Goal: Task Accomplishment & Management: Use online tool/utility

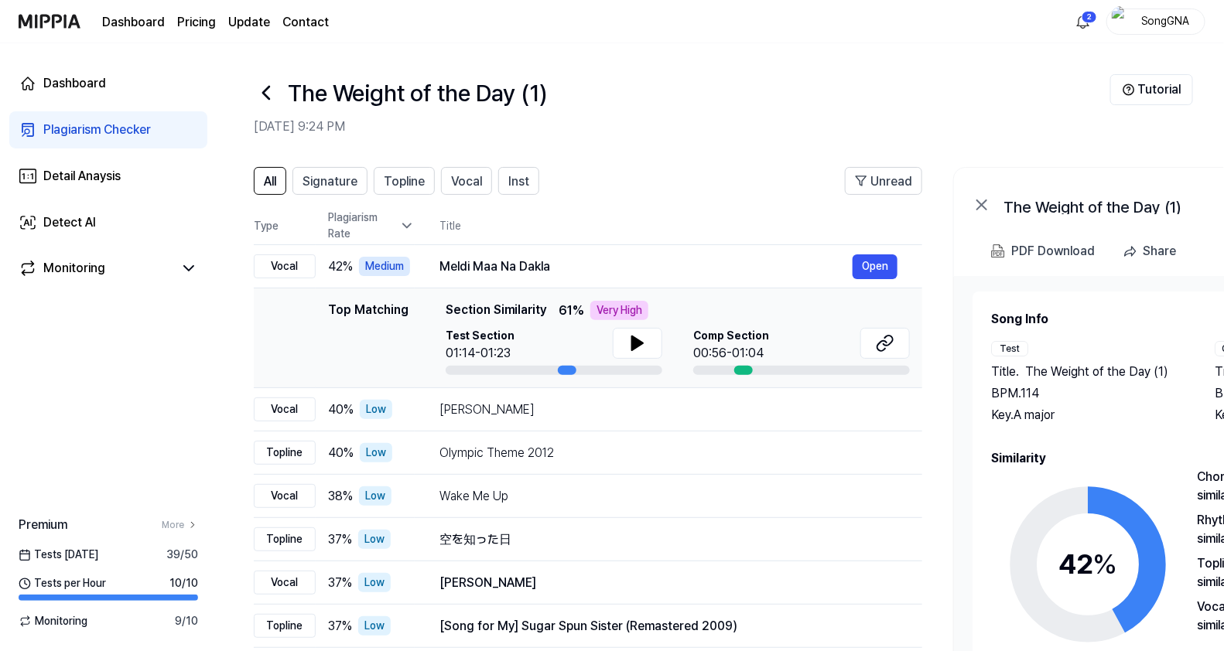
click at [76, 124] on div "Plagiarism Checker" at bounding box center [97, 130] width 108 height 19
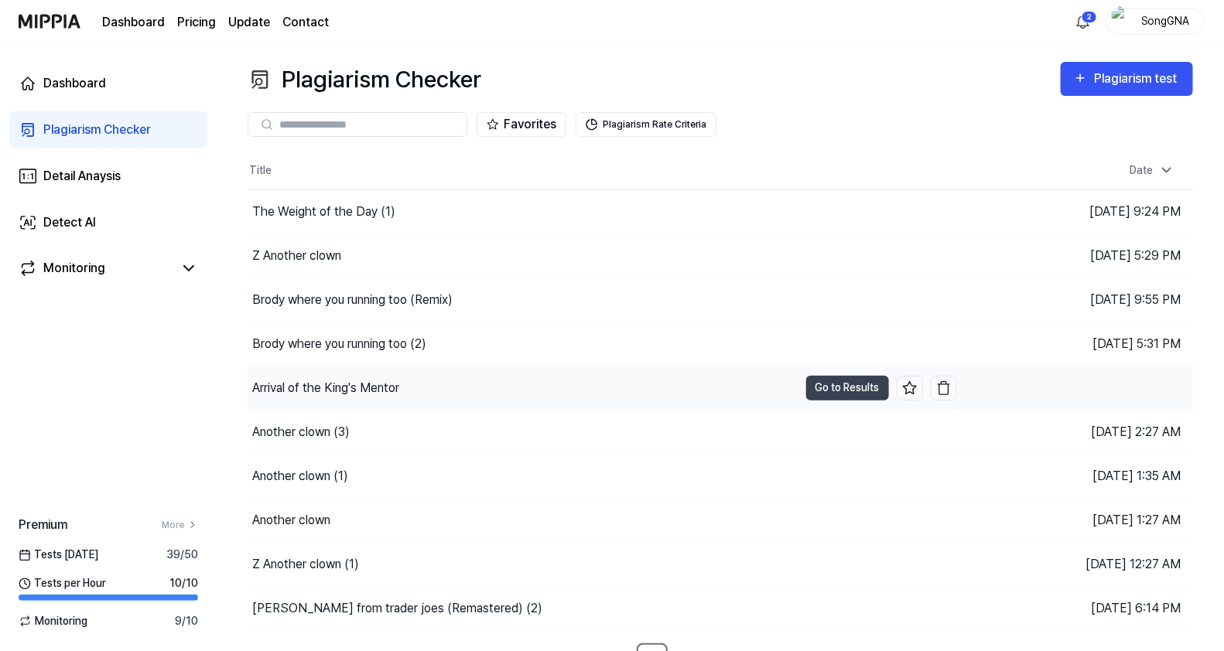
scroll to position [20, 0]
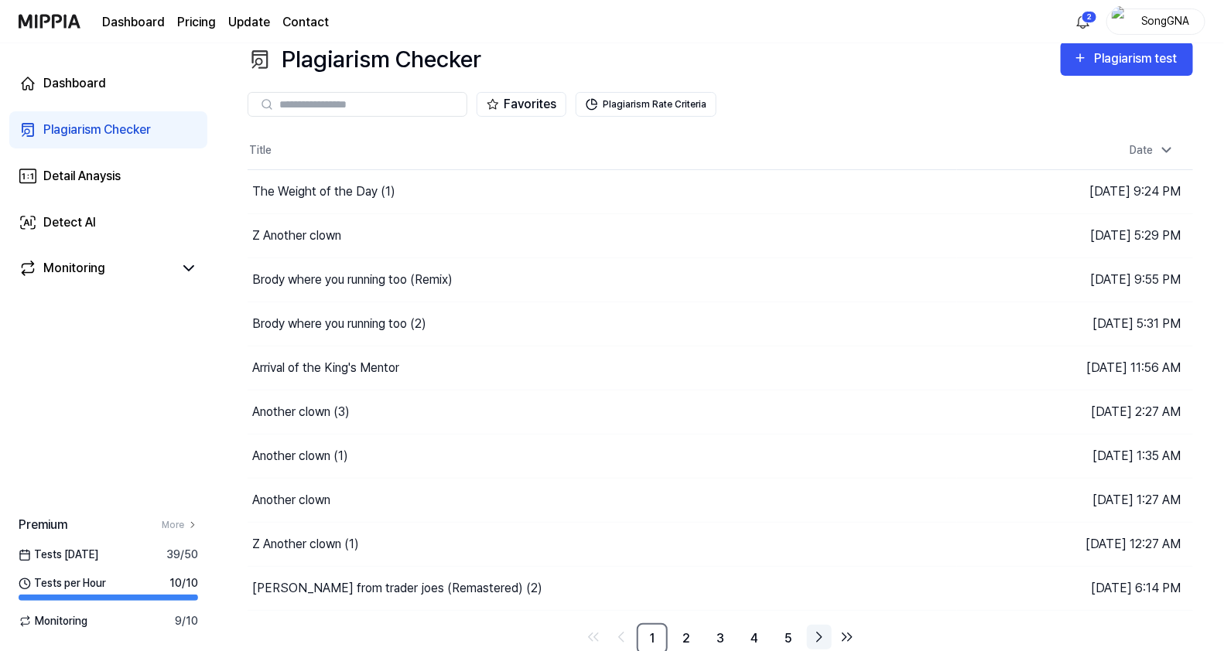
click at [818, 634] on icon "Go to next page" at bounding box center [819, 637] width 19 height 19
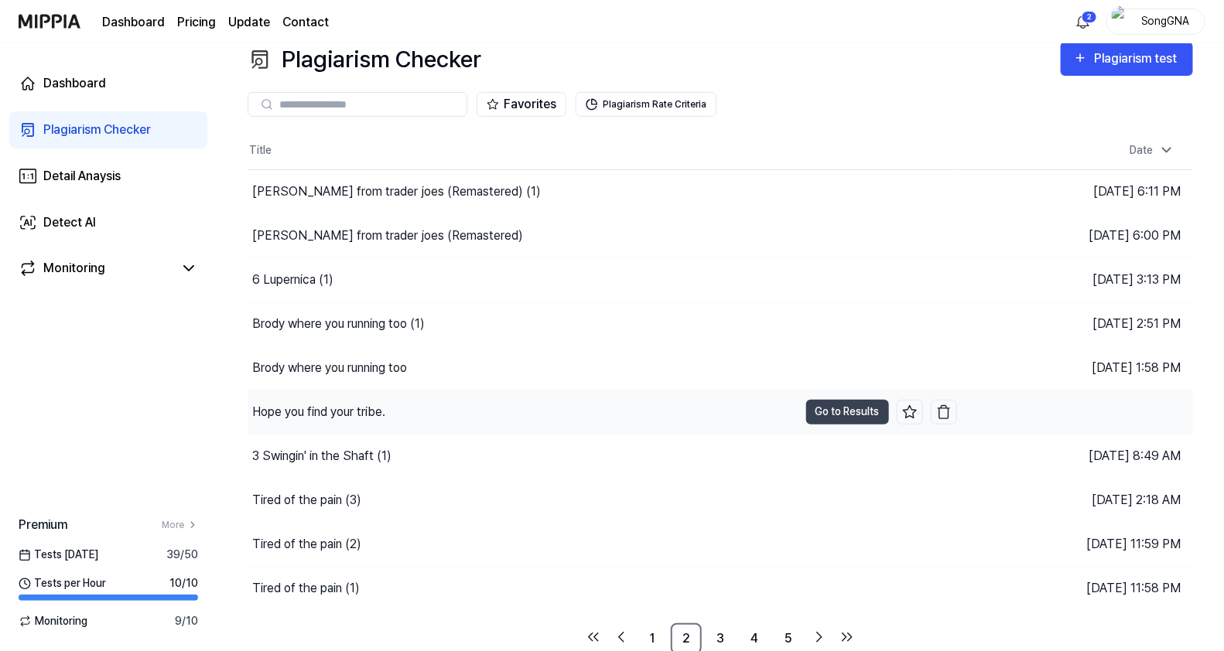
click at [371, 408] on div "Hope you find your tribe." at bounding box center [318, 412] width 133 height 19
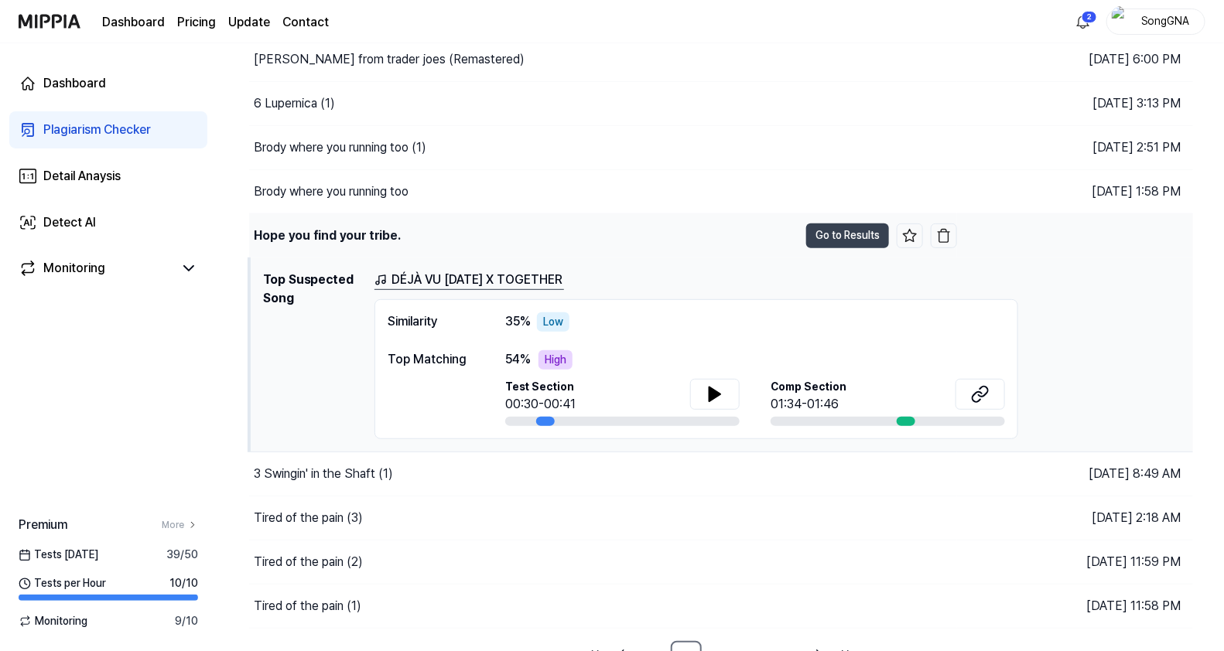
scroll to position [214, 0]
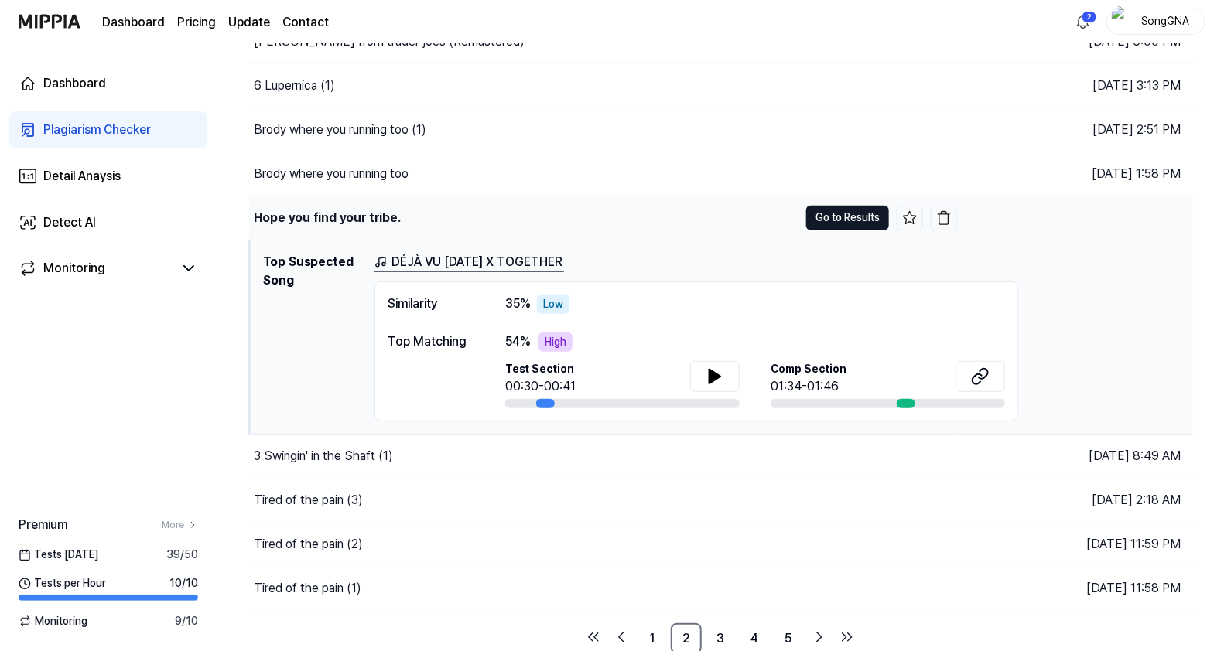
click at [845, 220] on button "Go to Results" at bounding box center [847, 218] width 83 height 25
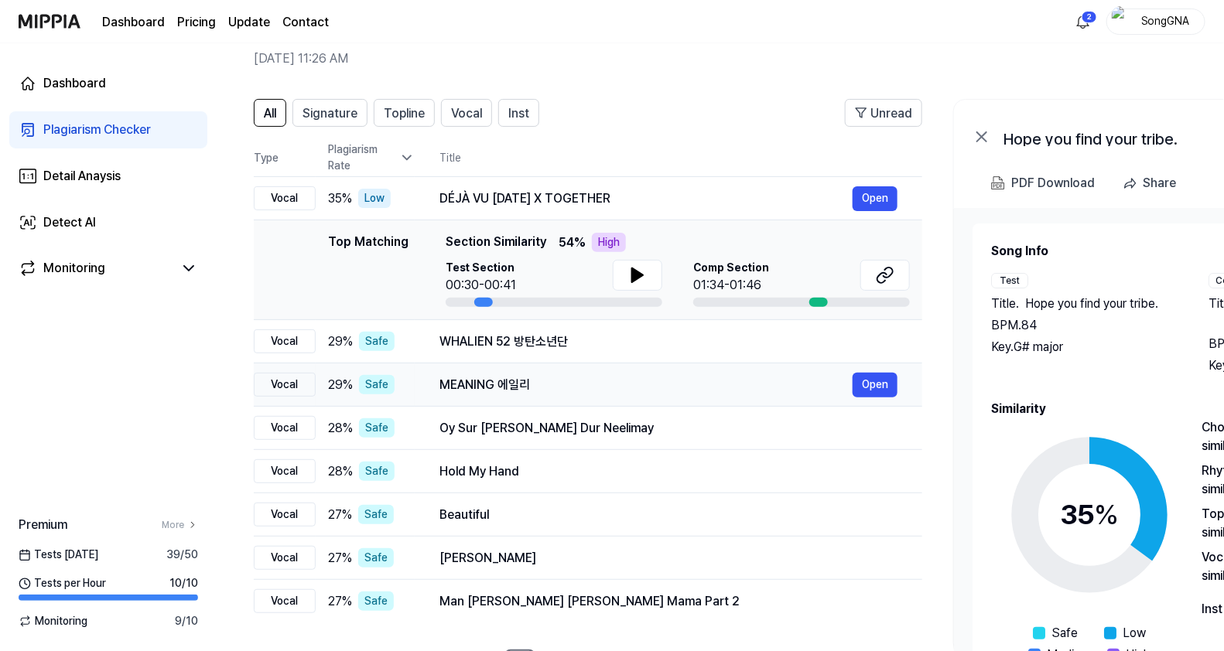
scroll to position [96, 0]
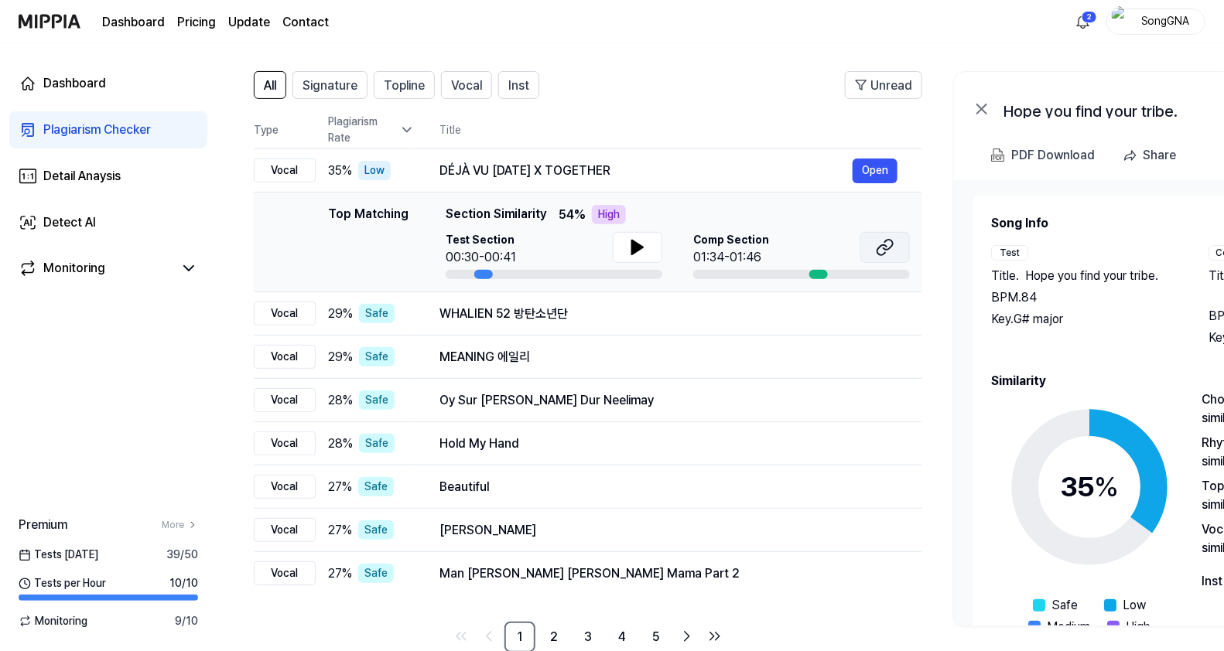
click at [886, 244] on icon at bounding box center [885, 247] width 19 height 19
click at [83, 81] on div "Dashboard" at bounding box center [74, 83] width 63 height 19
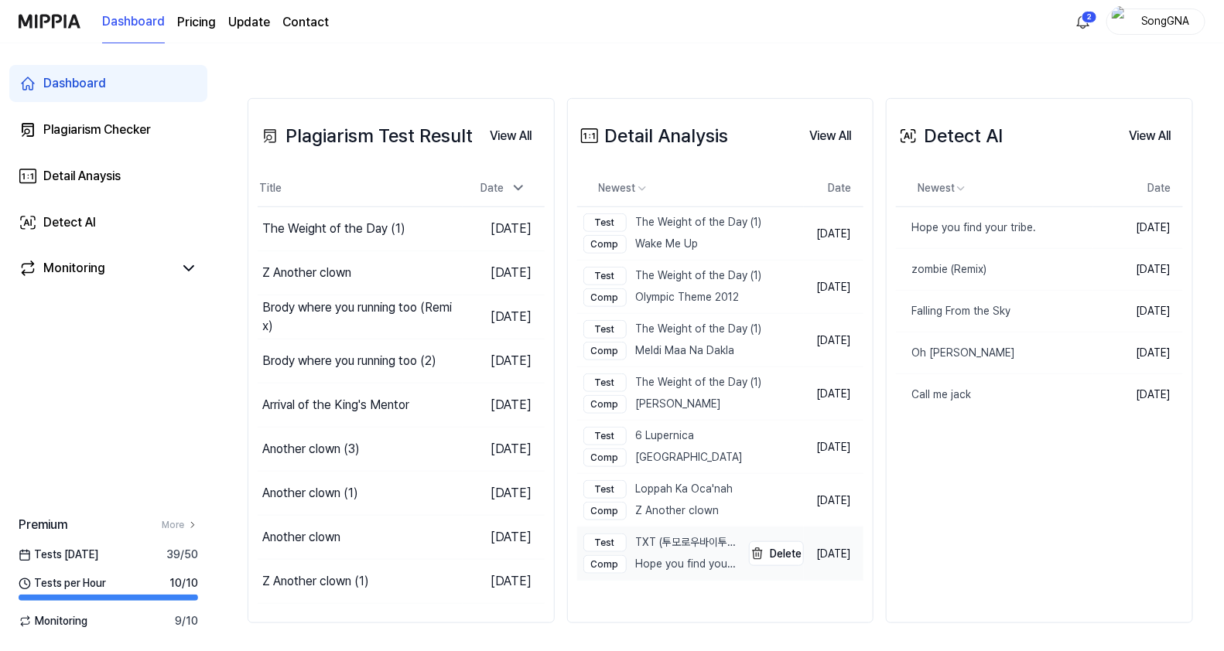
scroll to position [350, 0]
click at [748, 552] on img "button" at bounding box center [757, 553] width 19 height 19
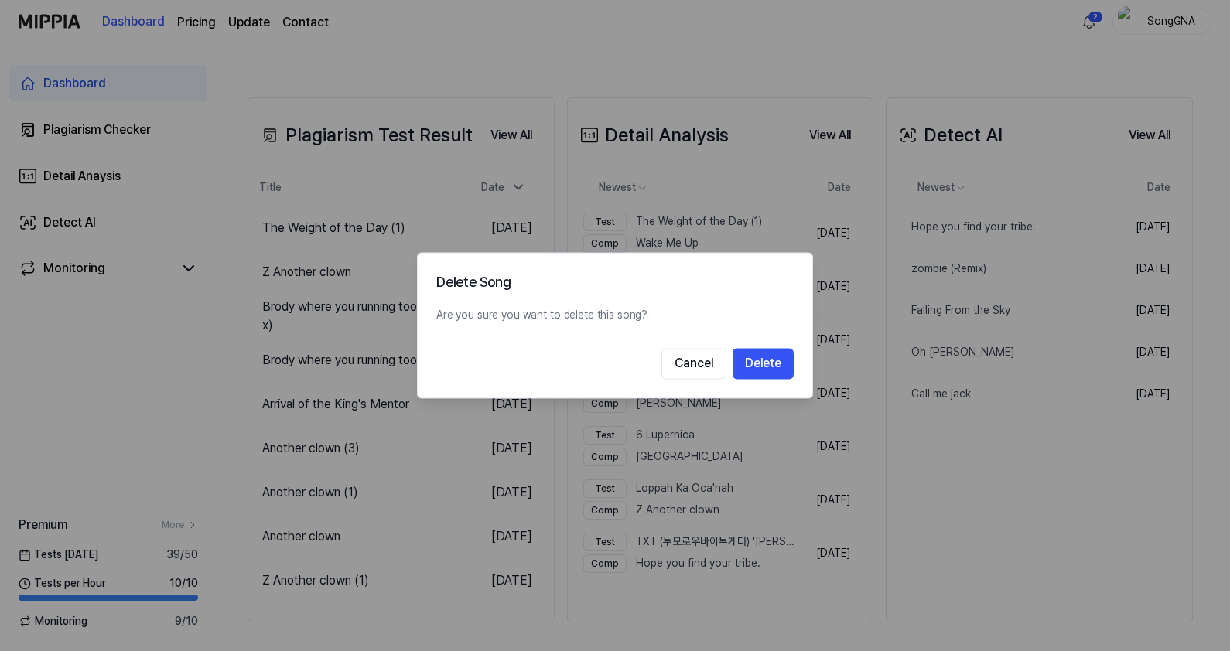
click at [720, 292] on h2 "Delete Song" at bounding box center [614, 283] width 357 height 22
click at [693, 352] on button "Cancel" at bounding box center [693, 364] width 65 height 31
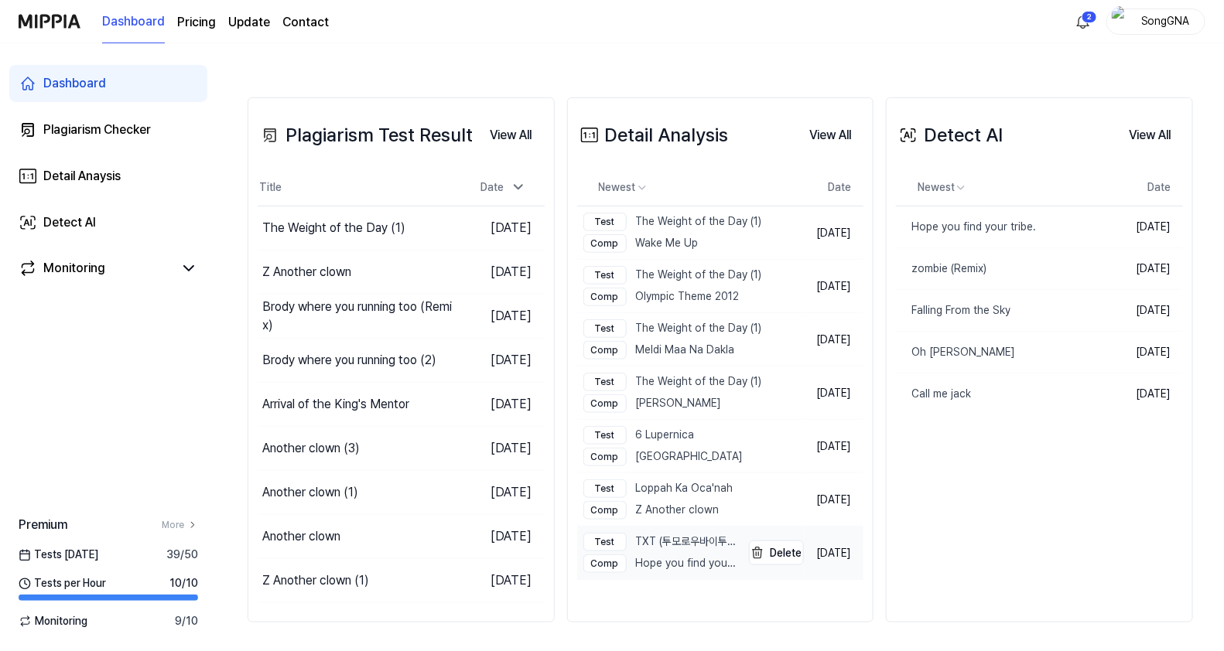
click at [602, 535] on div "Test" at bounding box center [604, 542] width 43 height 19
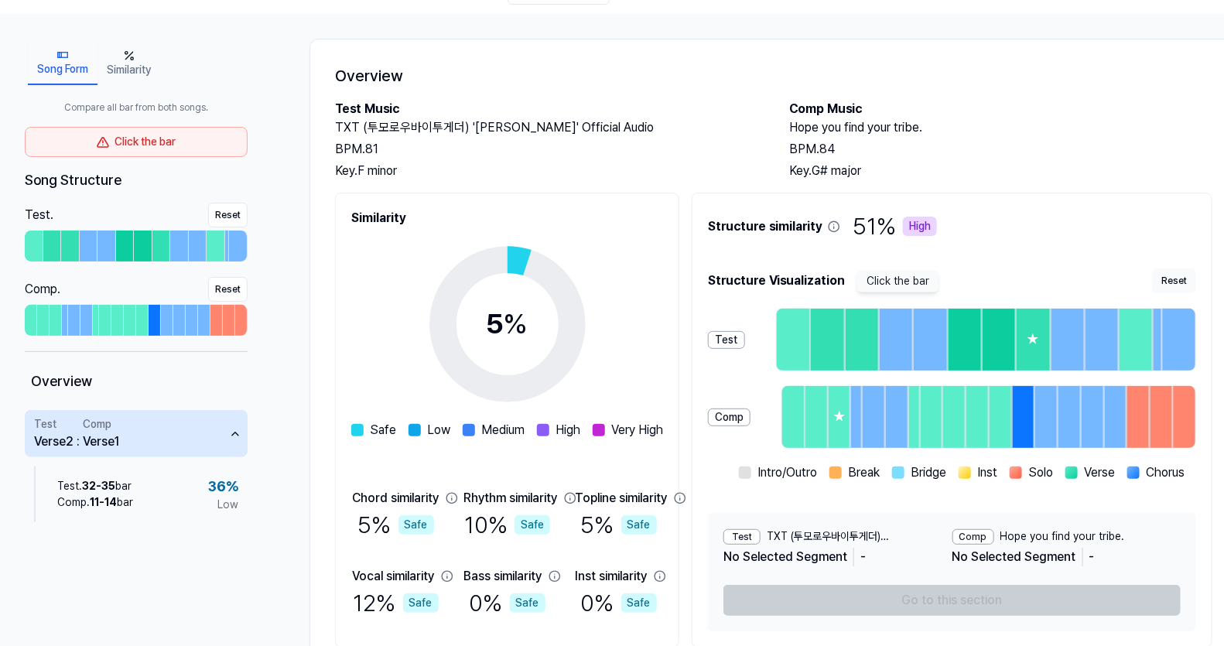
scroll to position [0, 0]
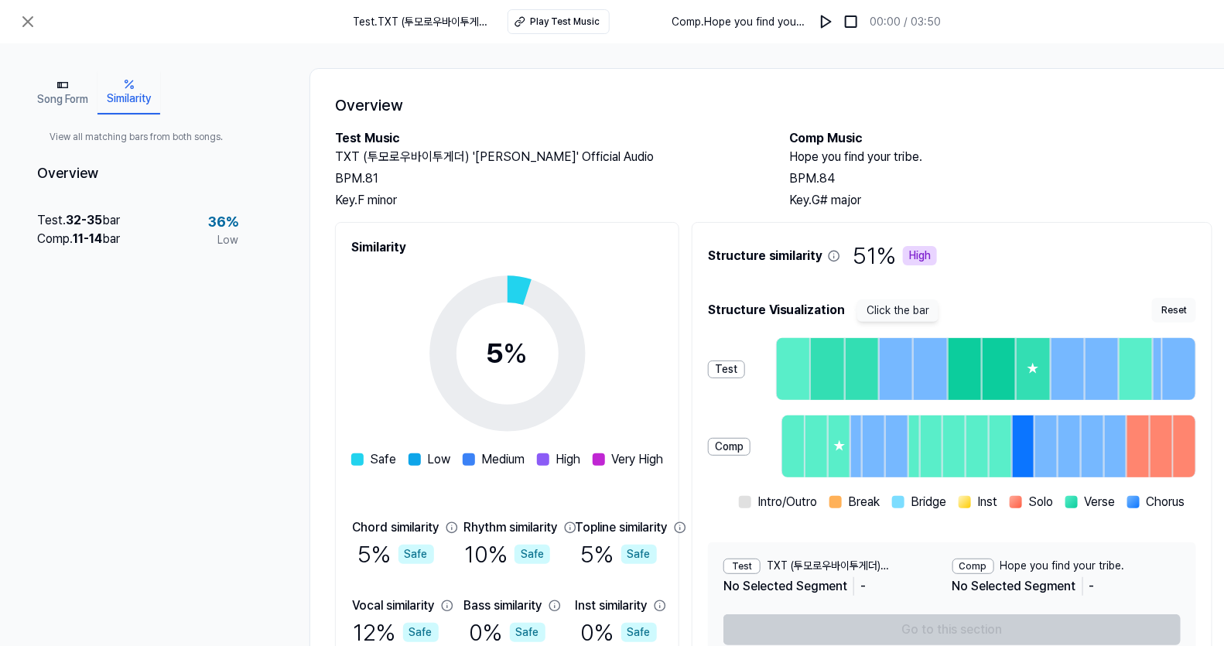
click at [119, 97] on button "Similarity" at bounding box center [128, 92] width 63 height 43
click at [74, 97] on button "Song Form" at bounding box center [63, 92] width 70 height 43
click at [119, 88] on button "Similarity" at bounding box center [128, 92] width 63 height 43
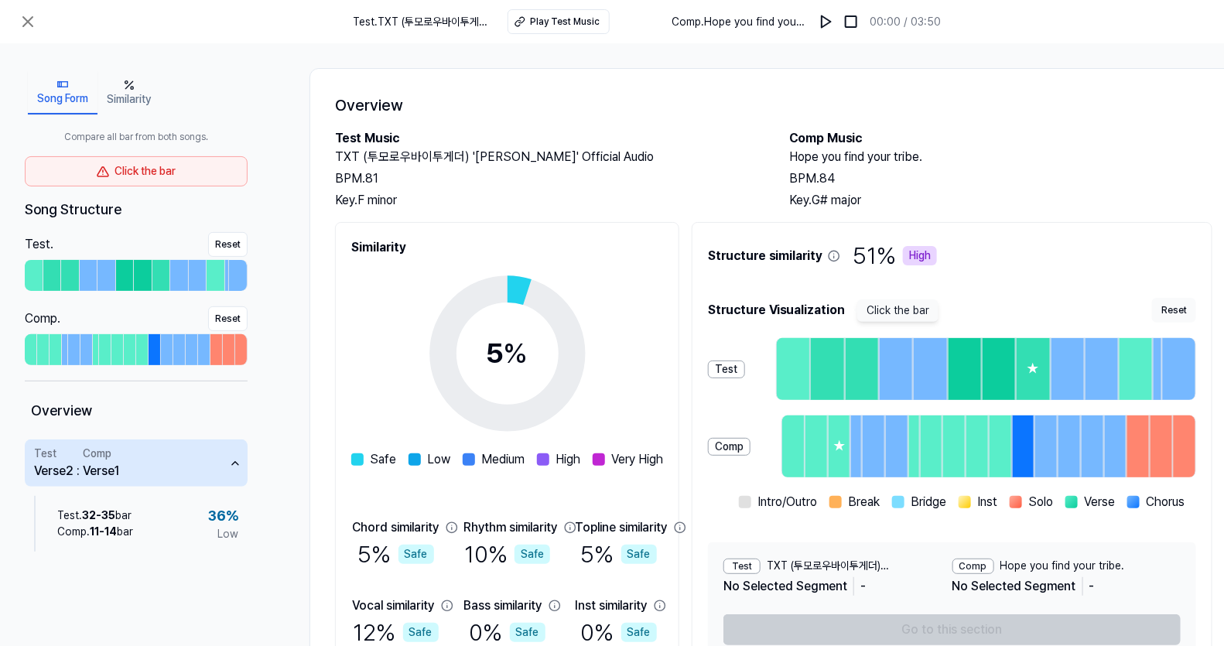
click at [241, 463] on icon "button" at bounding box center [235, 463] width 12 height 12
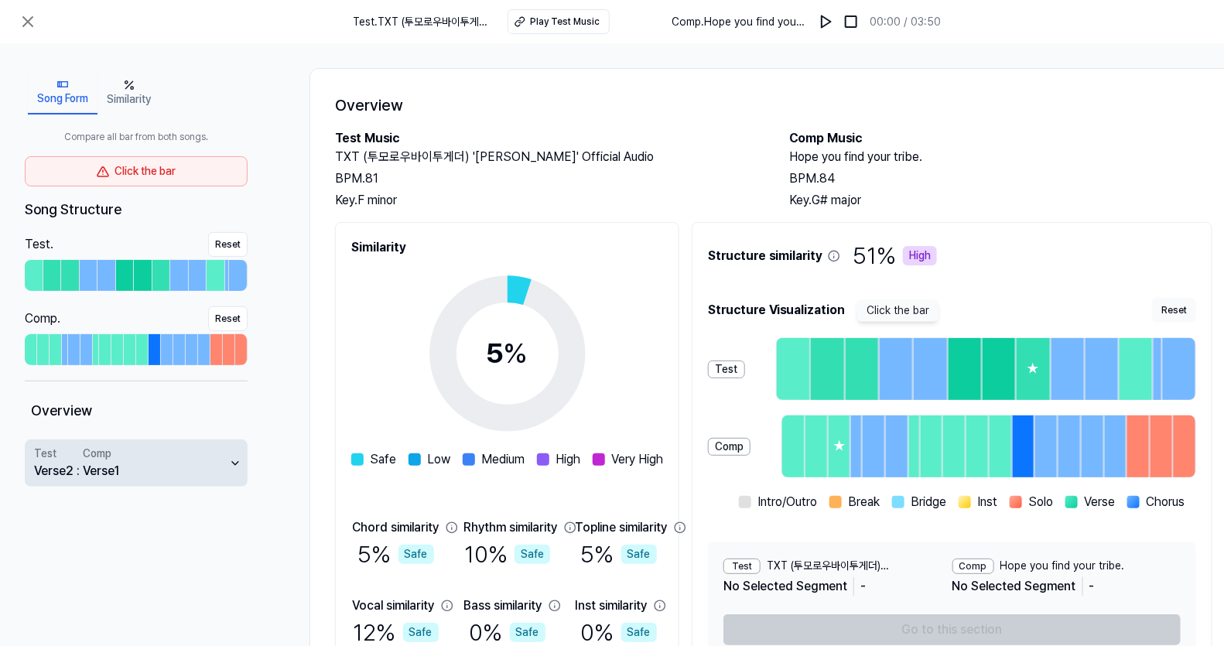
click at [238, 462] on icon "button" at bounding box center [235, 463] width 6 height 3
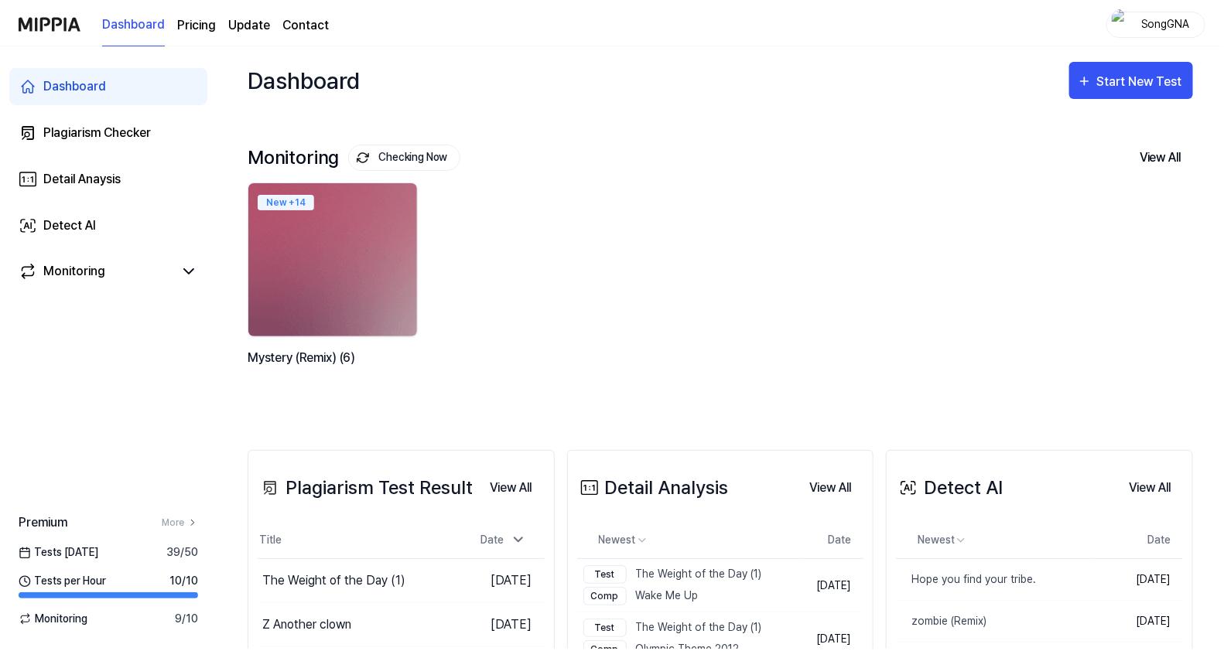
scroll to position [350, 0]
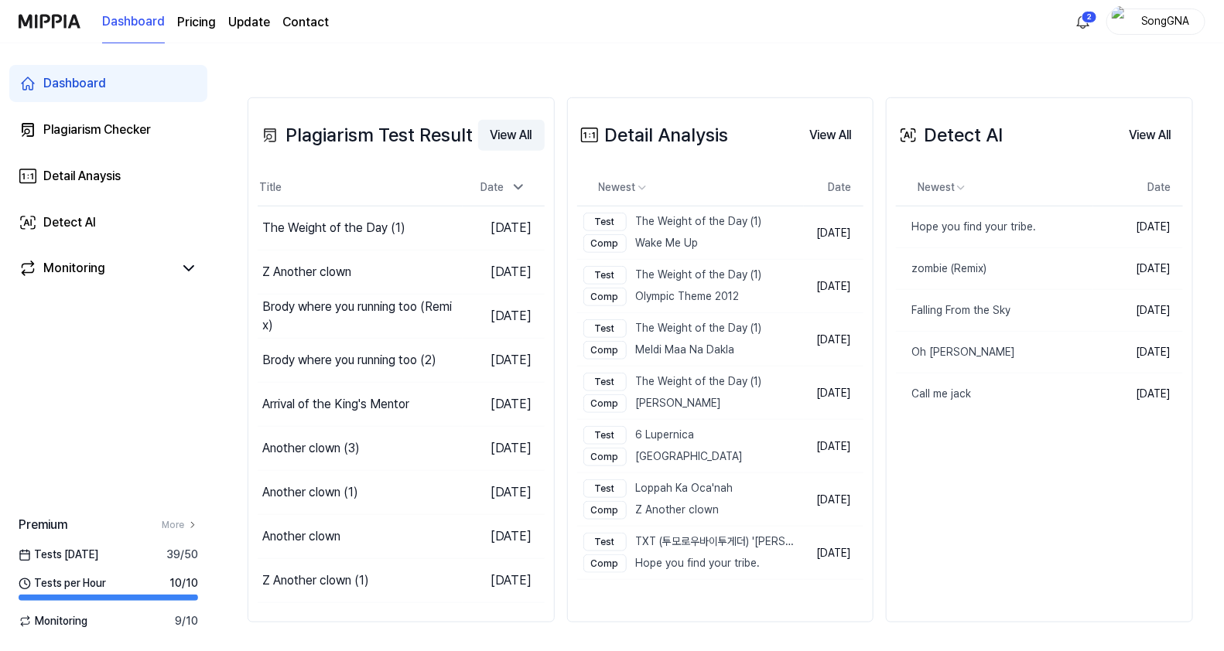
click at [504, 136] on button "View All" at bounding box center [511, 135] width 67 height 31
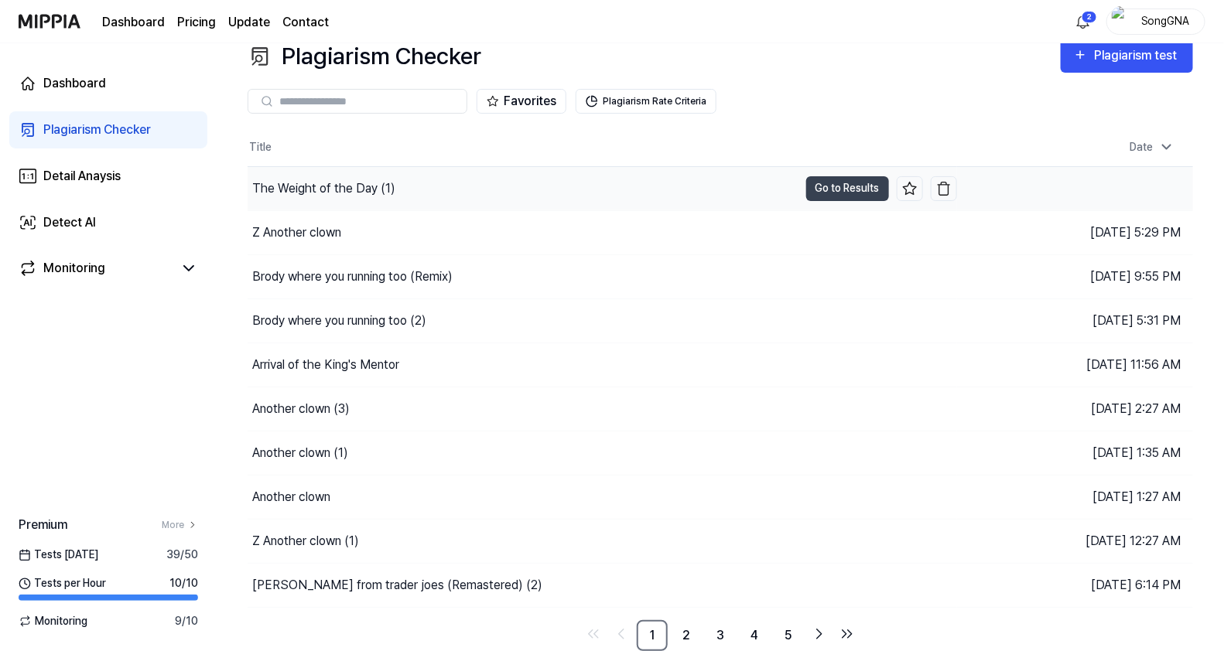
scroll to position [20, 0]
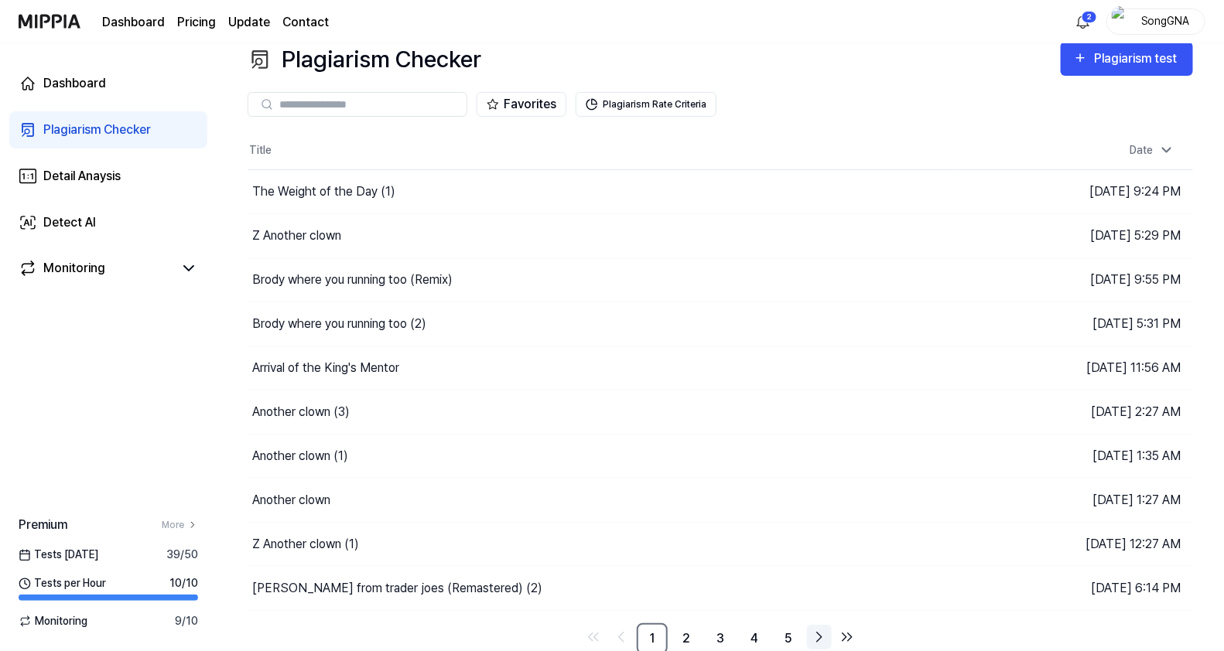
click at [816, 633] on icon "Go to next page" at bounding box center [819, 637] width 19 height 19
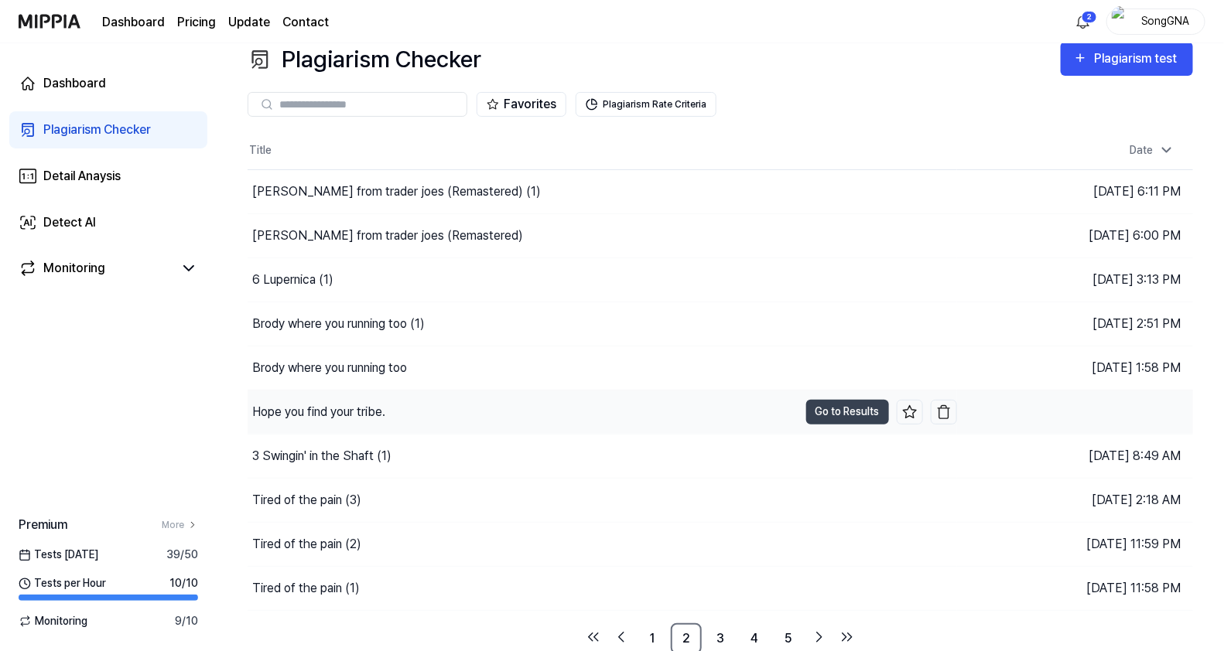
click at [300, 413] on div "Hope you find your tribe." at bounding box center [318, 412] width 133 height 19
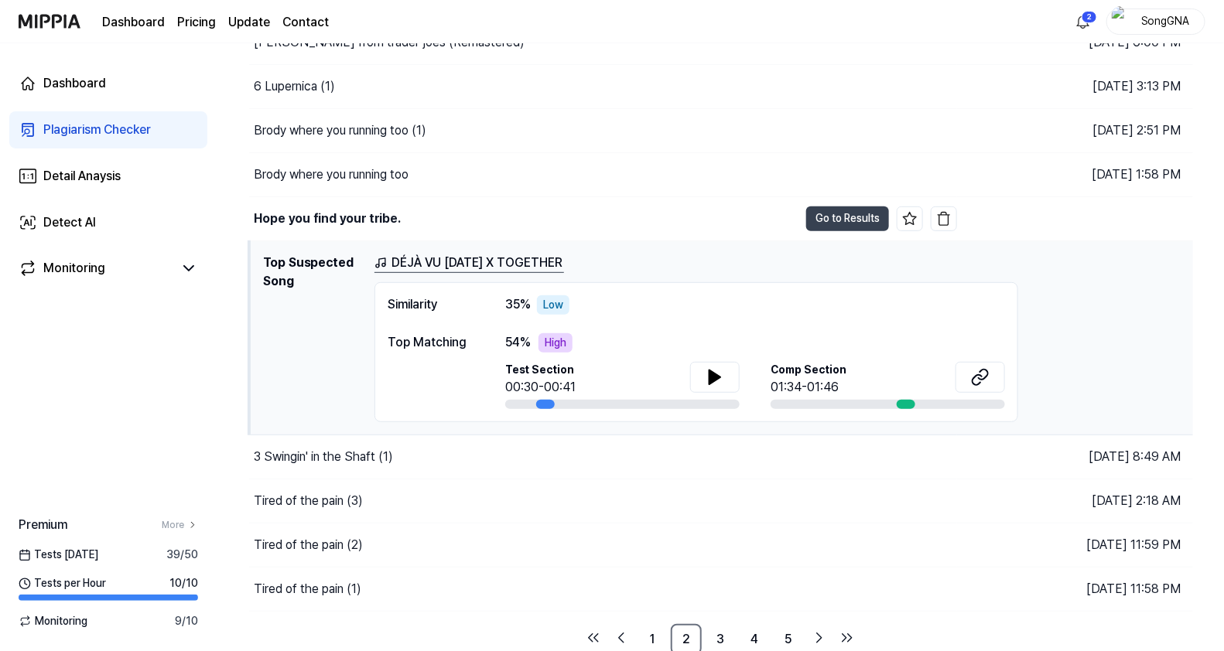
scroll to position [214, 0]
click at [822, 213] on button "Go to Results" at bounding box center [847, 218] width 83 height 25
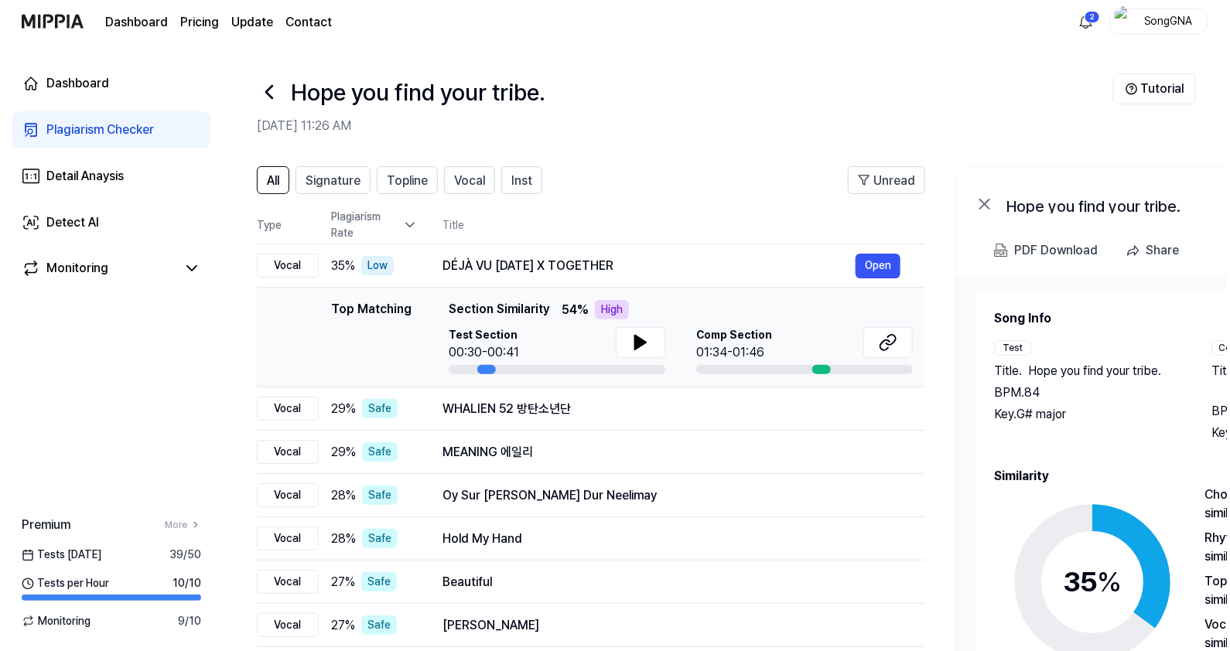
scroll to position [0, 0]
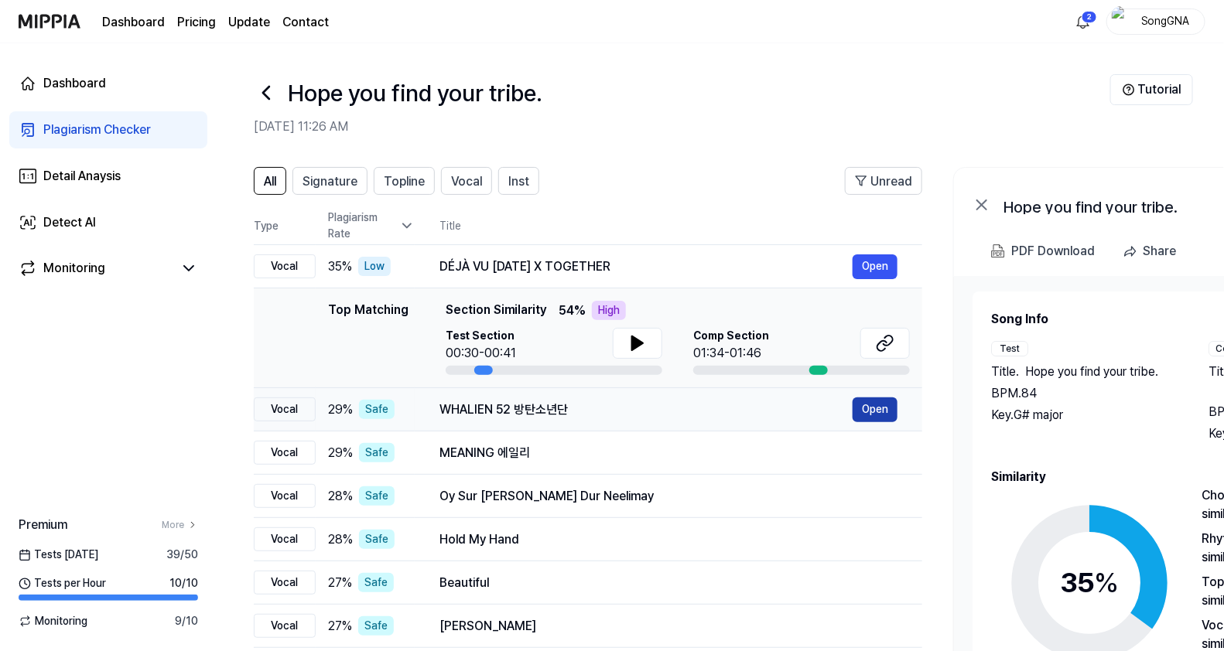
click at [871, 405] on button "Open" at bounding box center [875, 410] width 45 height 25
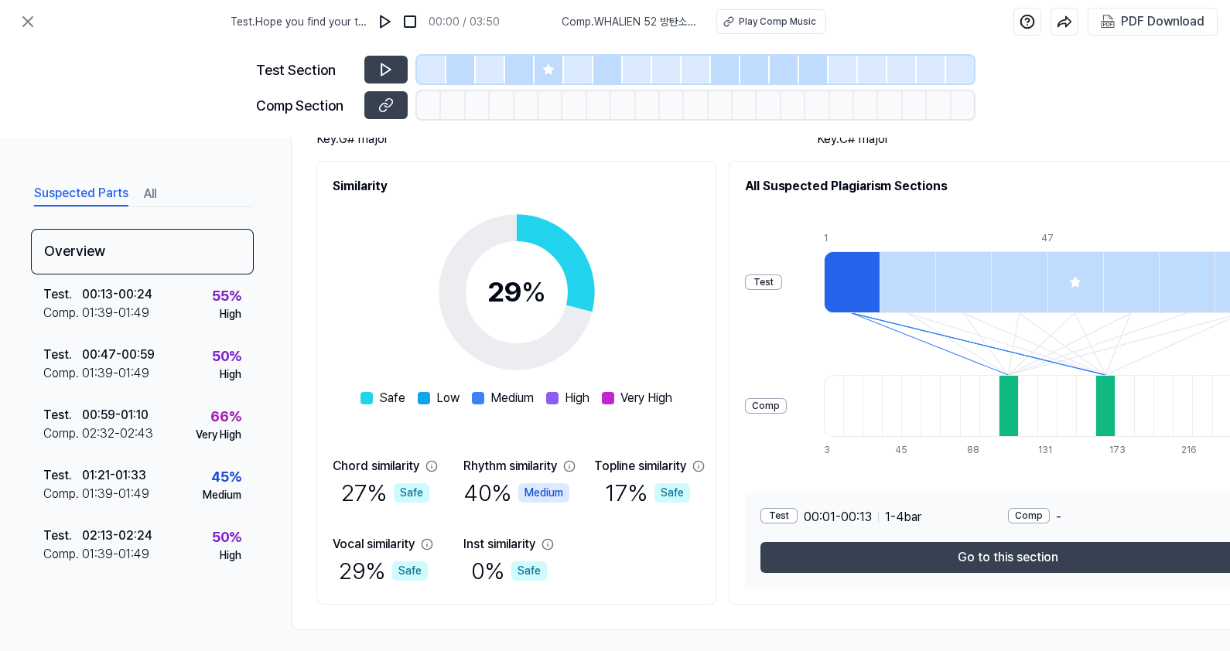
scroll to position [176, 0]
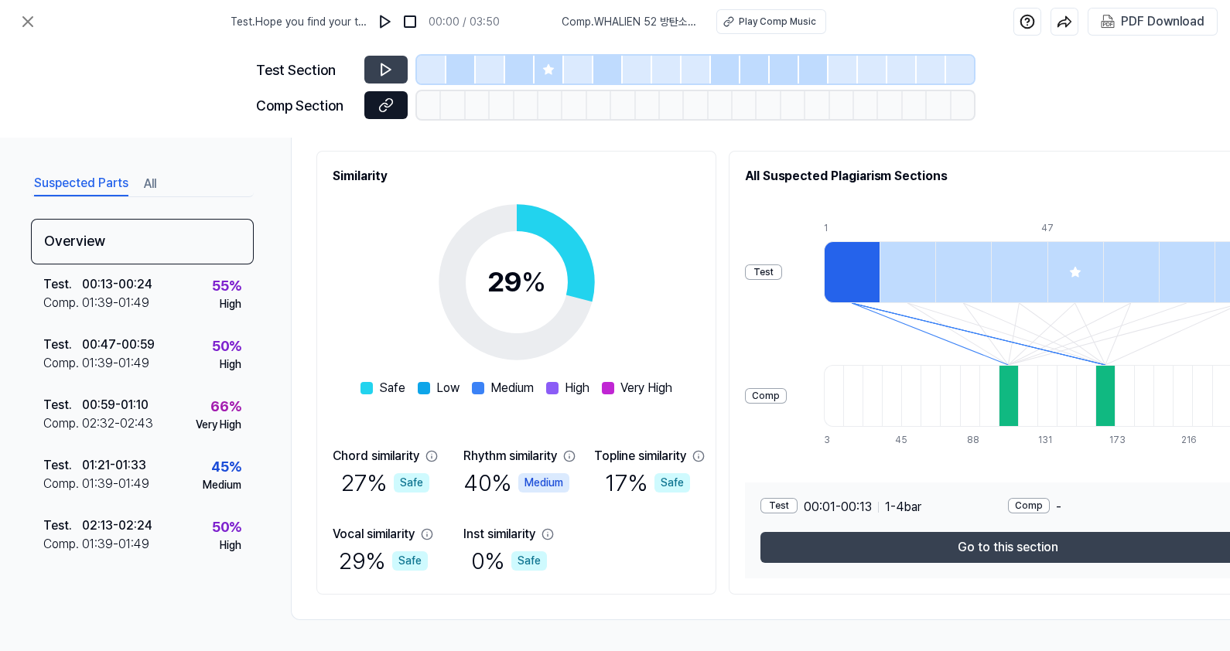
click at [375, 108] on button at bounding box center [385, 105] width 43 height 28
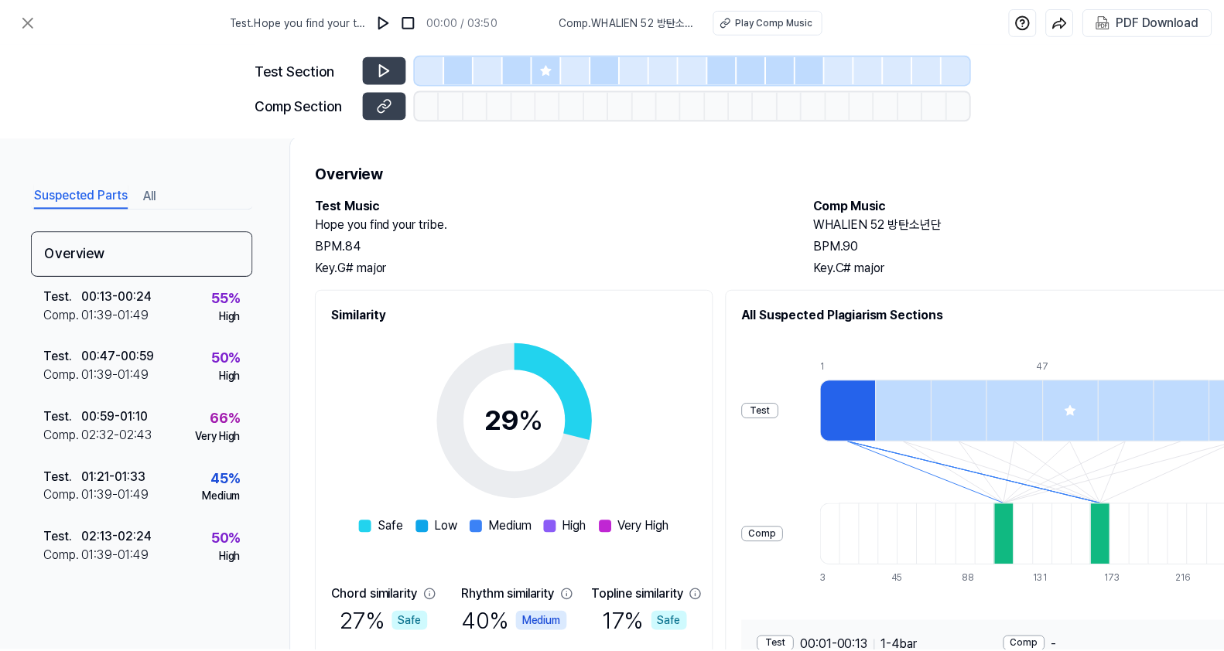
scroll to position [0, 0]
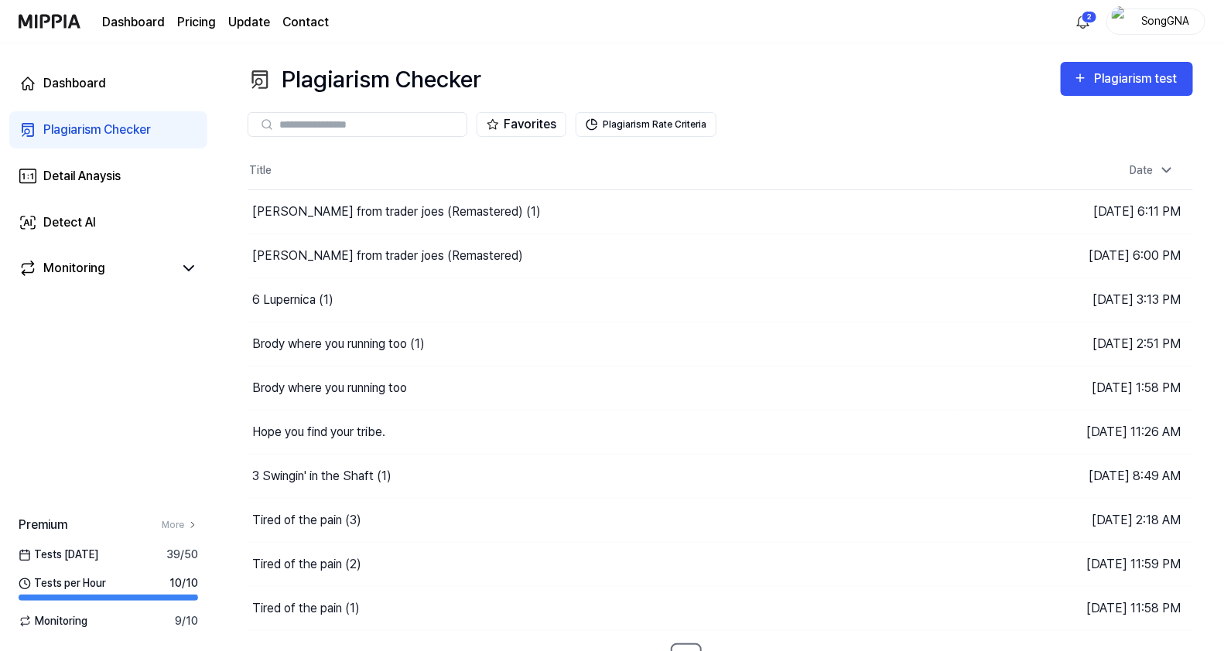
scroll to position [20, 0]
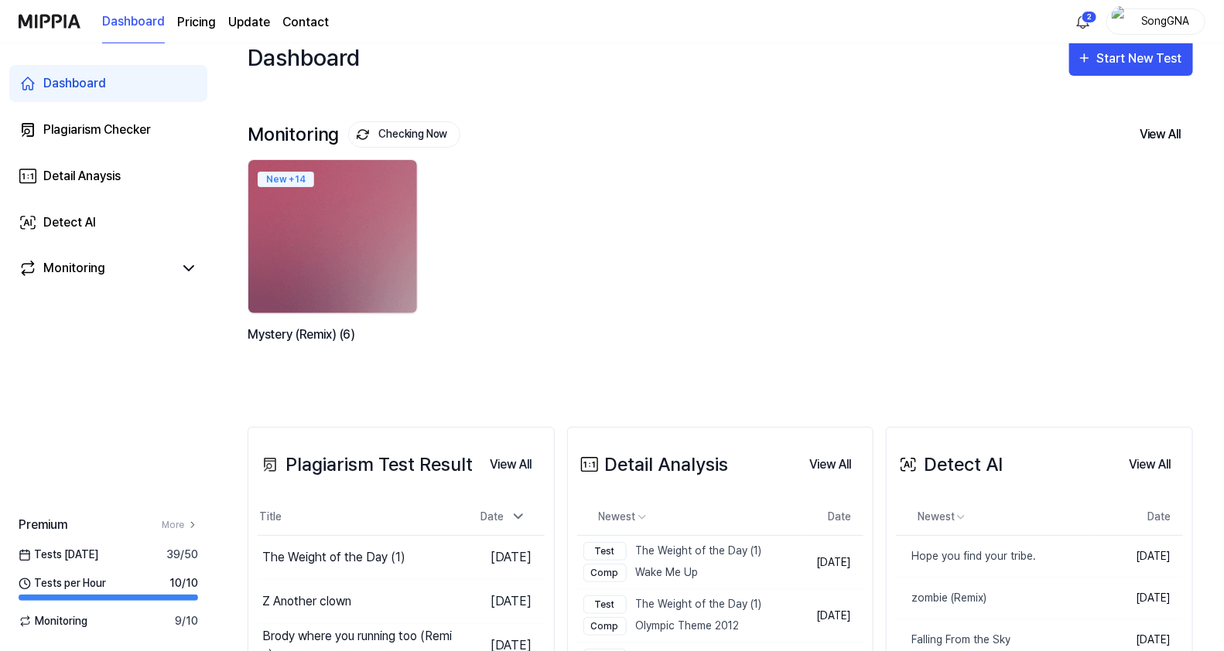
scroll to position [350, 0]
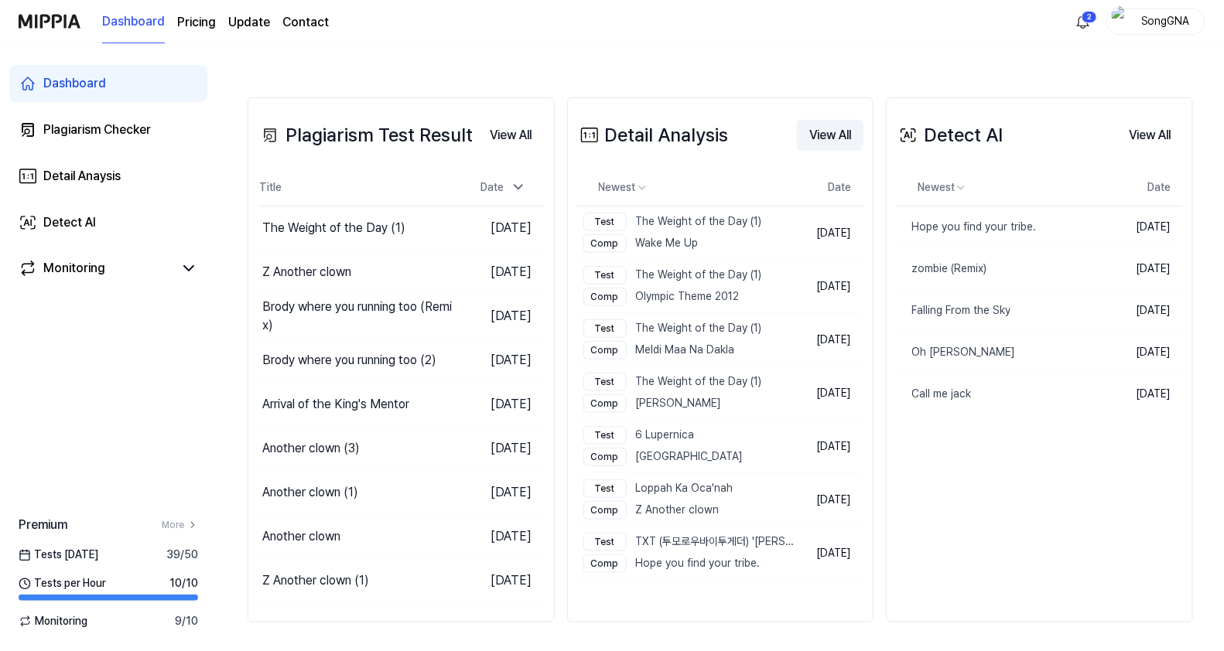
click at [822, 143] on button "View All" at bounding box center [830, 135] width 67 height 31
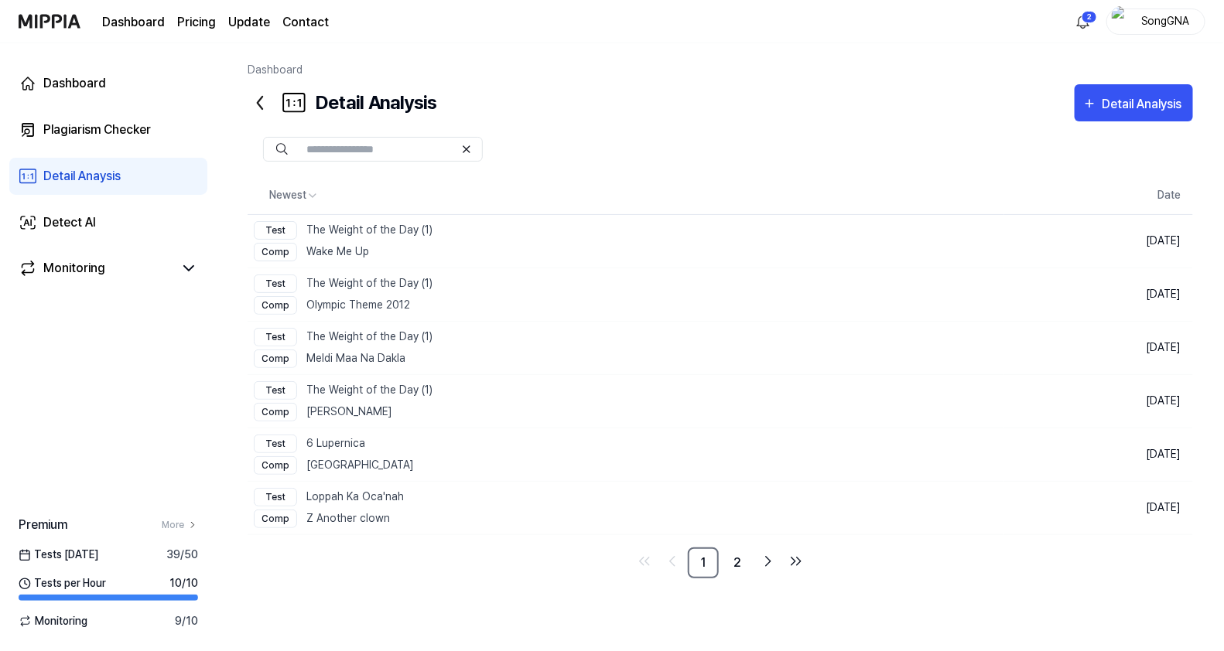
scroll to position [0, 0]
click at [1098, 99] on icon "button" at bounding box center [1096, 103] width 15 height 19
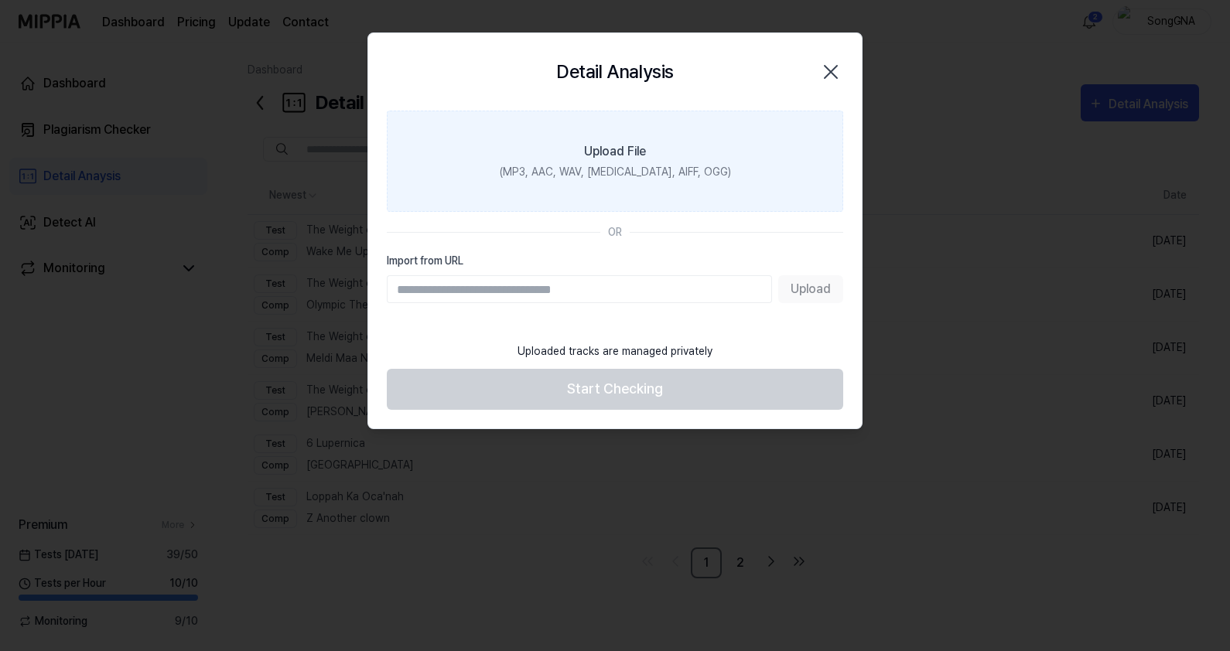
click at [589, 162] on label "Upload File (MP3, AAC, WAV, [MEDICAL_DATA], AIFF, OGG)" at bounding box center [615, 161] width 456 height 101
click at [0, 0] on input "Upload File (MP3, AAC, WAV, [MEDICAL_DATA], AIFF, OGG)" at bounding box center [0, 0] width 0 height 0
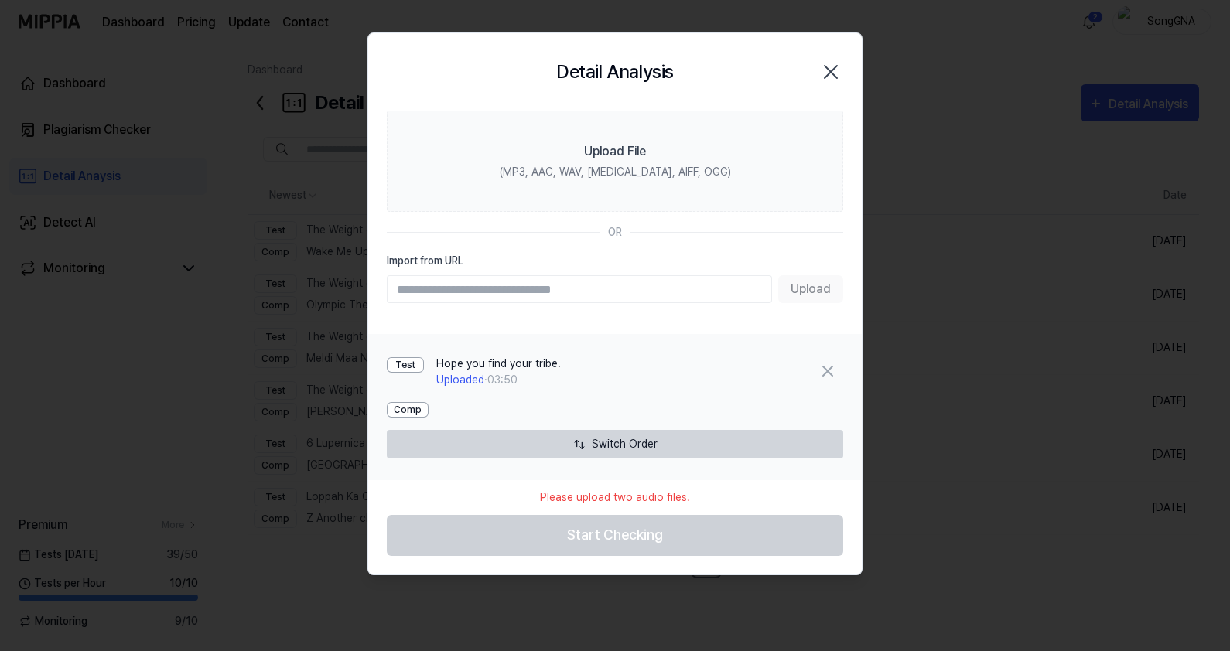
drag, startPoint x: 555, startPoint y: 281, endPoint x: 514, endPoint y: 282, distance: 41.0
click at [514, 282] on input "Import from URL" at bounding box center [579, 289] width 385 height 28
type input "**********"
click at [800, 287] on button "Upload" at bounding box center [810, 289] width 65 height 28
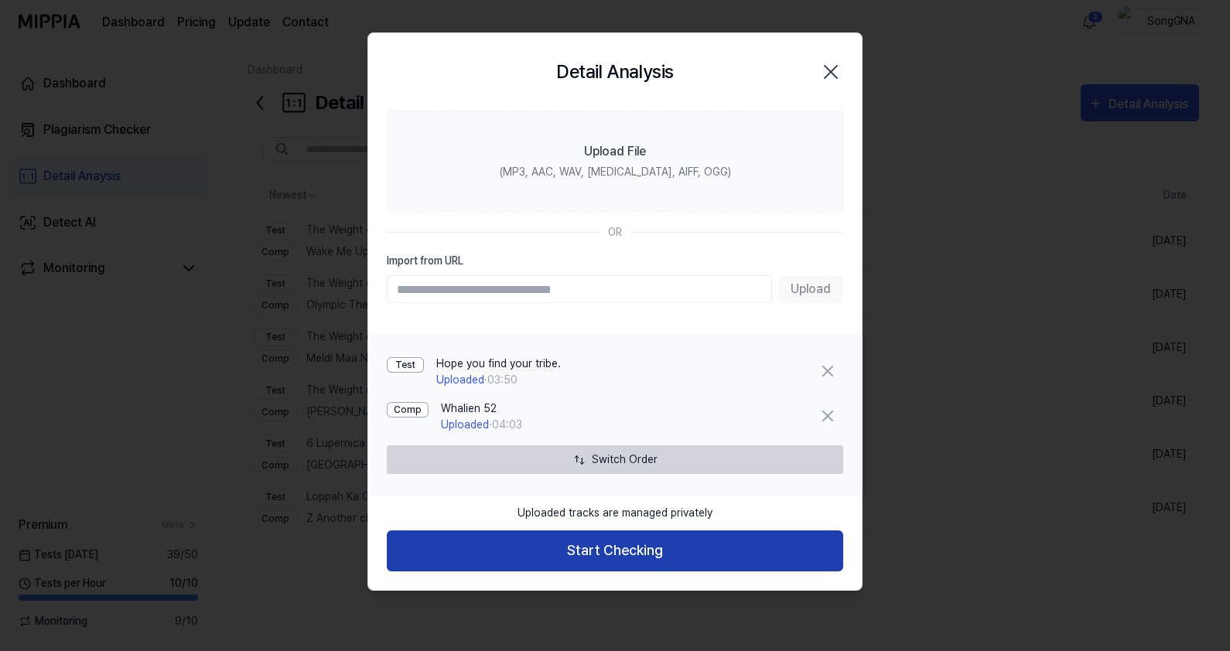
click at [609, 559] on button "Start Checking" at bounding box center [615, 551] width 456 height 41
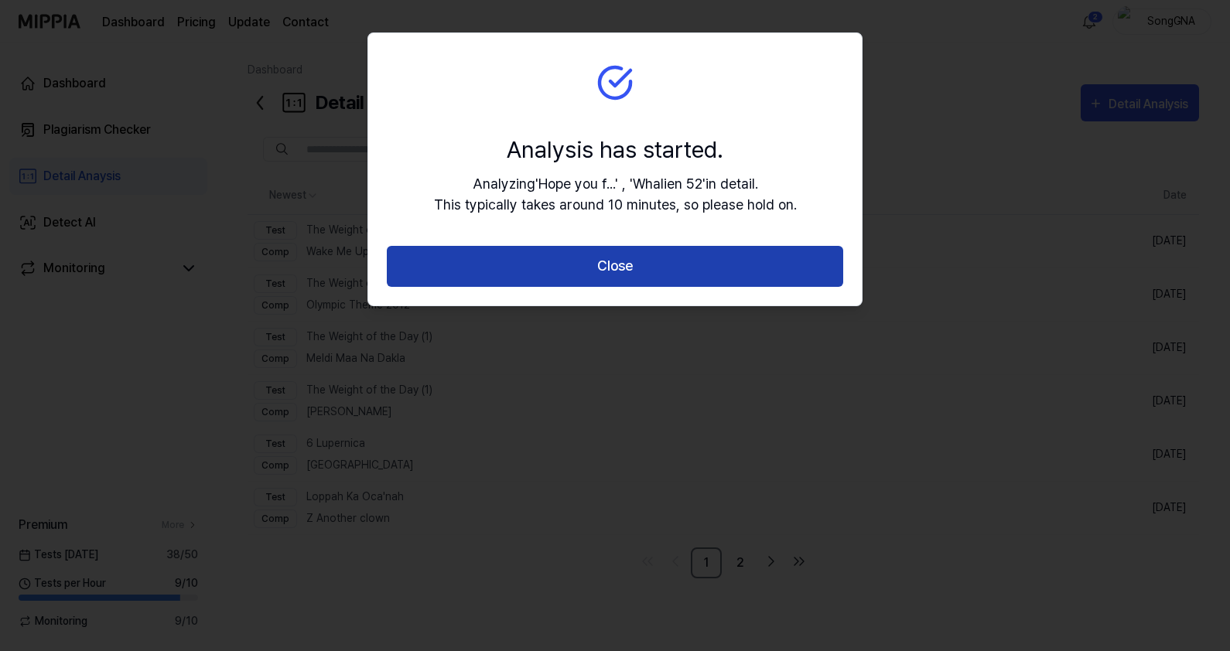
click at [576, 268] on button "Close" at bounding box center [615, 266] width 456 height 41
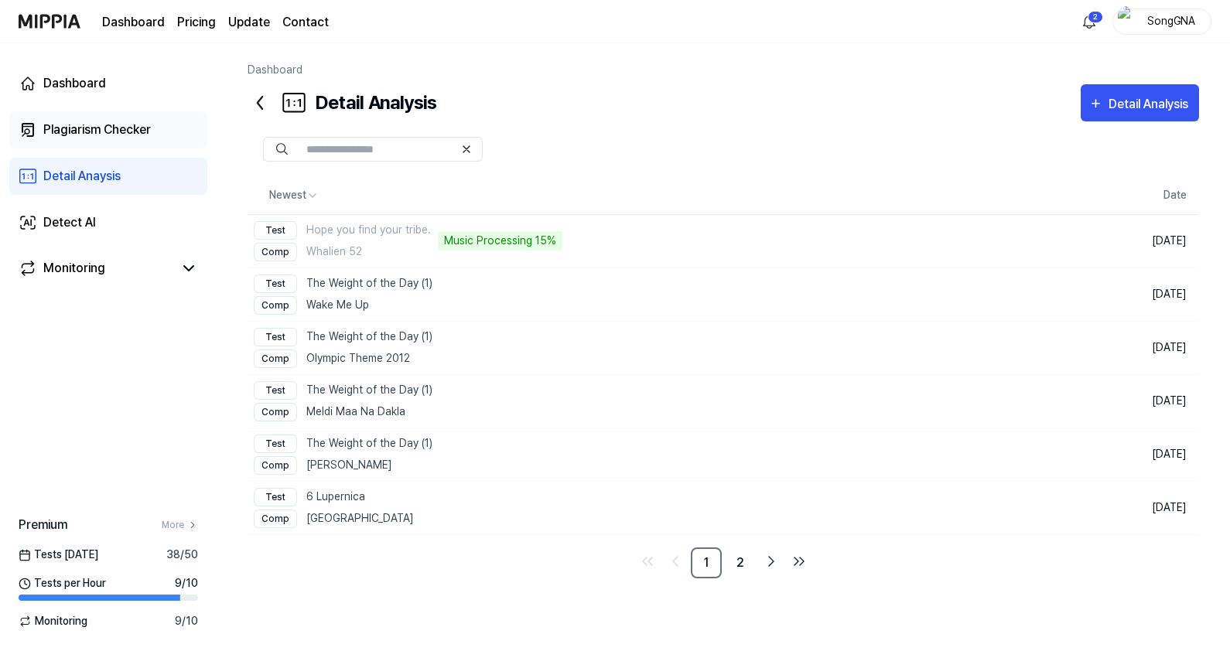
click at [78, 127] on div "Plagiarism Checker" at bounding box center [97, 130] width 108 height 19
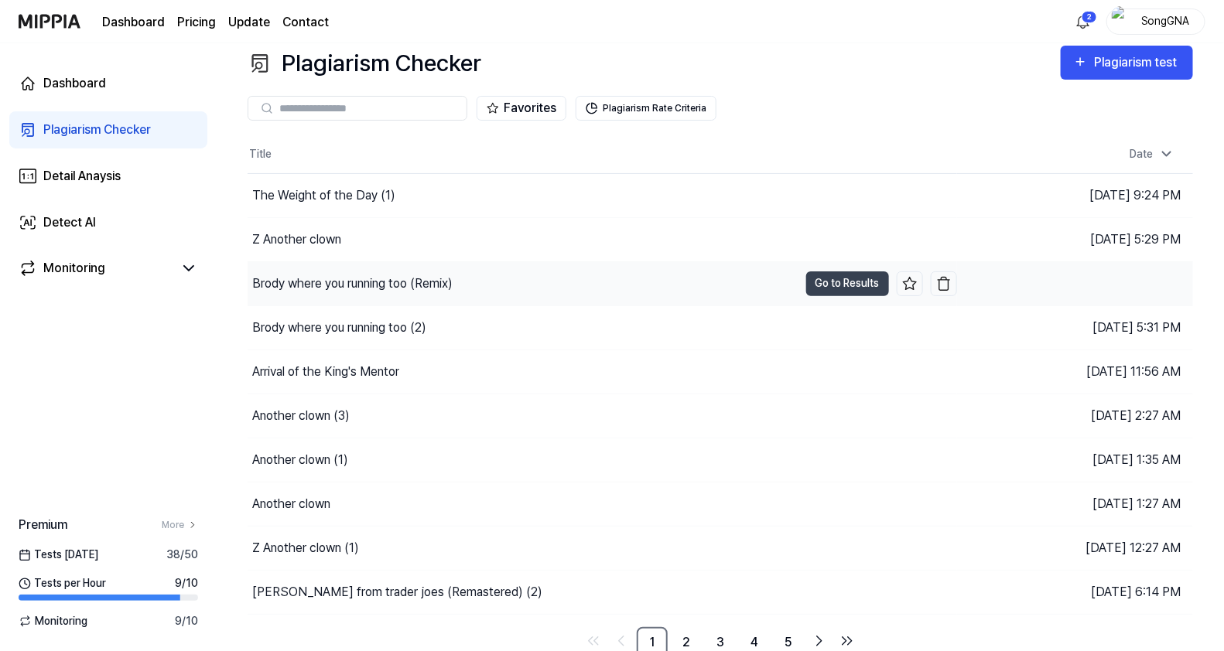
scroll to position [20, 0]
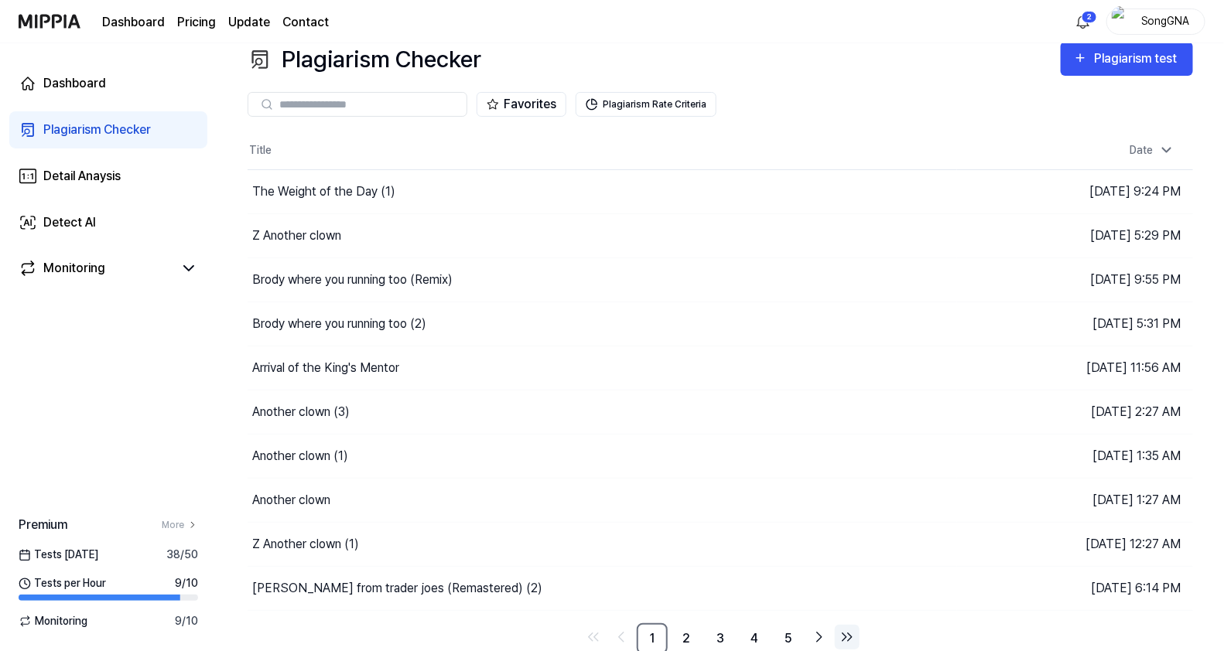
click at [850, 636] on icon "Go to last page" at bounding box center [850, 638] width 4 height 8
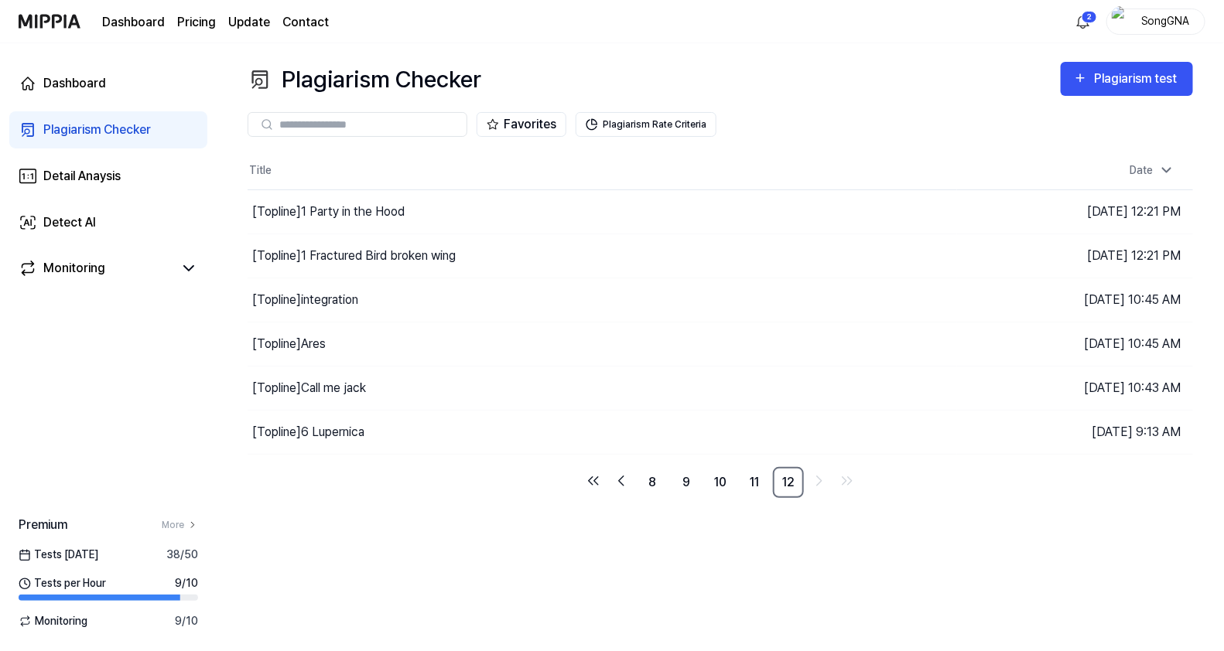
scroll to position [0, 0]
click at [628, 482] on icon "Go to previous page" at bounding box center [624, 481] width 19 height 19
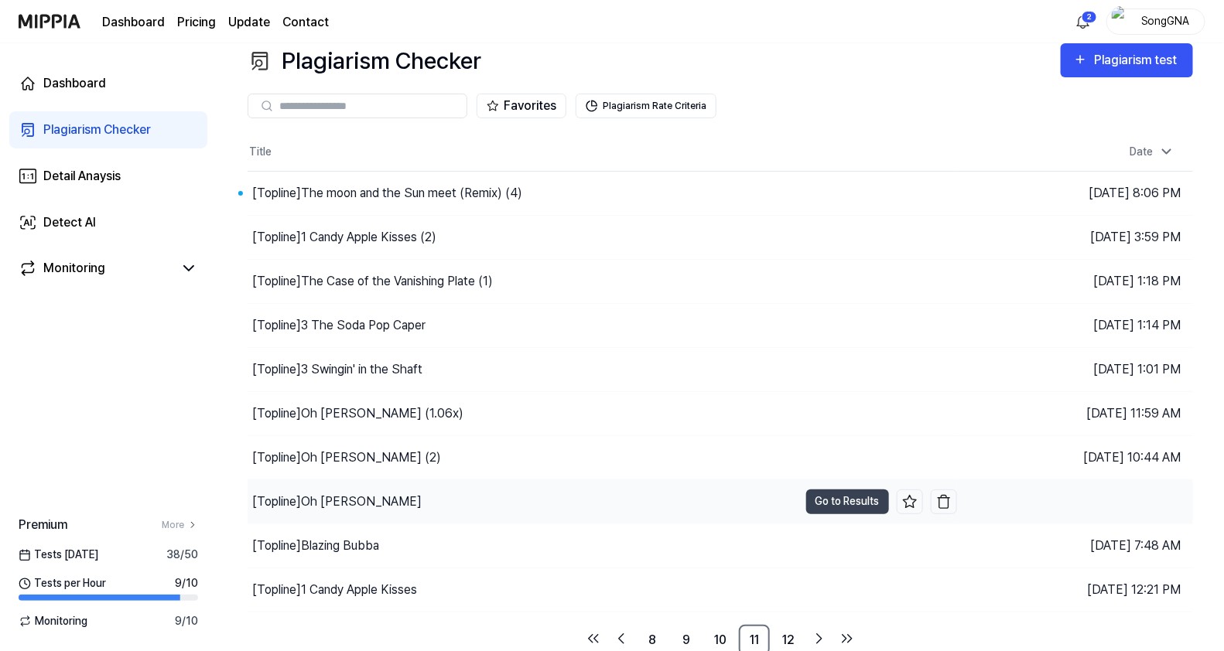
scroll to position [20, 0]
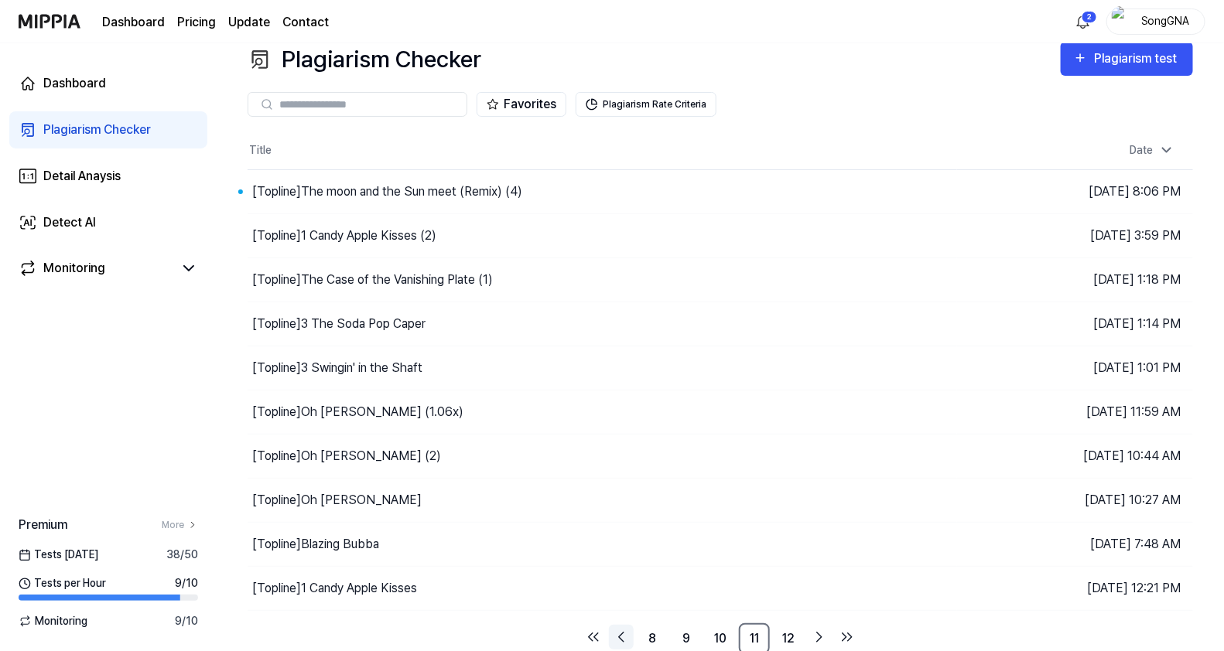
click at [615, 631] on icon "Go to previous page" at bounding box center [621, 637] width 19 height 19
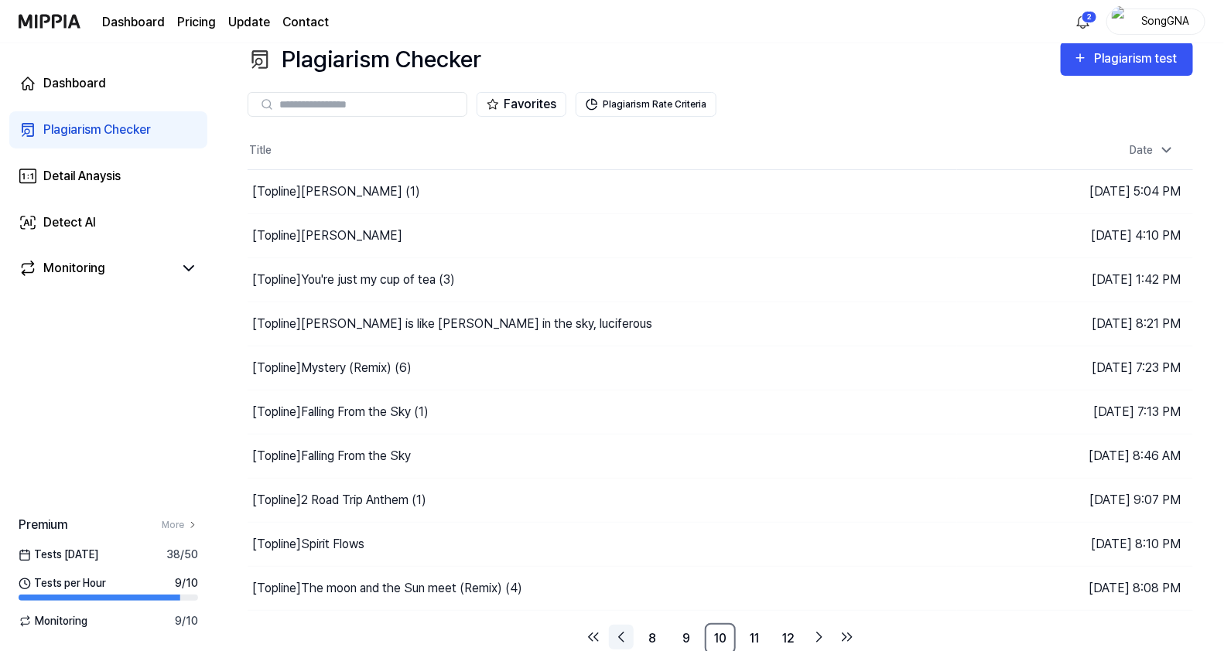
click at [621, 635] on icon "Go to previous page" at bounding box center [621, 637] width 19 height 19
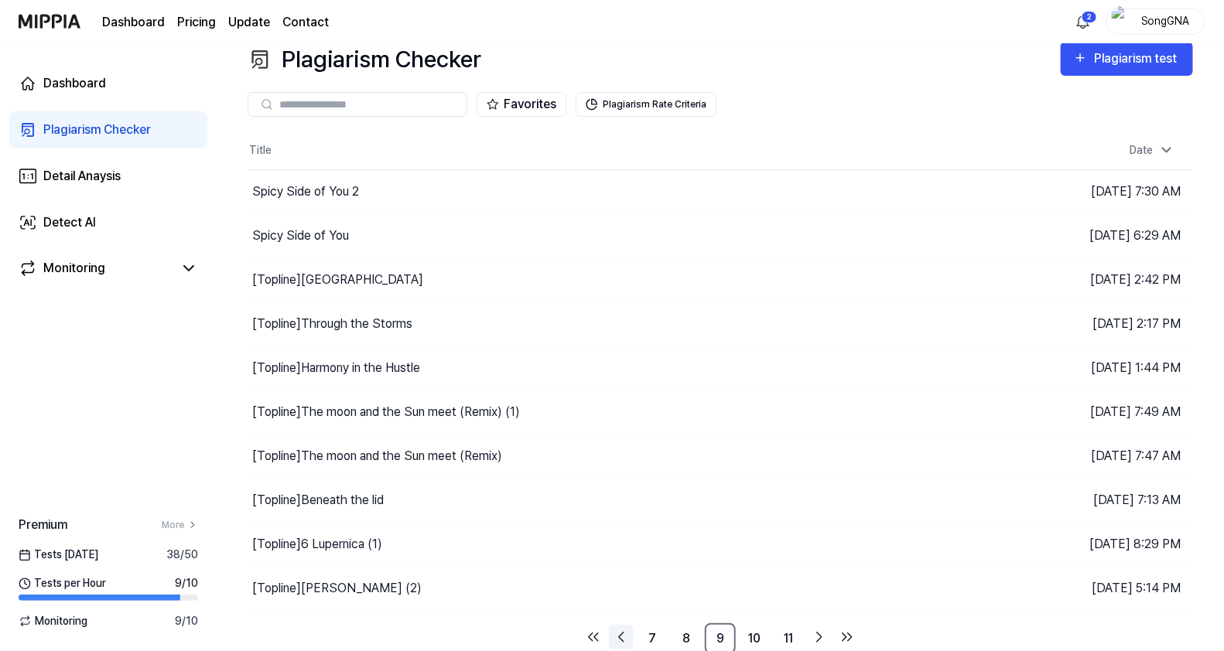
click at [621, 635] on icon "Go to previous page" at bounding box center [621, 637] width 19 height 19
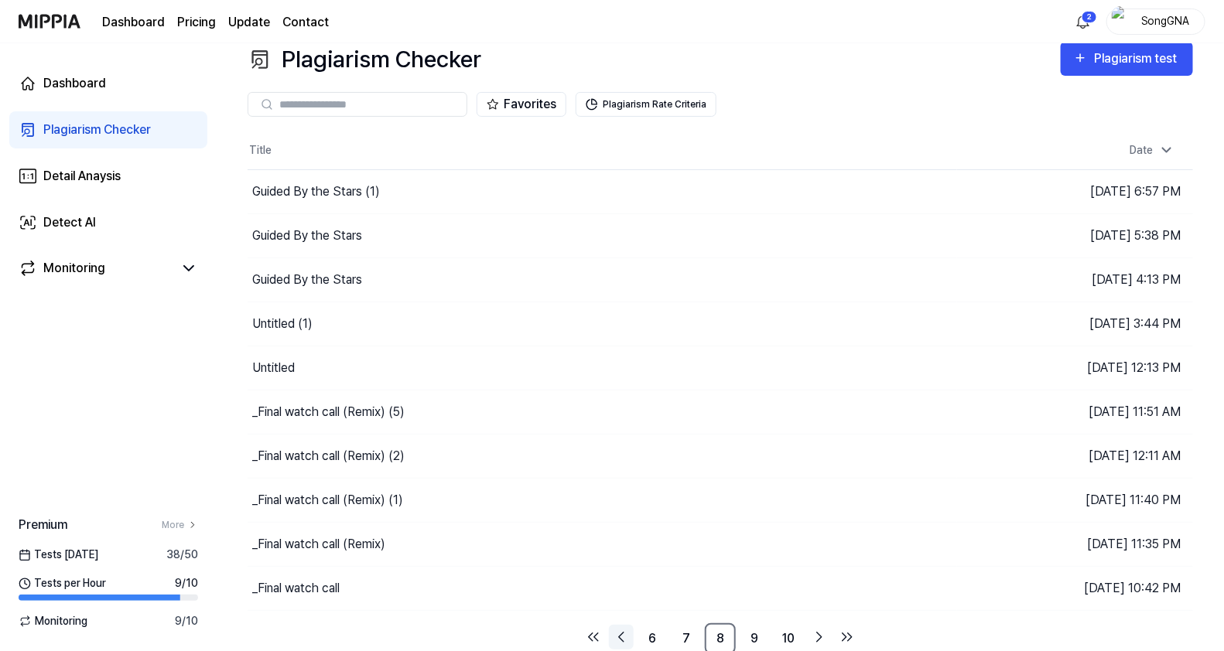
click at [621, 635] on icon "Go to previous page" at bounding box center [621, 637] width 19 height 19
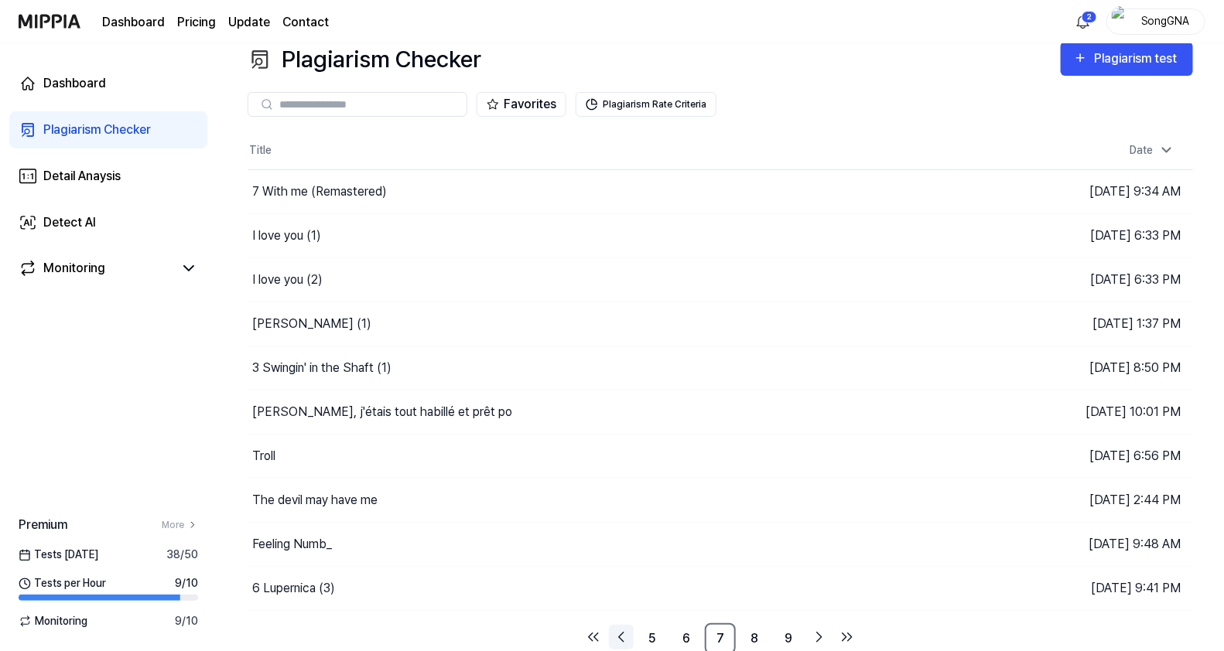
click at [621, 635] on icon "Go to previous page" at bounding box center [621, 637] width 19 height 19
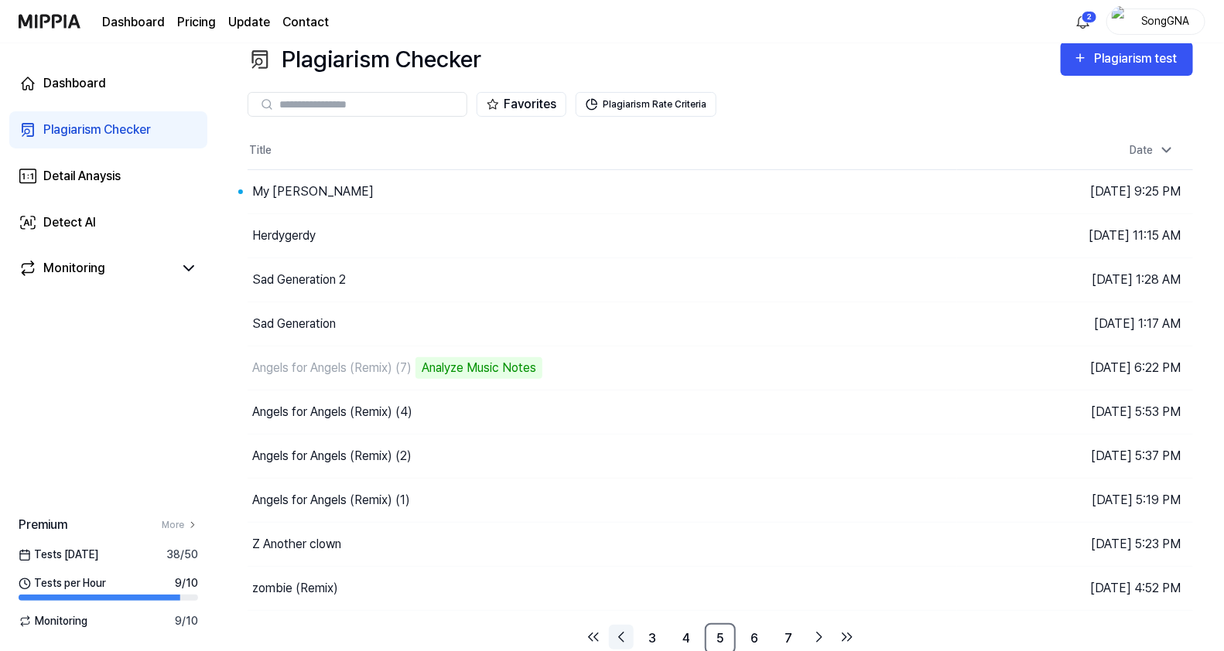
click at [621, 635] on icon "Go to previous page" at bounding box center [621, 637] width 19 height 19
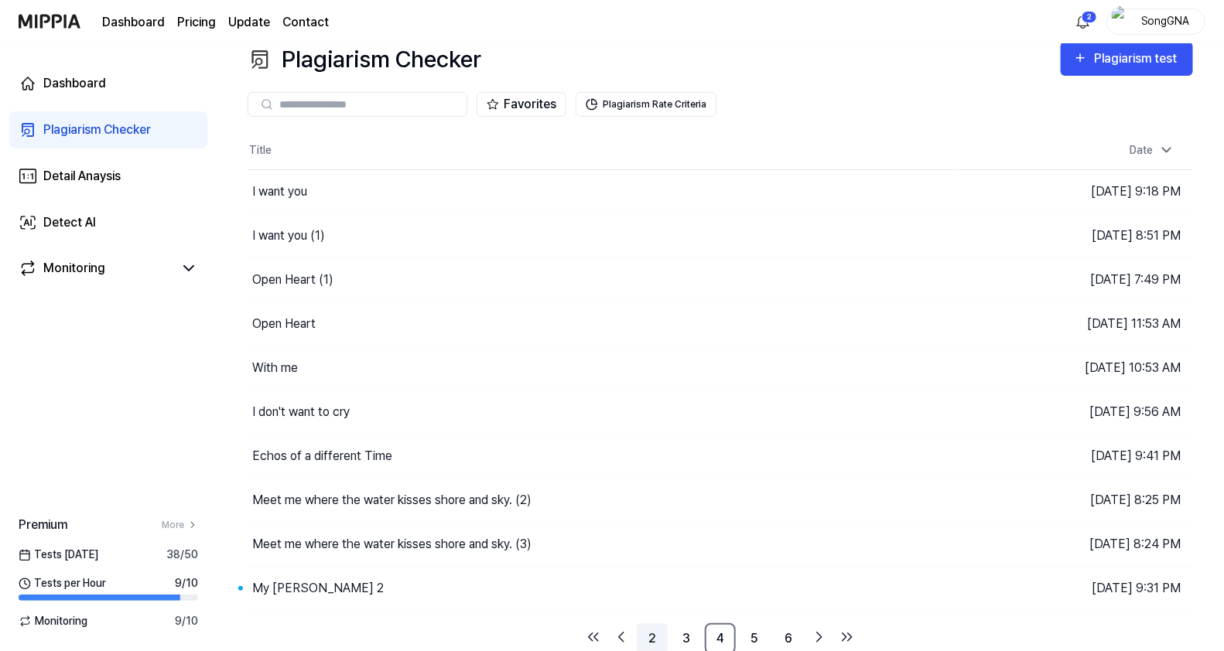
click at [651, 644] on link "2" at bounding box center [652, 639] width 31 height 31
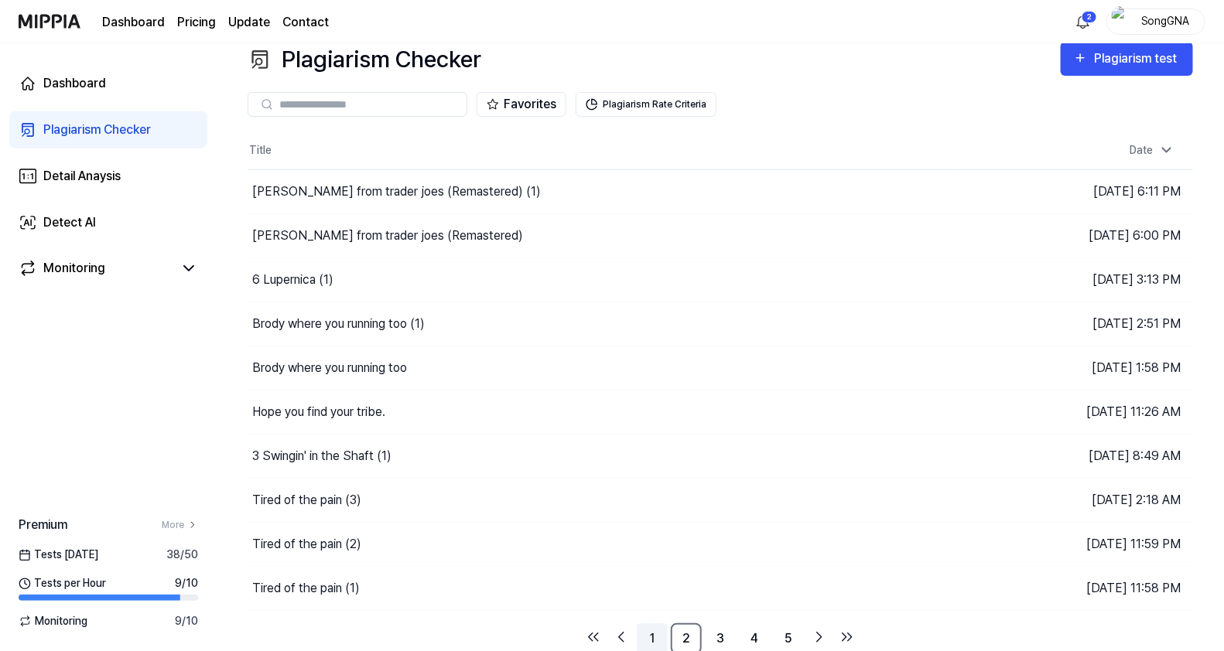
click at [654, 639] on link "1" at bounding box center [652, 639] width 31 height 31
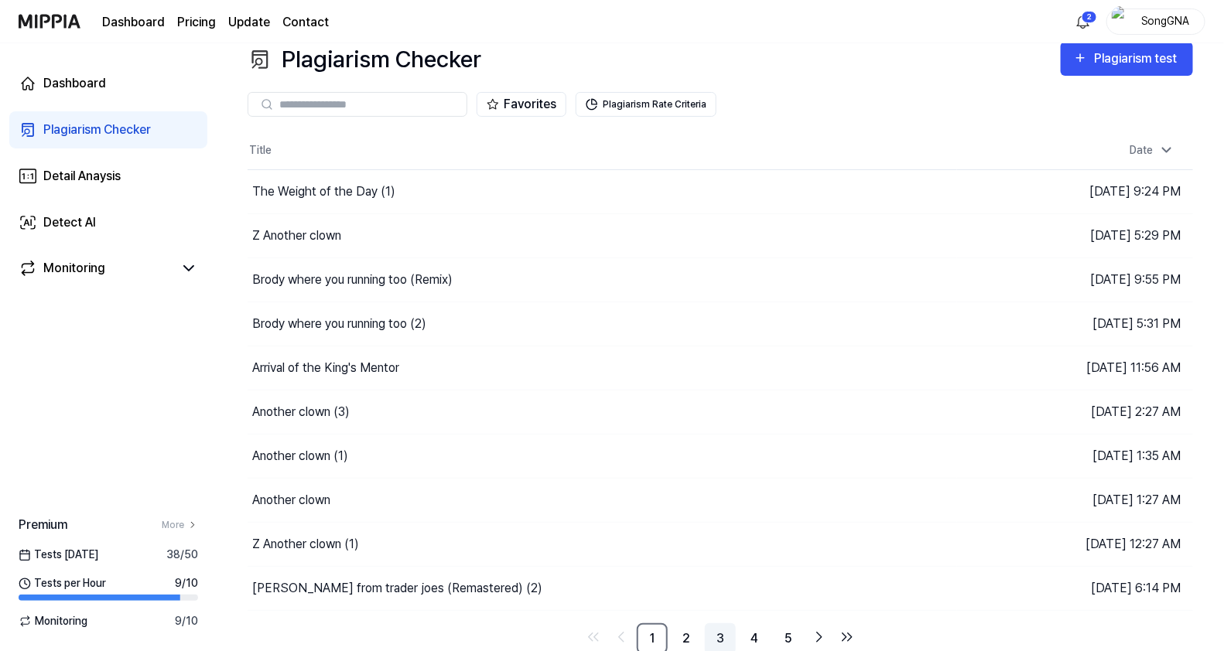
click at [726, 634] on link "3" at bounding box center [720, 639] width 31 height 31
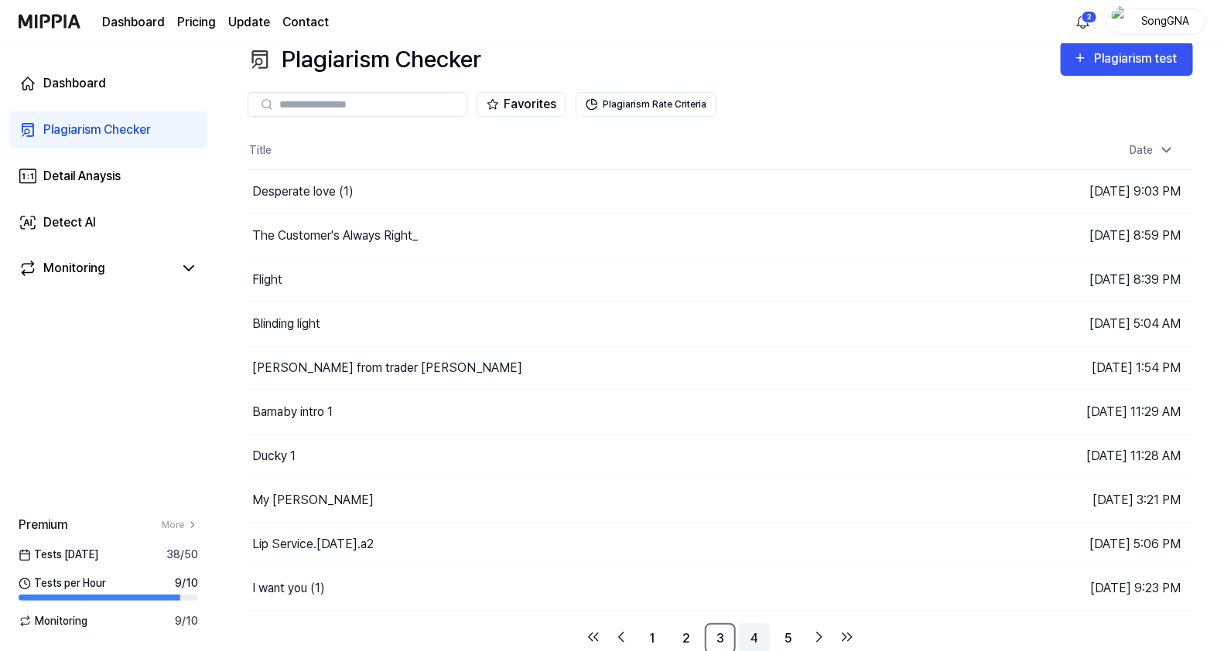
click at [759, 633] on link "4" at bounding box center [754, 639] width 31 height 31
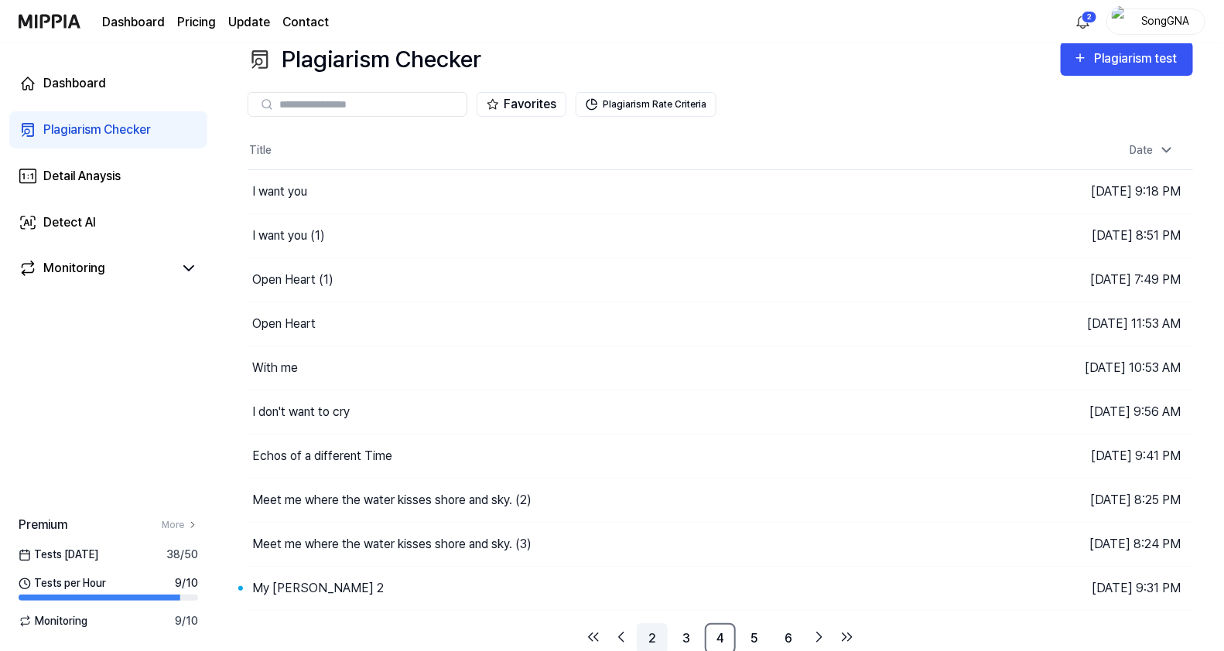
click at [651, 631] on link "2" at bounding box center [652, 639] width 31 height 31
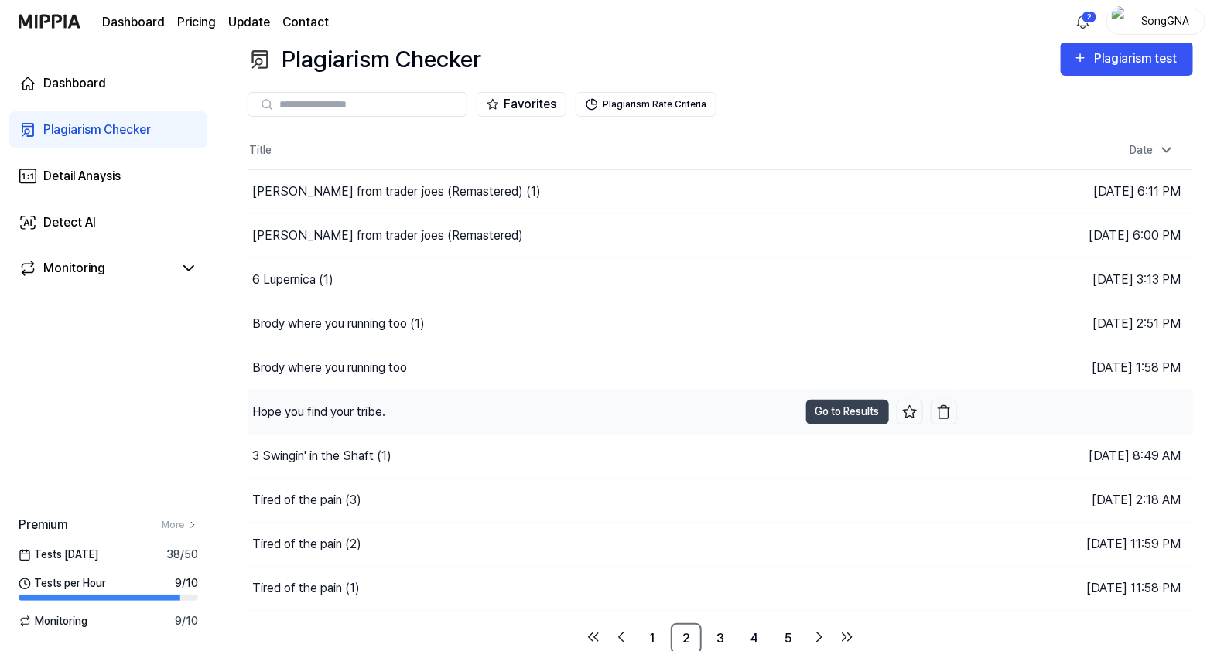
click at [338, 414] on div "Hope you find your tribe." at bounding box center [318, 412] width 133 height 19
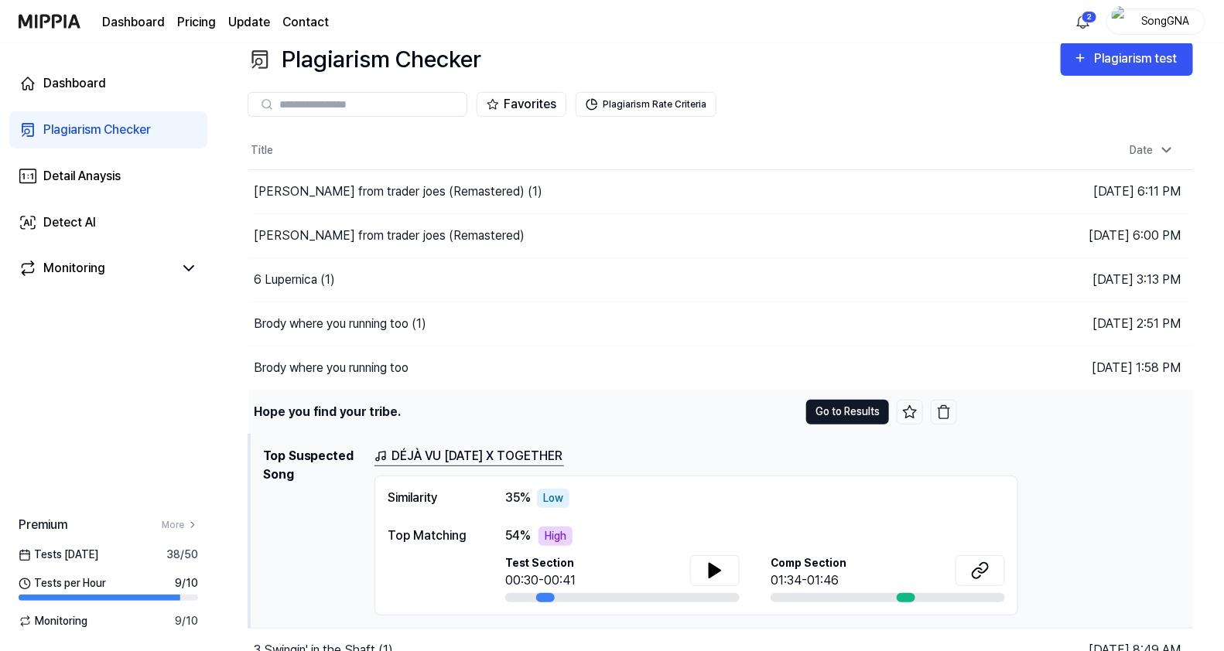
click at [829, 410] on button "Go to Results" at bounding box center [847, 412] width 83 height 25
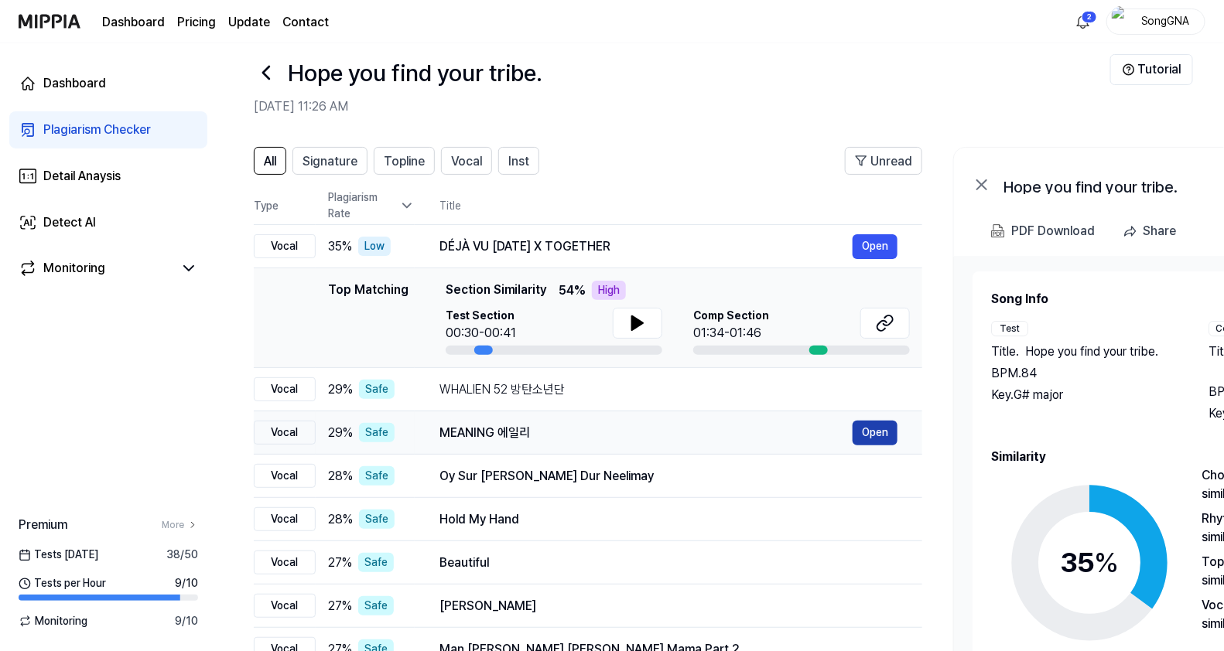
click at [860, 436] on button "Open" at bounding box center [875, 433] width 45 height 25
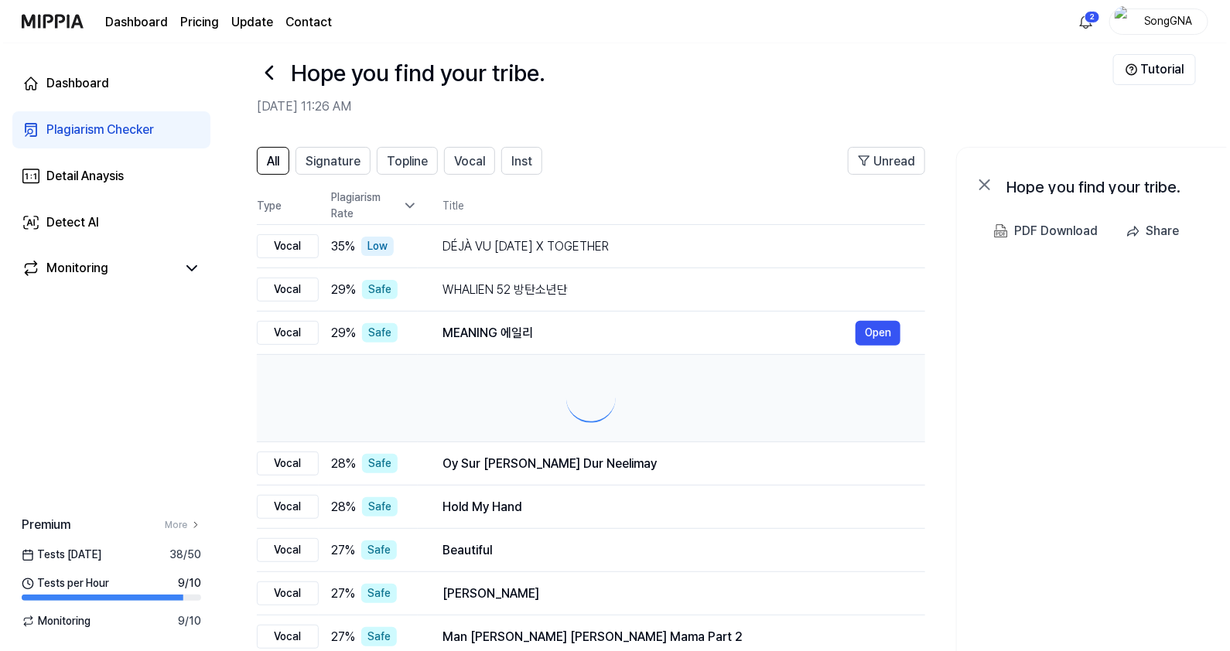
scroll to position [0, 0]
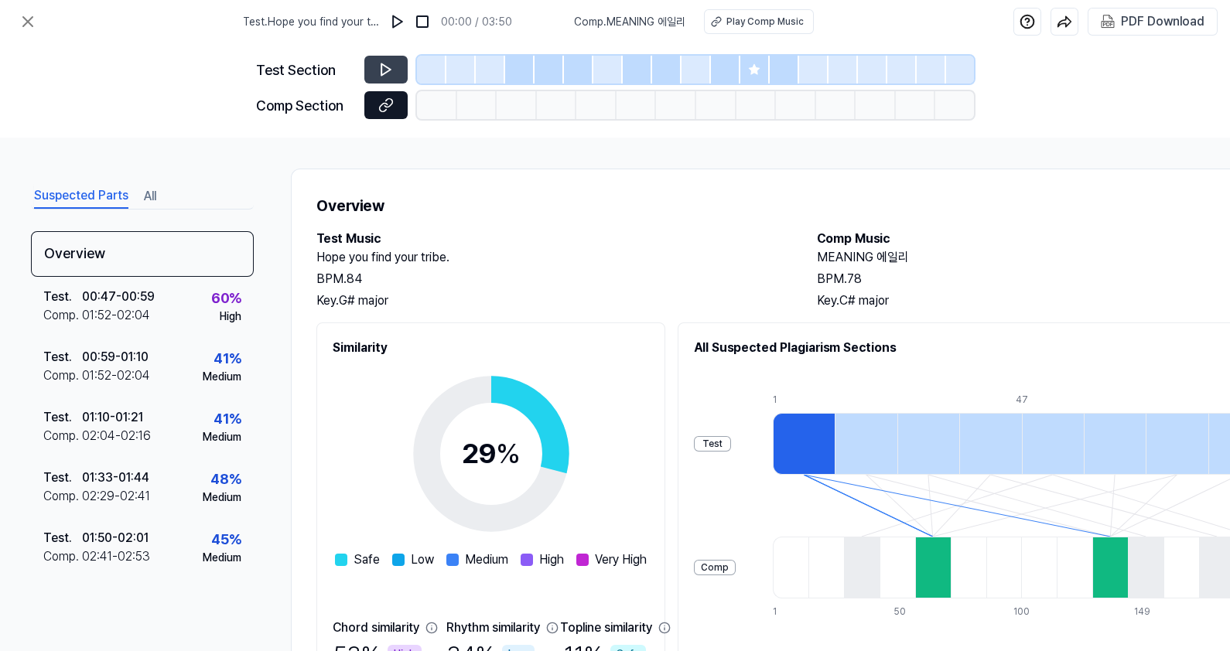
click at [375, 108] on button at bounding box center [385, 105] width 43 height 28
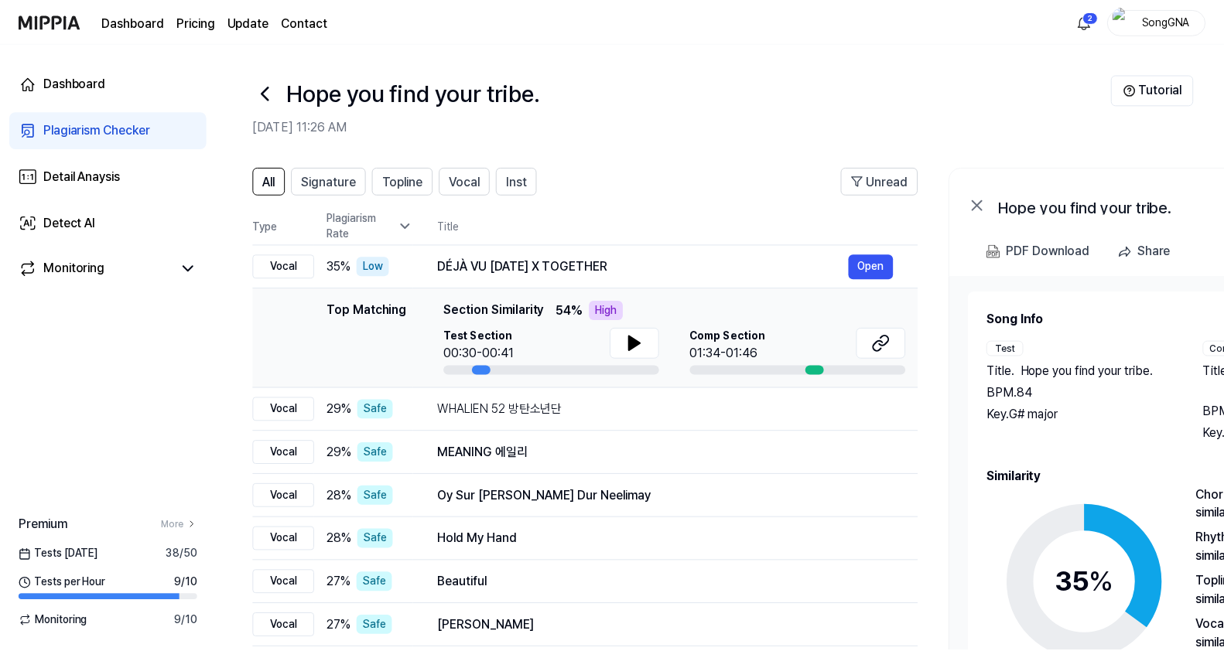
scroll to position [20, 0]
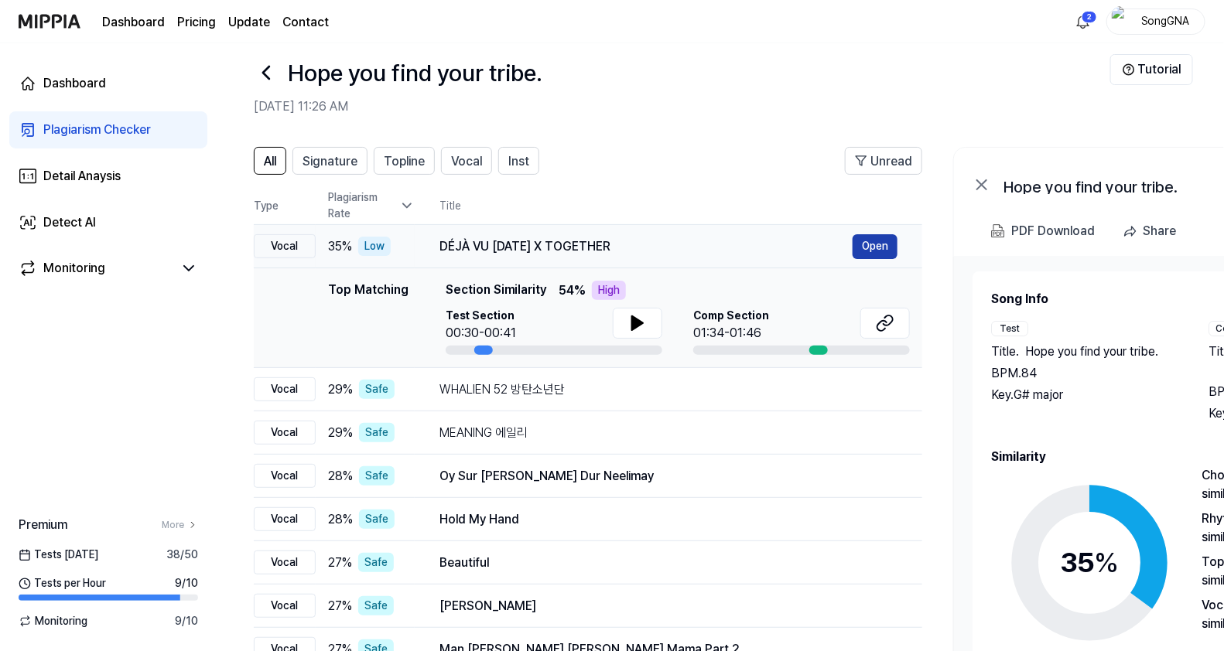
click at [870, 248] on button "Open" at bounding box center [875, 246] width 45 height 25
click at [866, 391] on button "Open" at bounding box center [875, 390] width 45 height 25
click at [859, 386] on button "Open" at bounding box center [875, 390] width 45 height 25
click at [884, 235] on button "Open" at bounding box center [875, 246] width 45 height 25
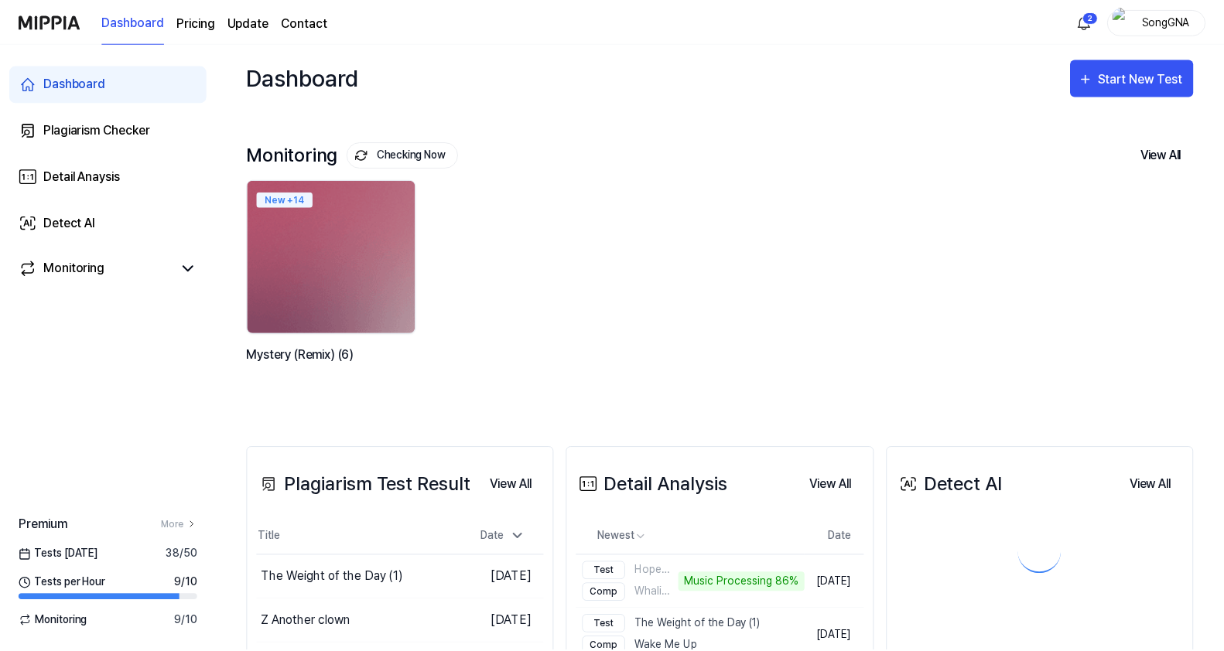
scroll to position [350, 0]
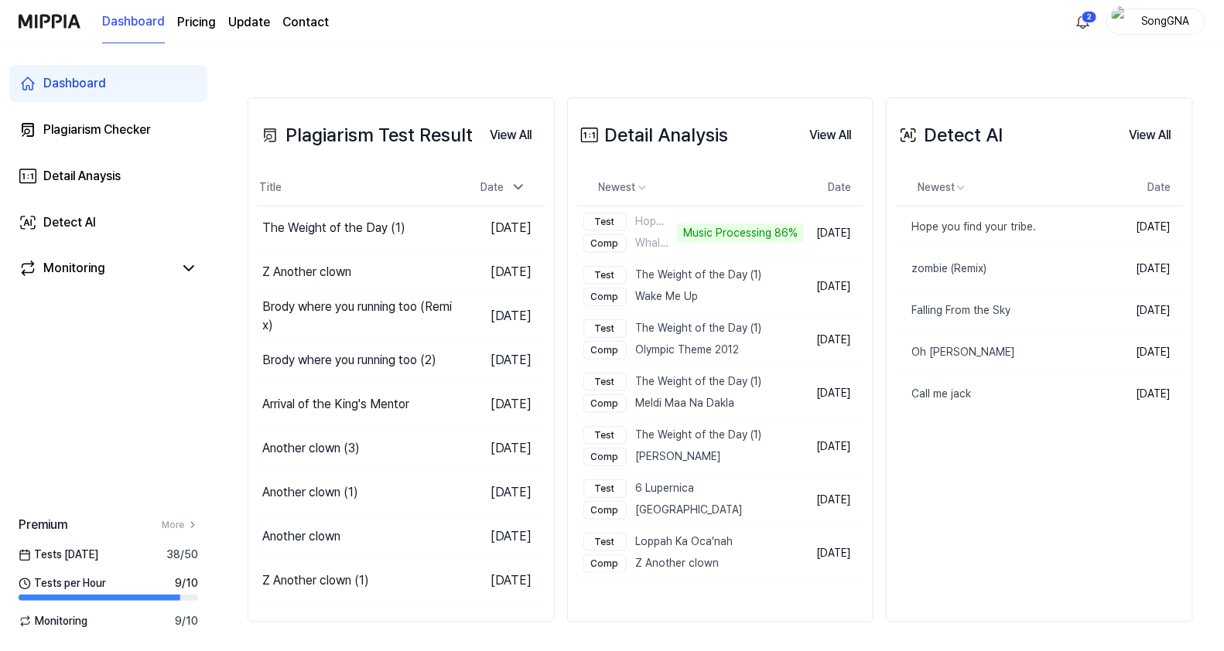
click at [824, 115] on div "Detail Analysis View All" at bounding box center [720, 135] width 287 height 43
click at [829, 131] on button "View All" at bounding box center [830, 135] width 67 height 31
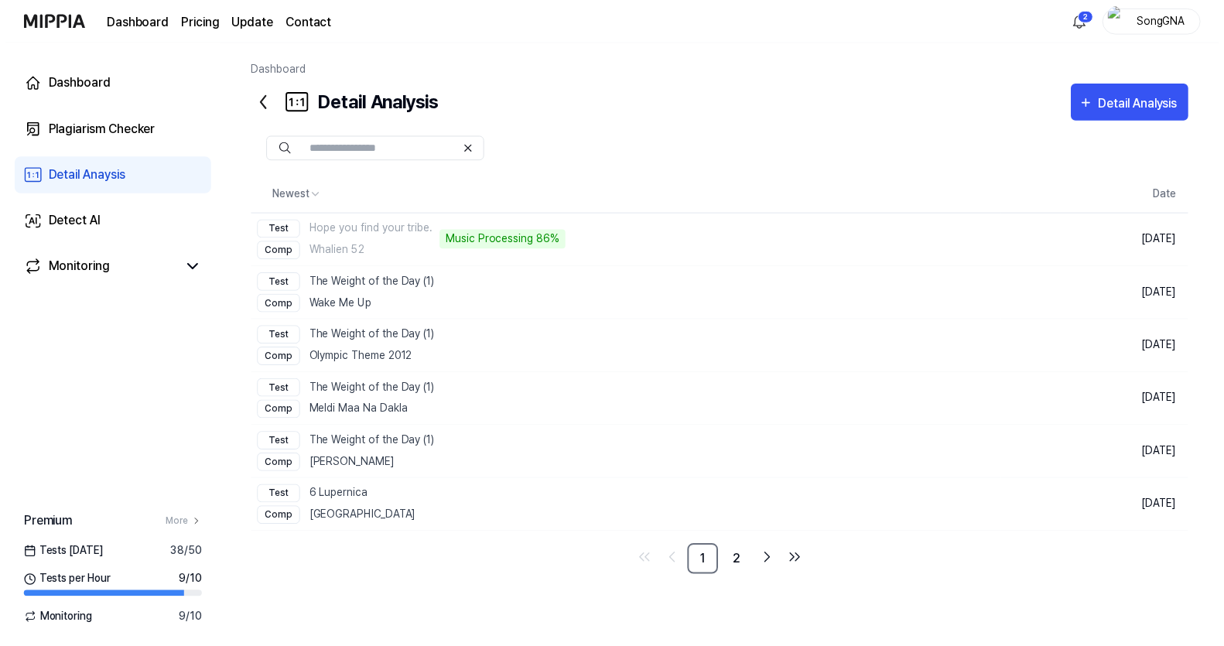
scroll to position [0, 0]
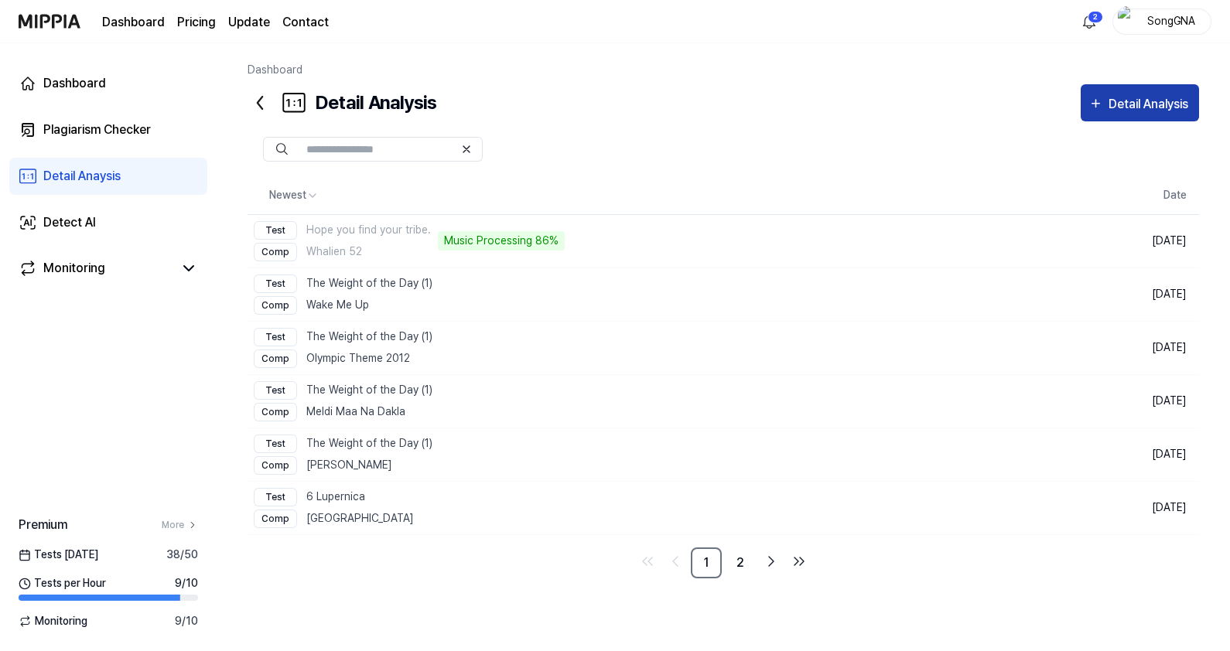
click at [1119, 97] on div "Detail Analysis" at bounding box center [1151, 104] width 84 height 20
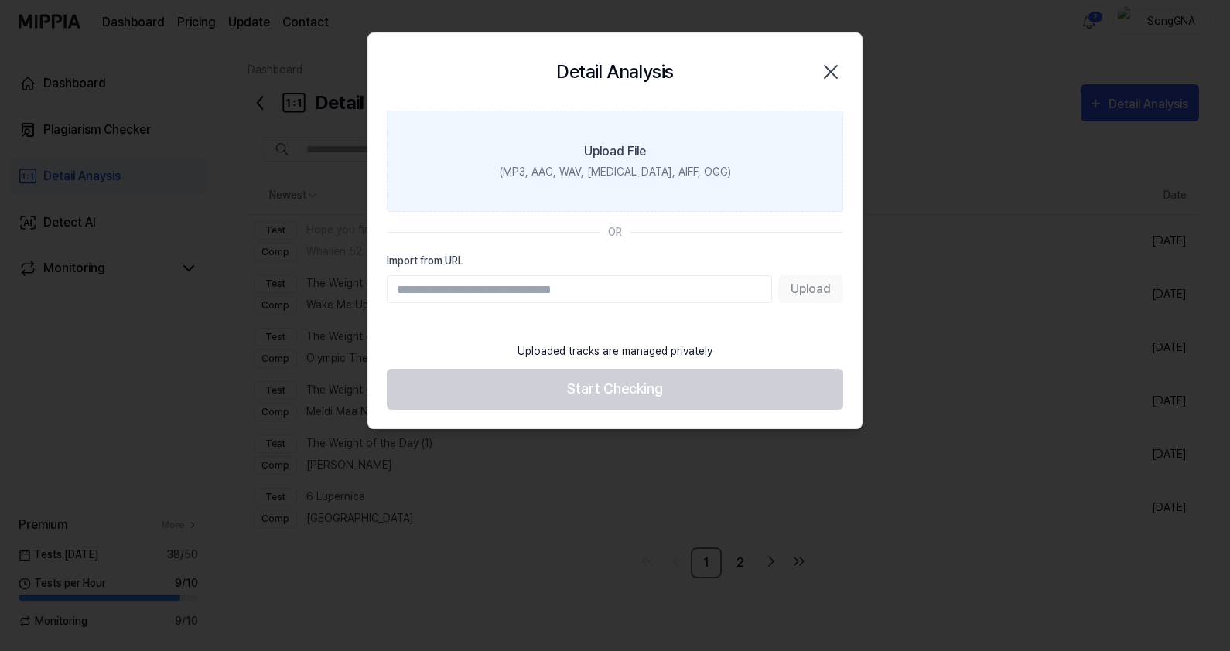
click at [542, 179] on div "(MP3, AAC, WAV, [MEDICAL_DATA], AIFF, OGG)" at bounding box center [615, 172] width 231 height 16
click at [0, 0] on input "Upload File (MP3, AAC, WAV, [MEDICAL_DATA], AIFF, OGG)" at bounding box center [0, 0] width 0 height 0
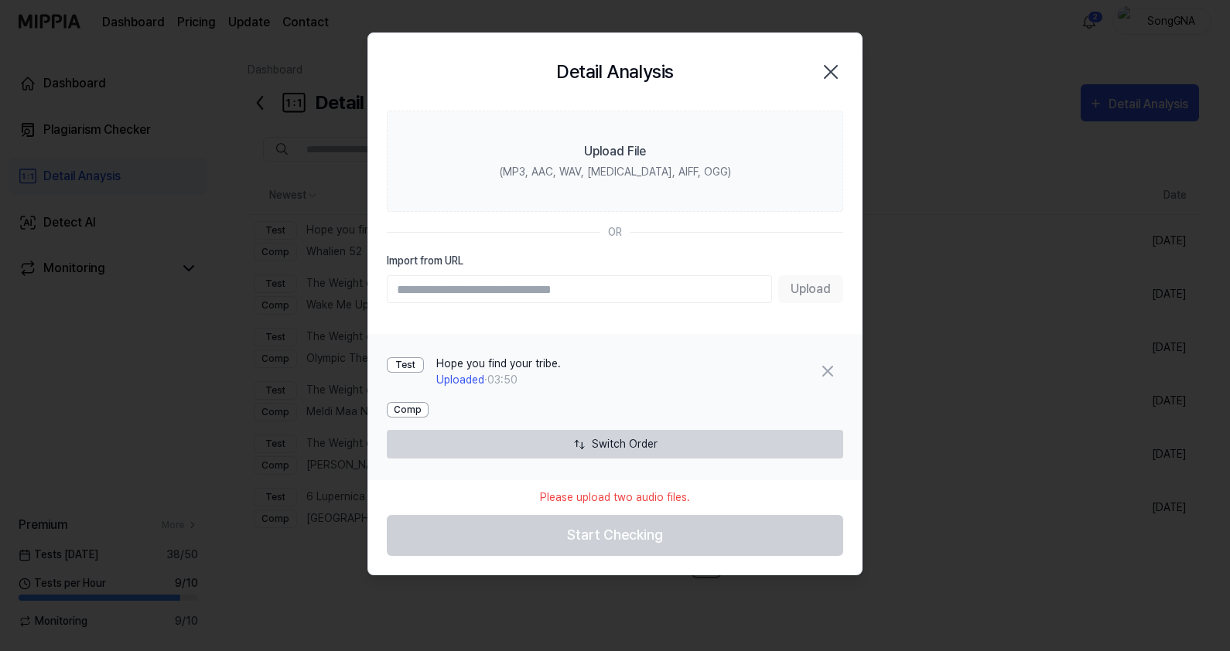
click at [447, 282] on input "Import from URL" at bounding box center [579, 289] width 385 height 28
type input "**********"
click at [806, 290] on button "Upload" at bounding box center [810, 289] width 65 height 28
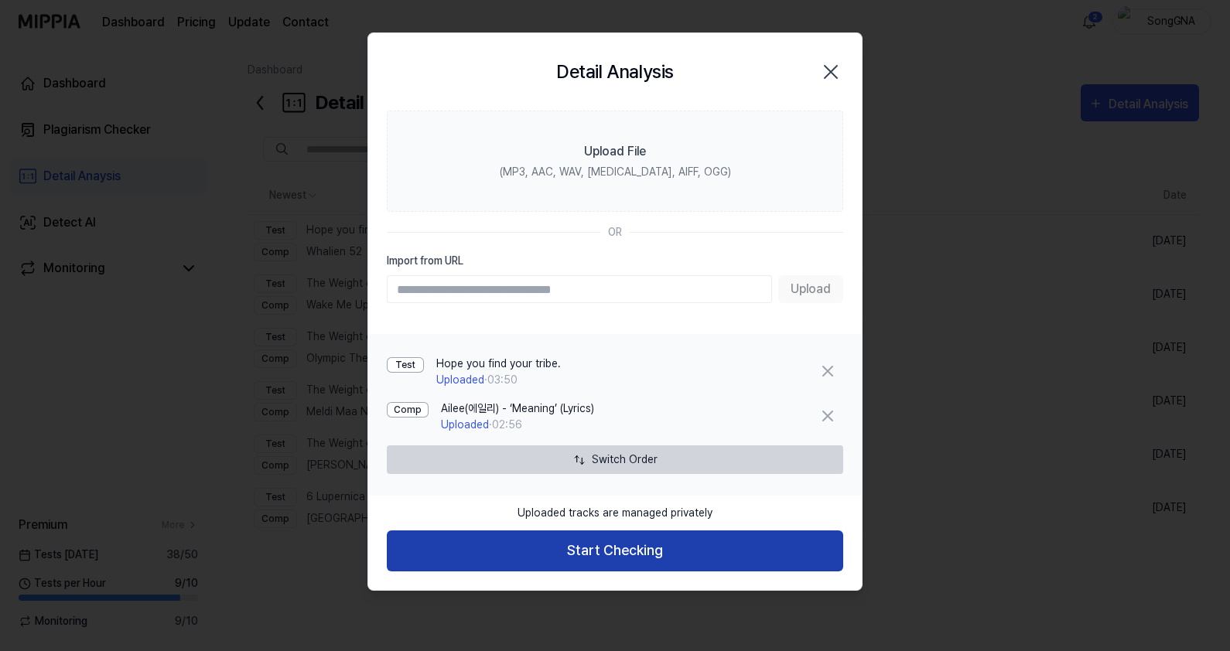
click at [623, 553] on button "Start Checking" at bounding box center [615, 551] width 456 height 41
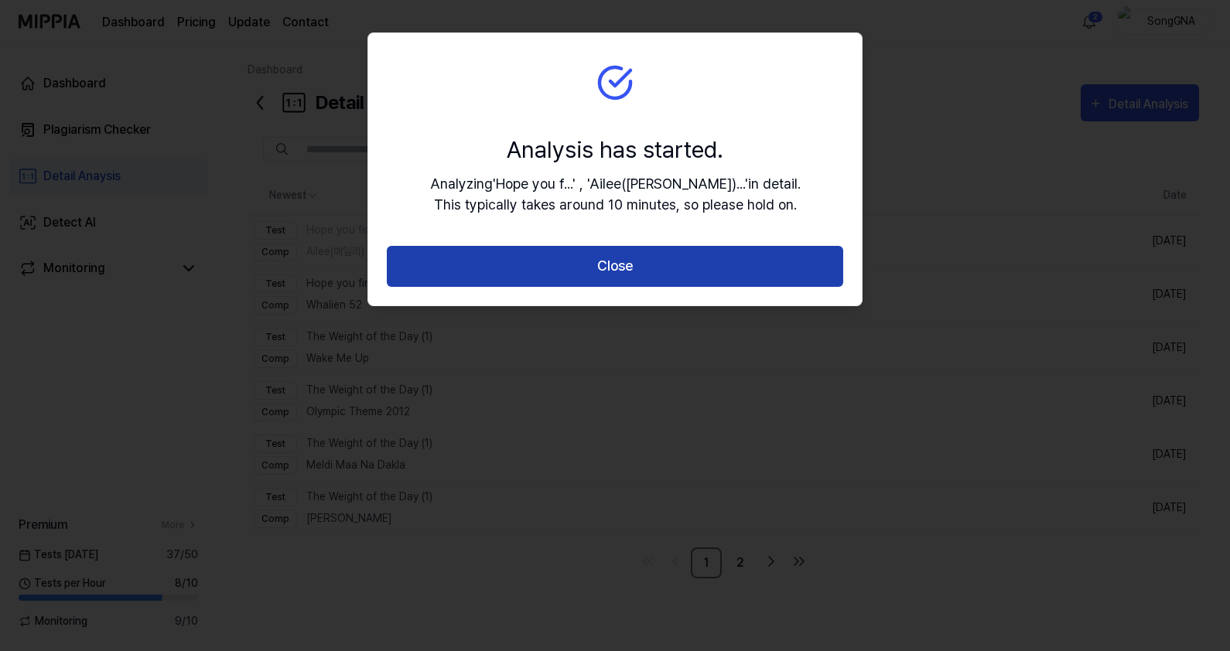
click at [630, 261] on button "Close" at bounding box center [615, 266] width 456 height 41
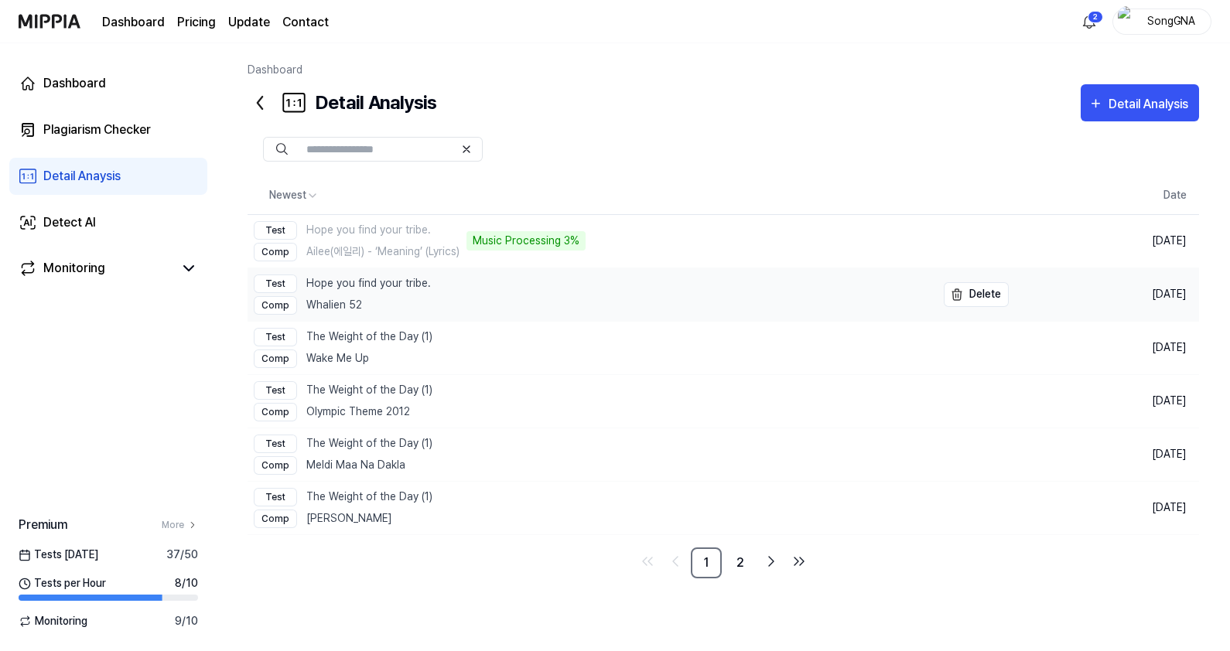
click at [591, 290] on link "Test Hope you find your tribe. Comp Whalien 52" at bounding box center [592, 294] width 689 height 53
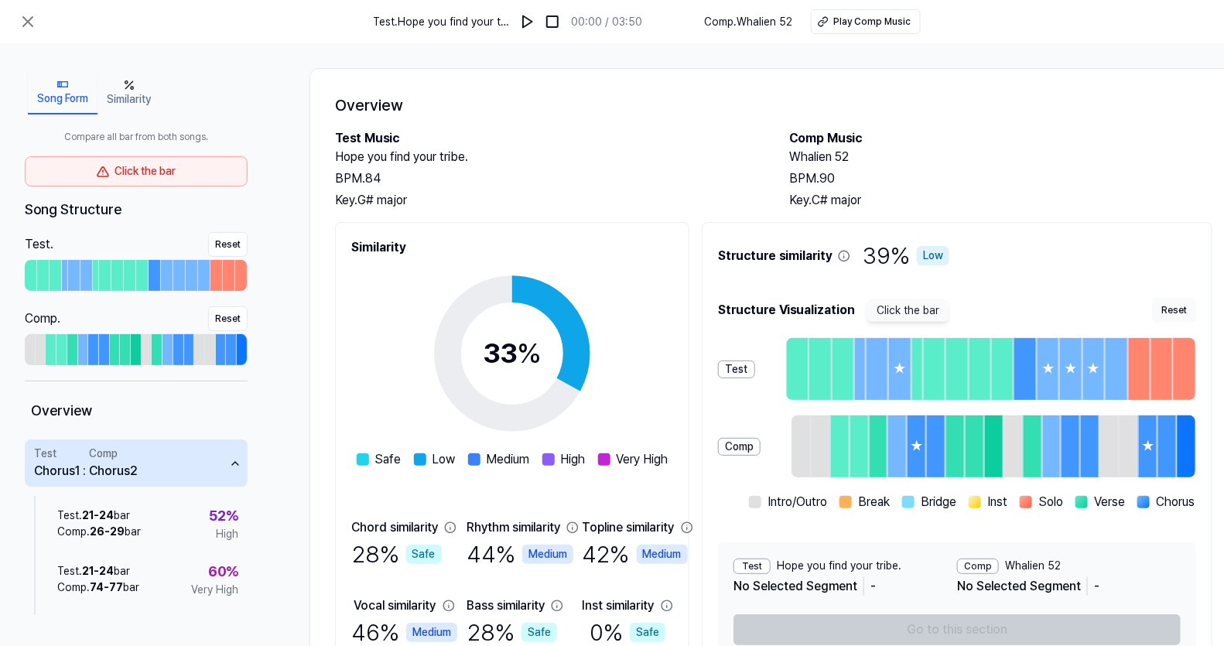
click at [179, 177] on div "Click the bar" at bounding box center [136, 171] width 223 height 30
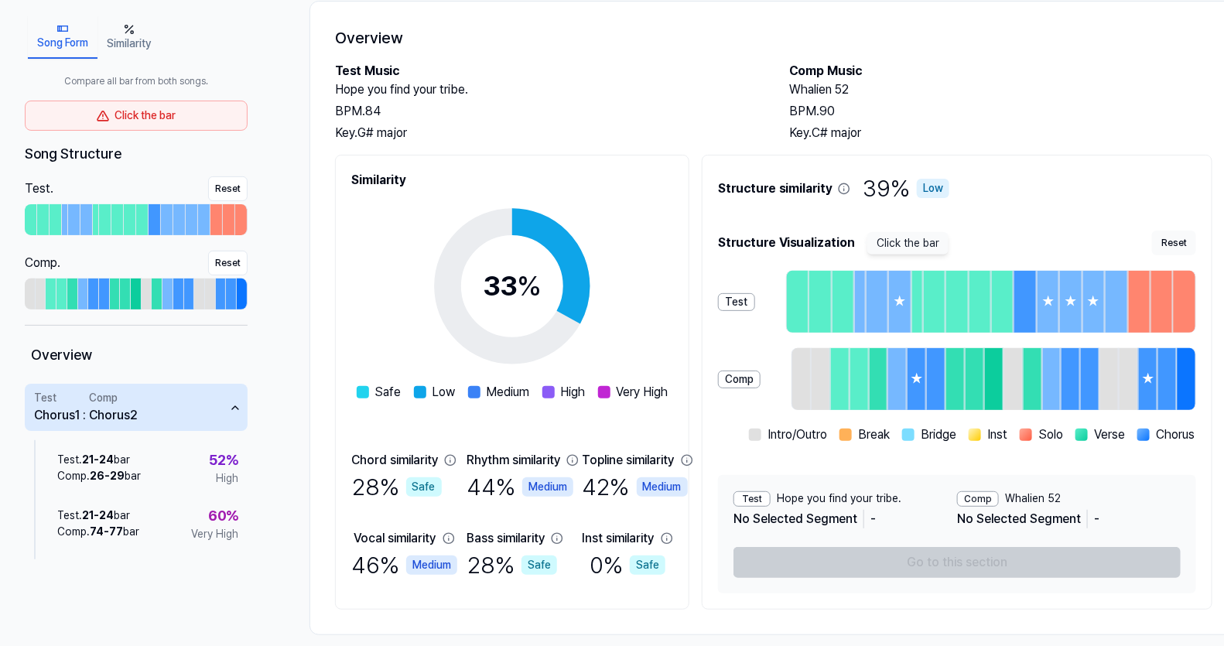
scroll to position [111, 0]
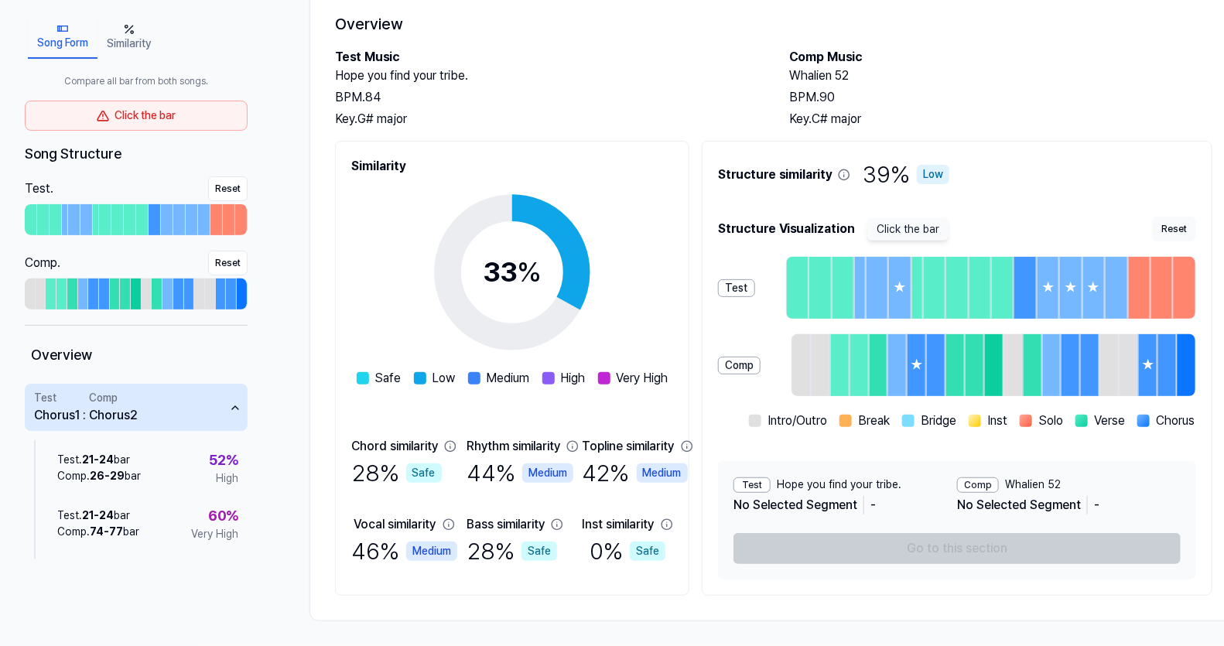
click at [125, 114] on div "Click the bar" at bounding box center [136, 116] width 223 height 30
click at [101, 110] on icon at bounding box center [103, 116] width 12 height 12
click at [139, 46] on button "Similarity" at bounding box center [128, 36] width 63 height 43
click at [921, 336] on div "★" at bounding box center [916, 365] width 16 height 59
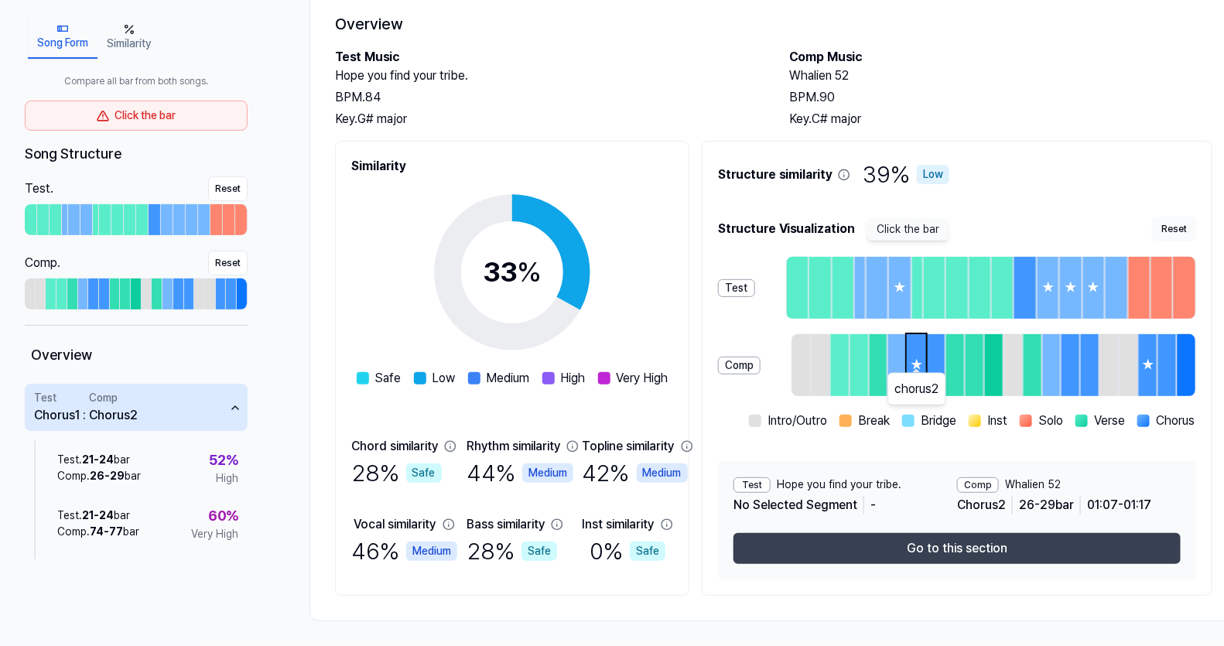
click at [951, 550] on button "Go to this section" at bounding box center [956, 548] width 447 height 31
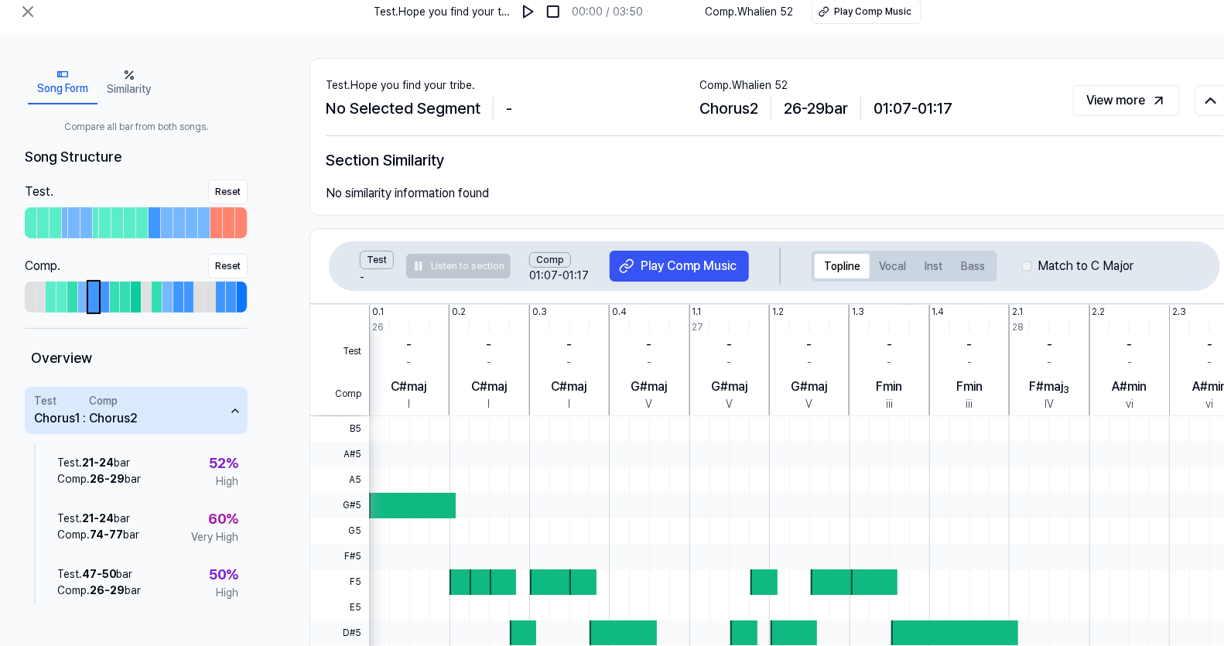
scroll to position [0, 0]
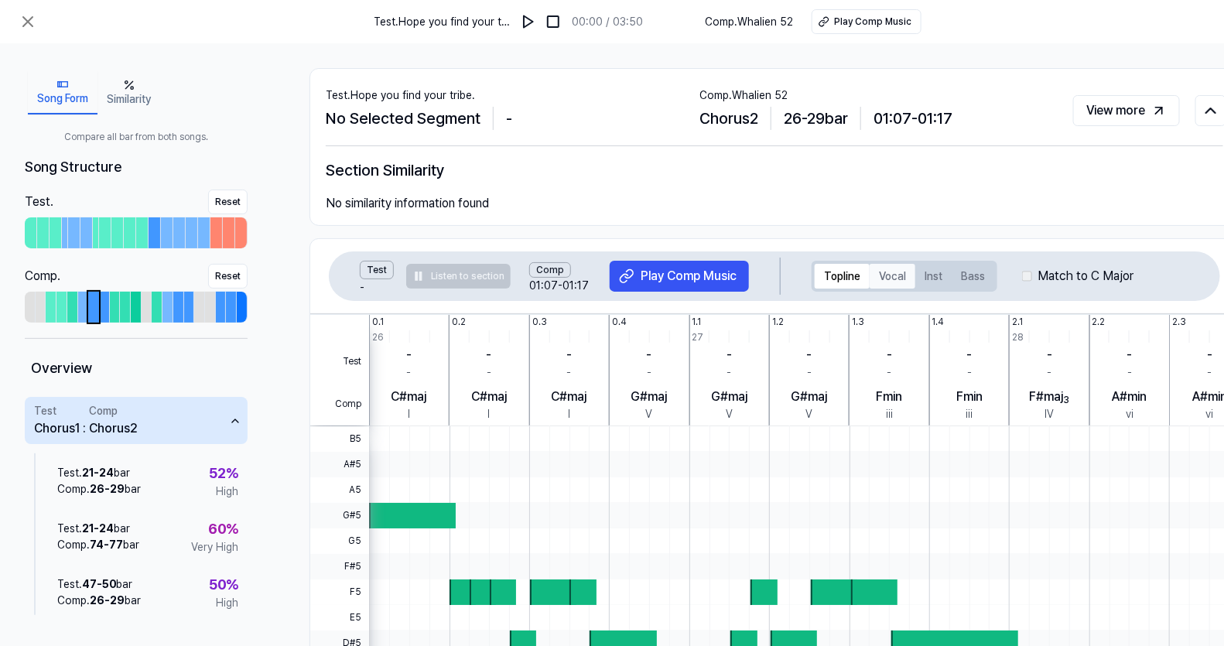
click at [897, 268] on button "Vocal" at bounding box center [893, 276] width 46 height 25
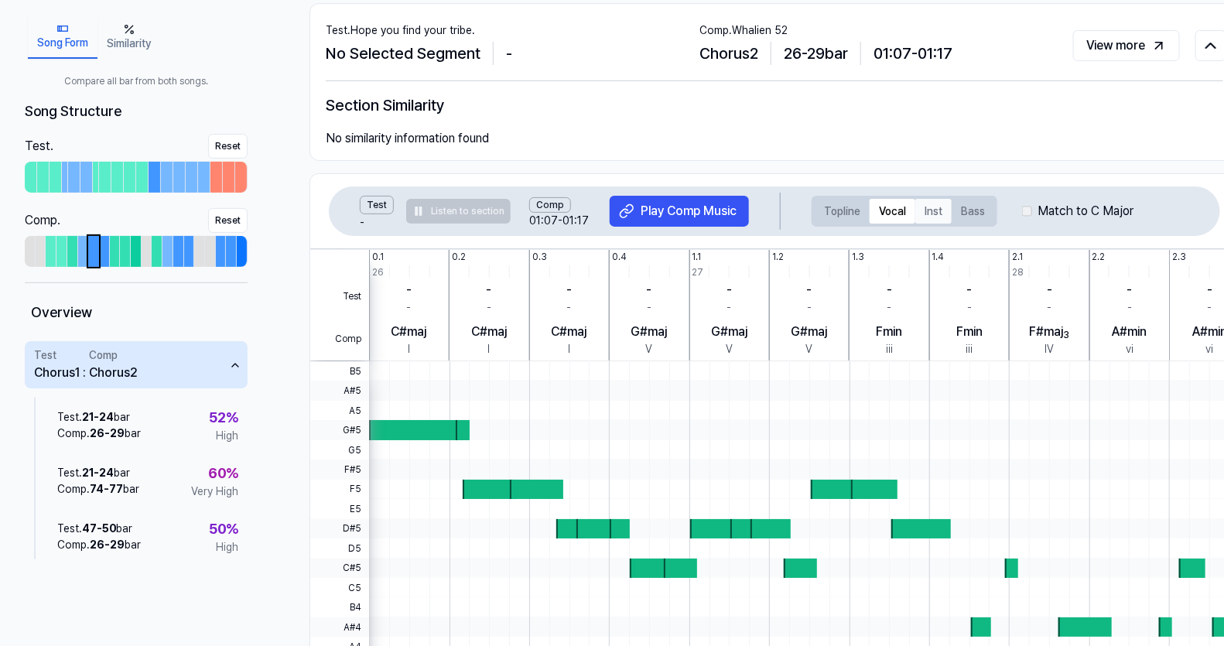
scroll to position [96, 0]
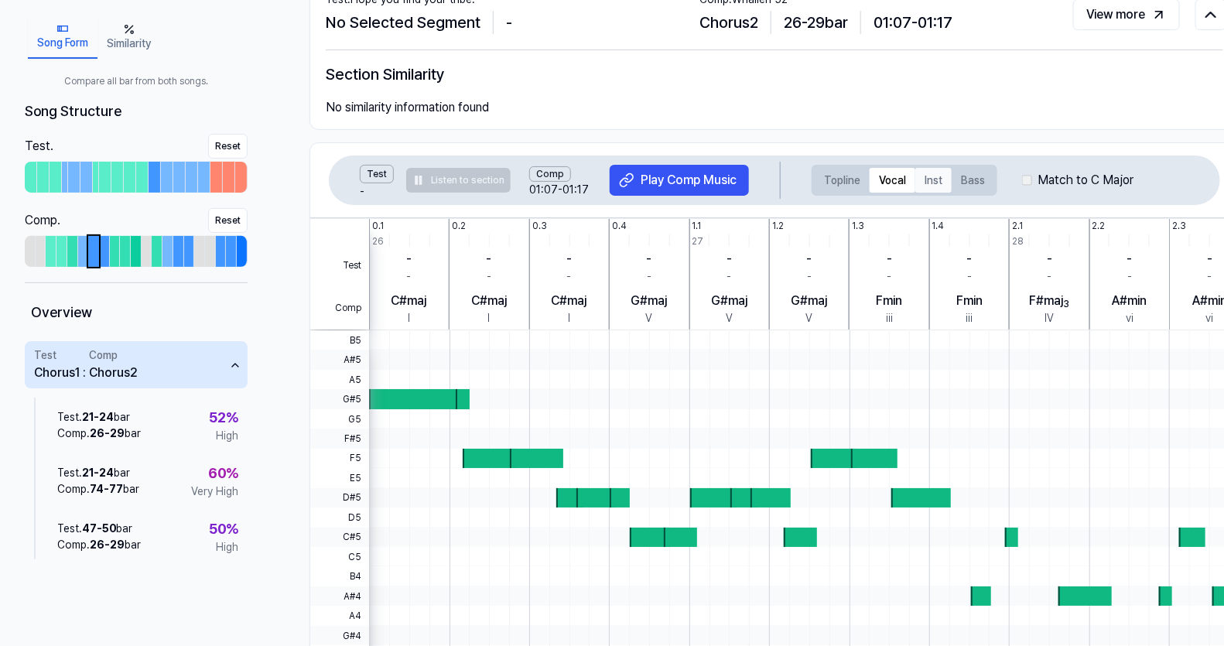
click at [921, 174] on button "Inst" at bounding box center [933, 180] width 36 height 25
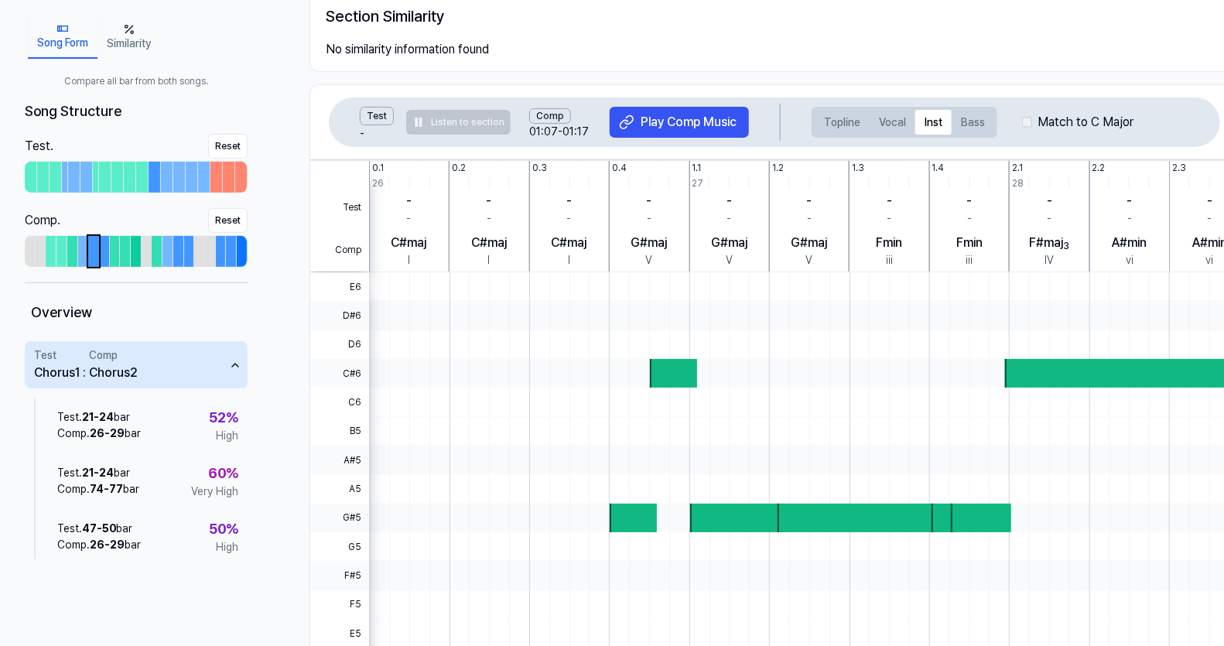
scroll to position [128, 0]
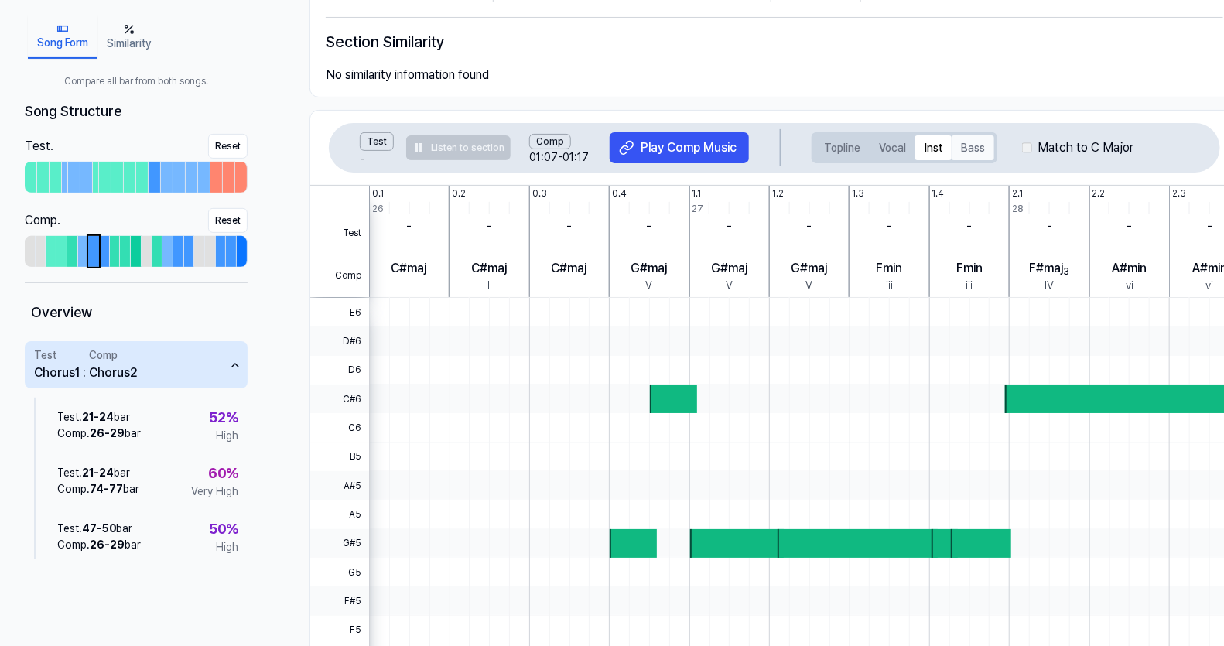
click at [961, 151] on button "Bass" at bounding box center [973, 147] width 43 height 25
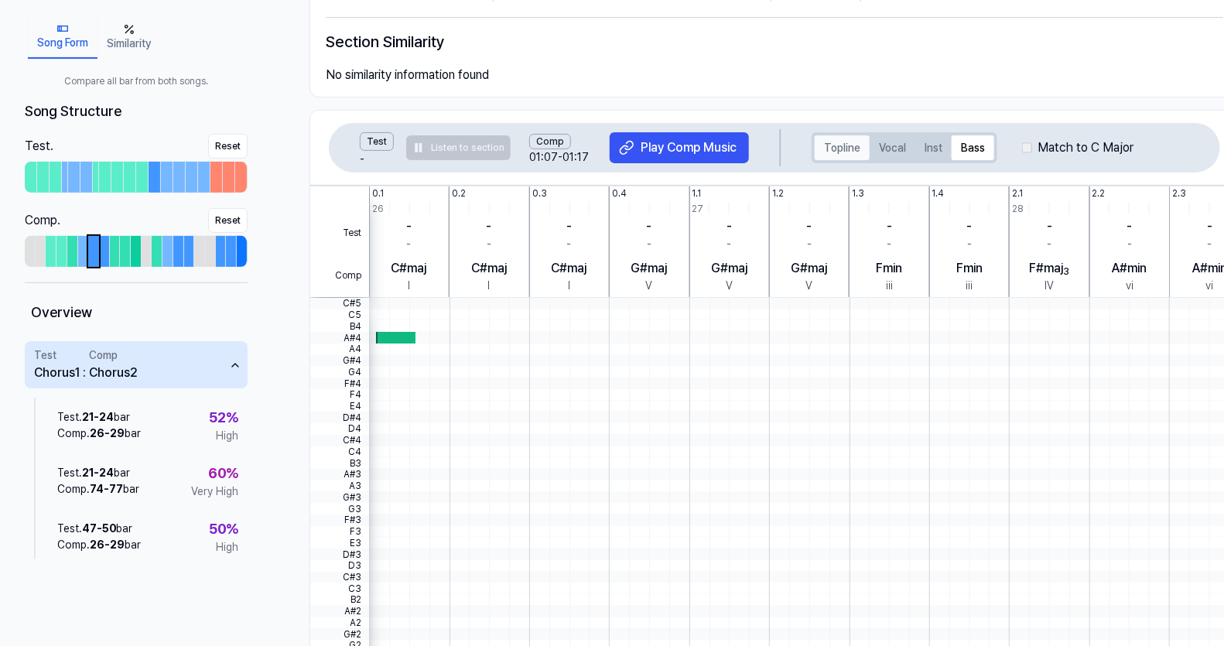
click at [824, 152] on button "Topline" at bounding box center [842, 147] width 55 height 25
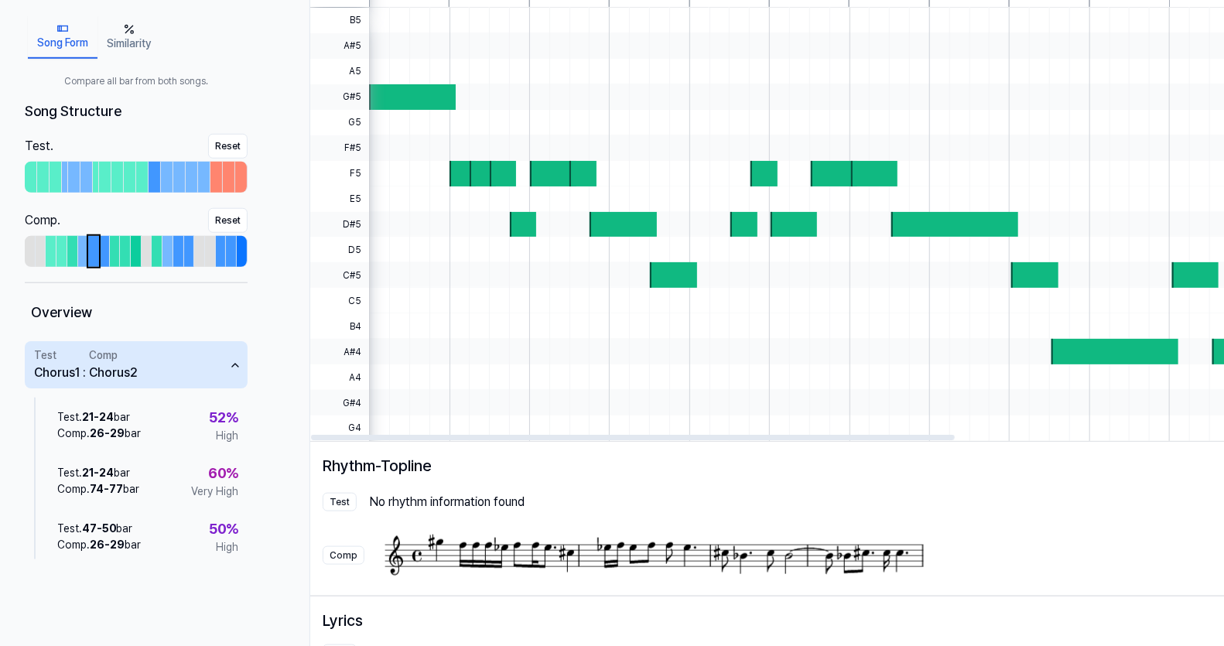
scroll to position [515, 0]
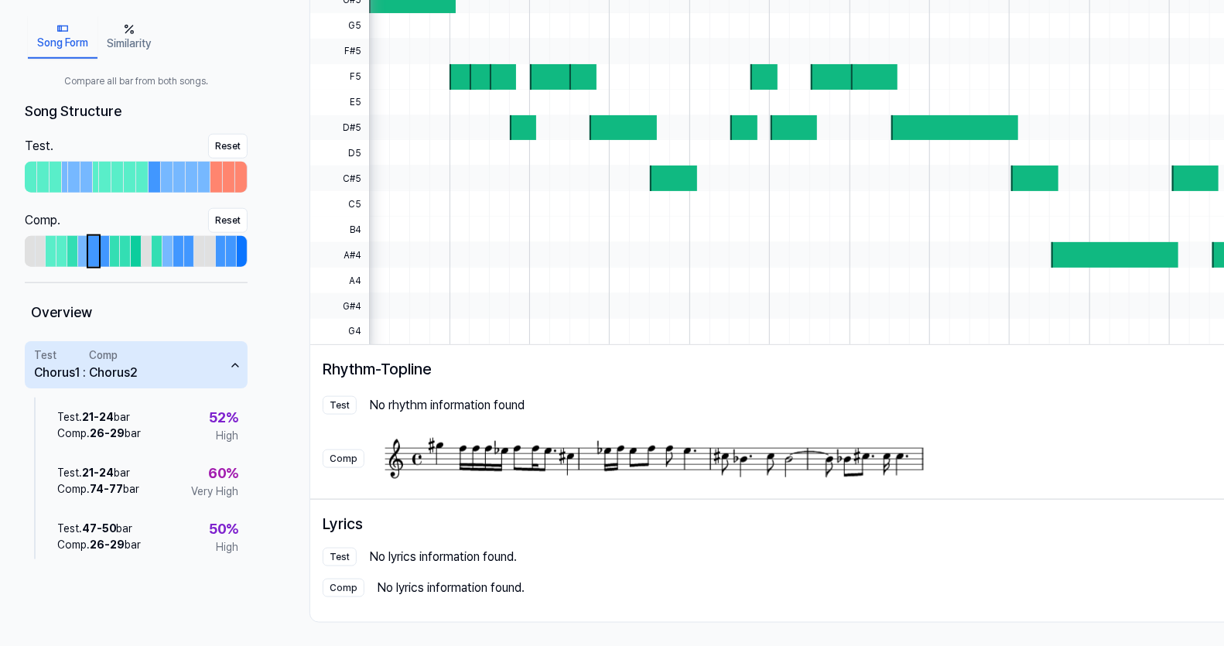
click at [341, 466] on div "Comp" at bounding box center [344, 459] width 42 height 19
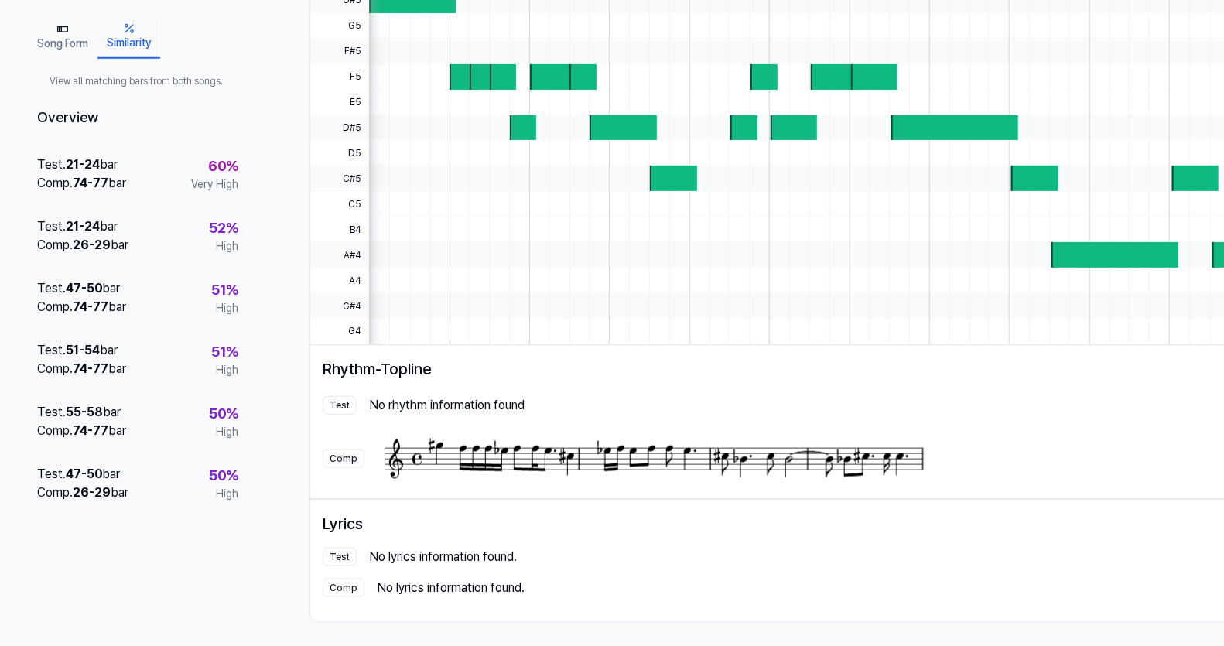
click at [122, 29] on button "Similarity" at bounding box center [128, 36] width 63 height 43
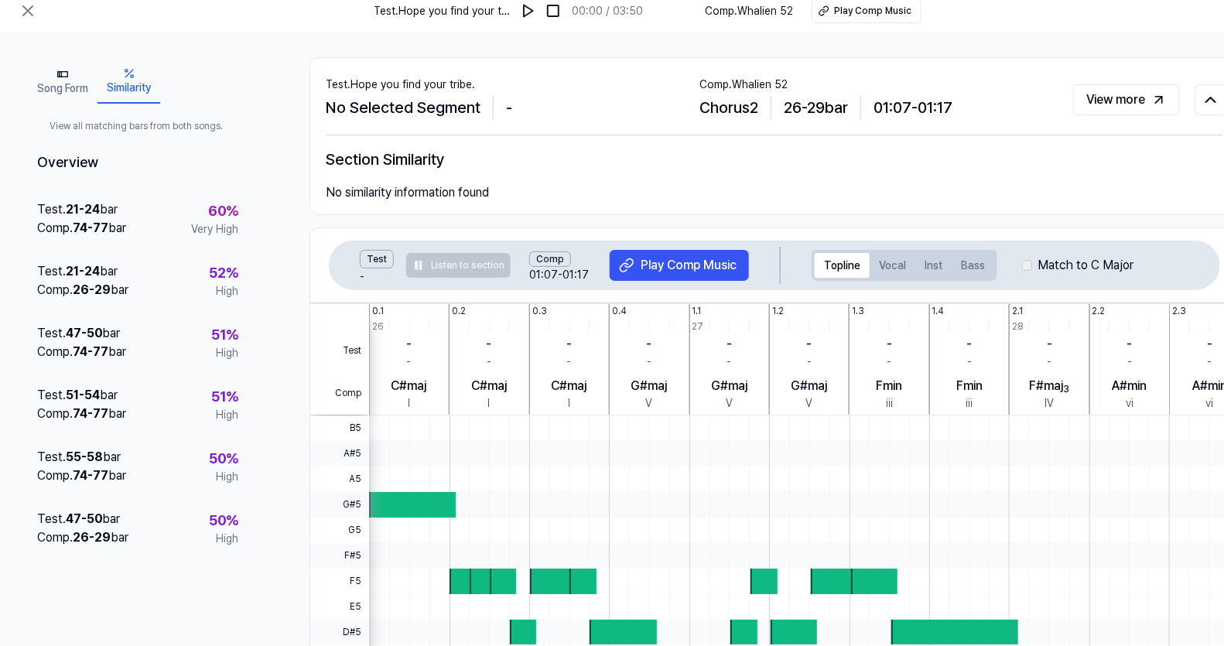
scroll to position [0, 0]
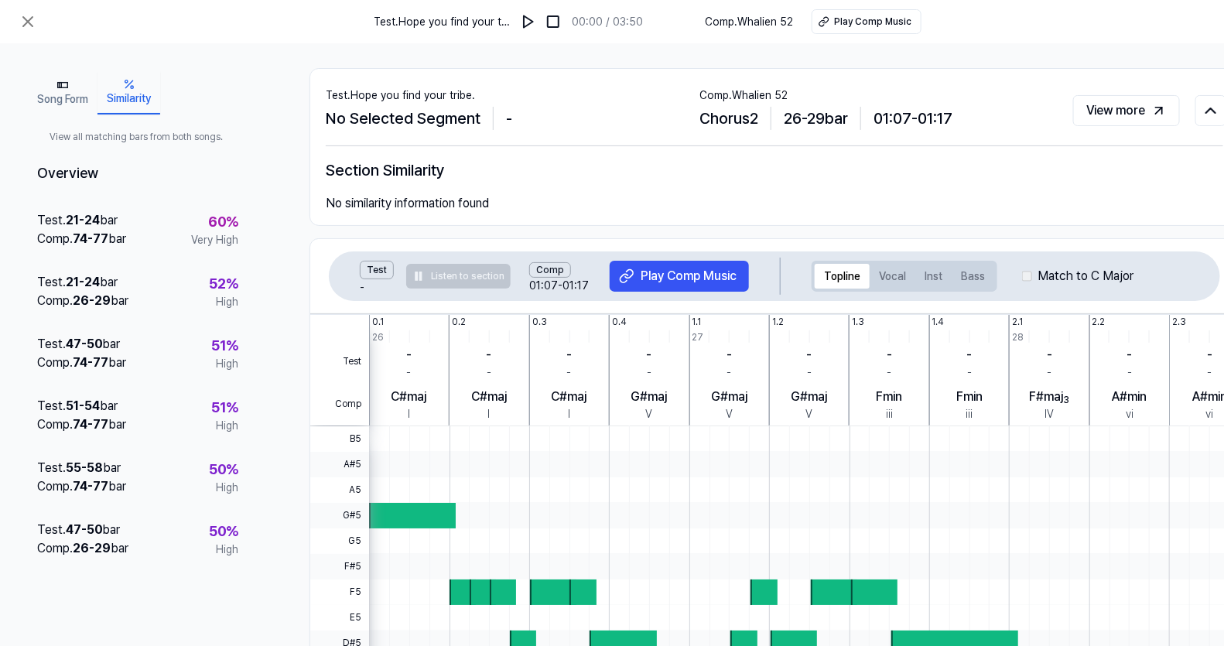
click at [63, 85] on icon "button" at bounding box center [62, 85] width 12 height 12
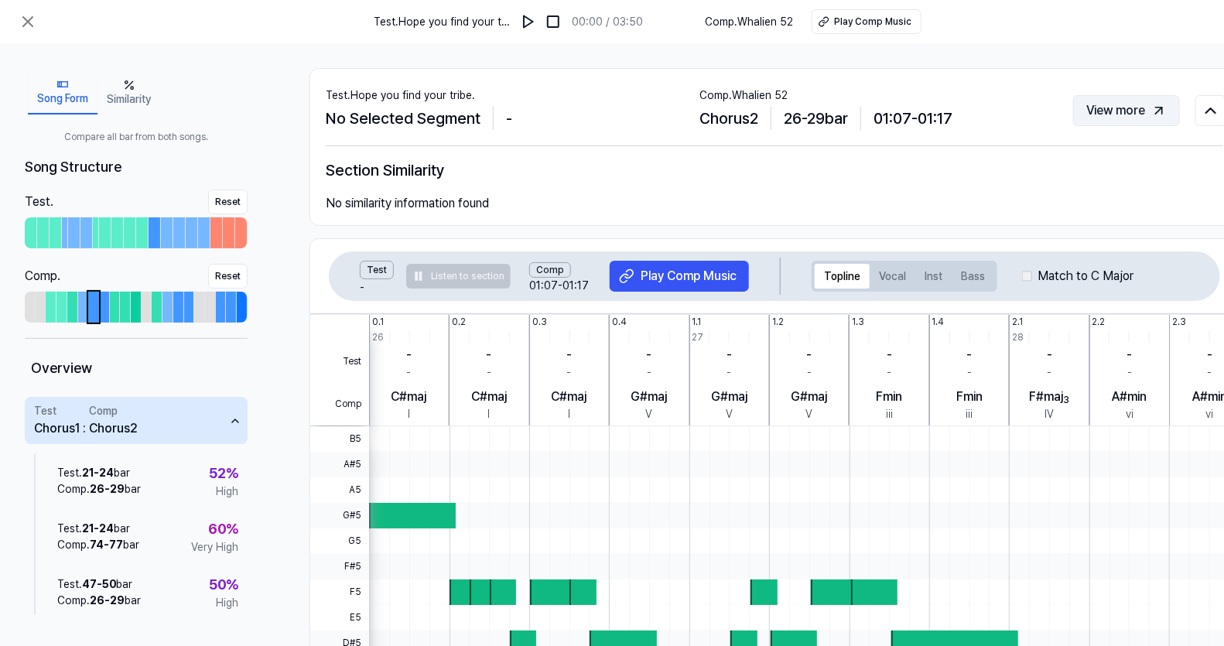
click at [1134, 106] on button "View more" at bounding box center [1126, 110] width 107 height 31
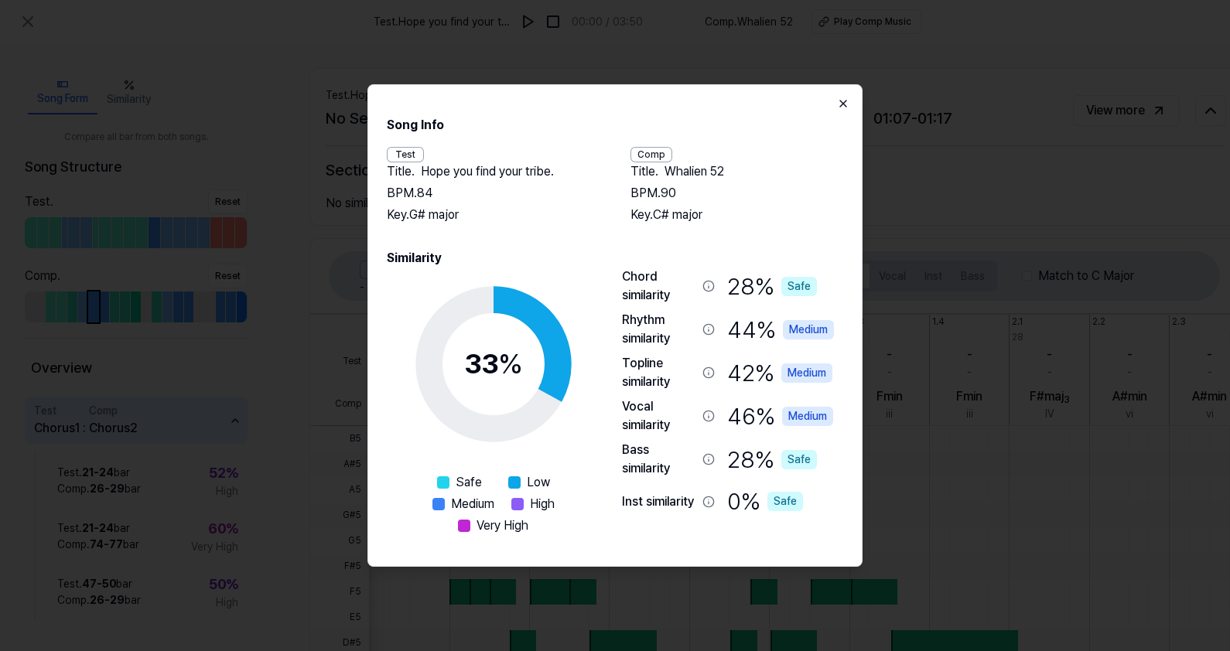
click at [844, 101] on icon "button" at bounding box center [843, 103] width 12 height 12
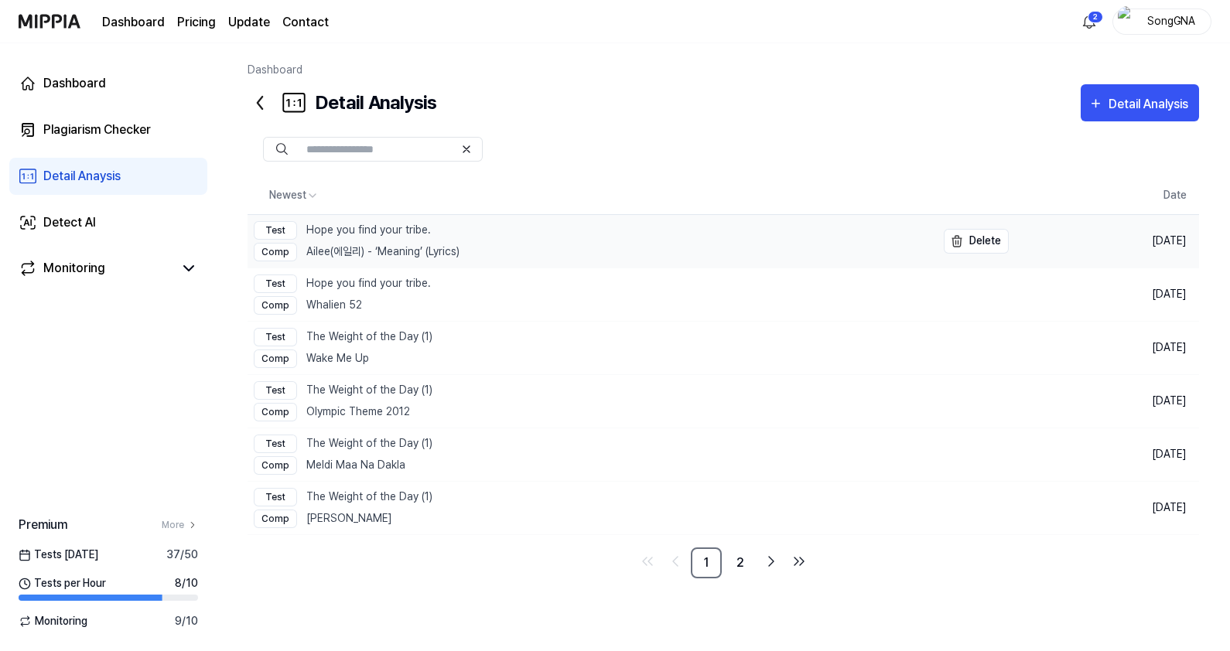
click at [398, 222] on div "Test Hope you find your tribe." at bounding box center [357, 230] width 206 height 19
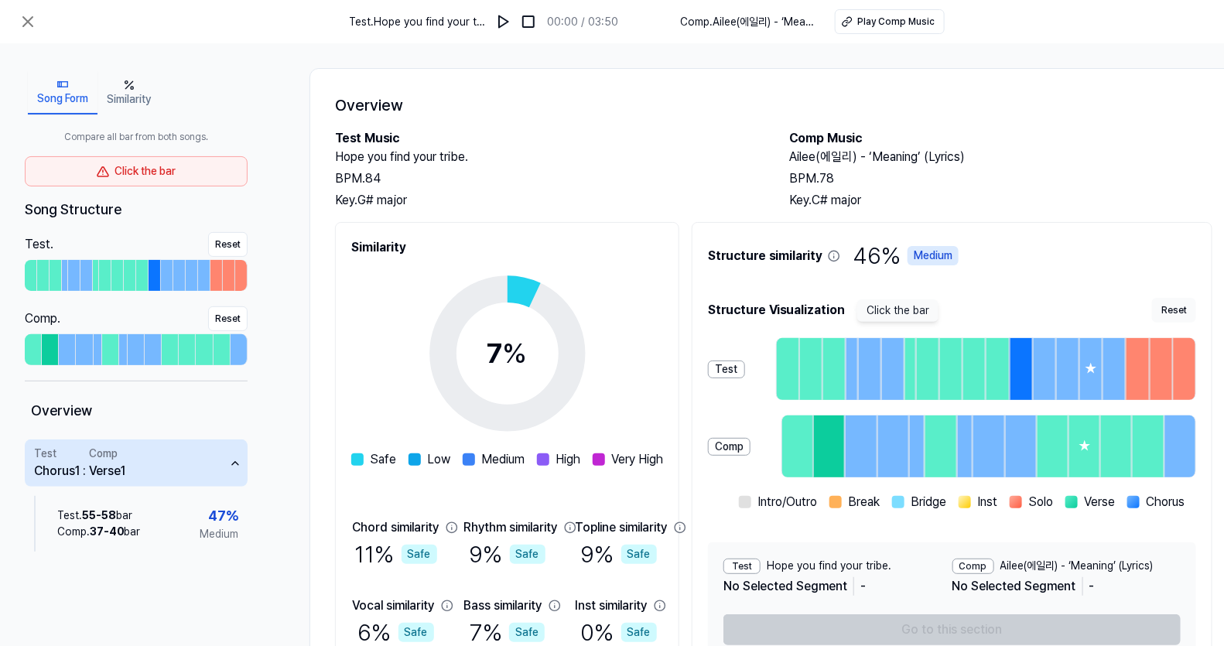
click at [180, 174] on div "Click the bar" at bounding box center [136, 171] width 223 height 30
click at [128, 93] on button "Similarity" at bounding box center [128, 92] width 63 height 43
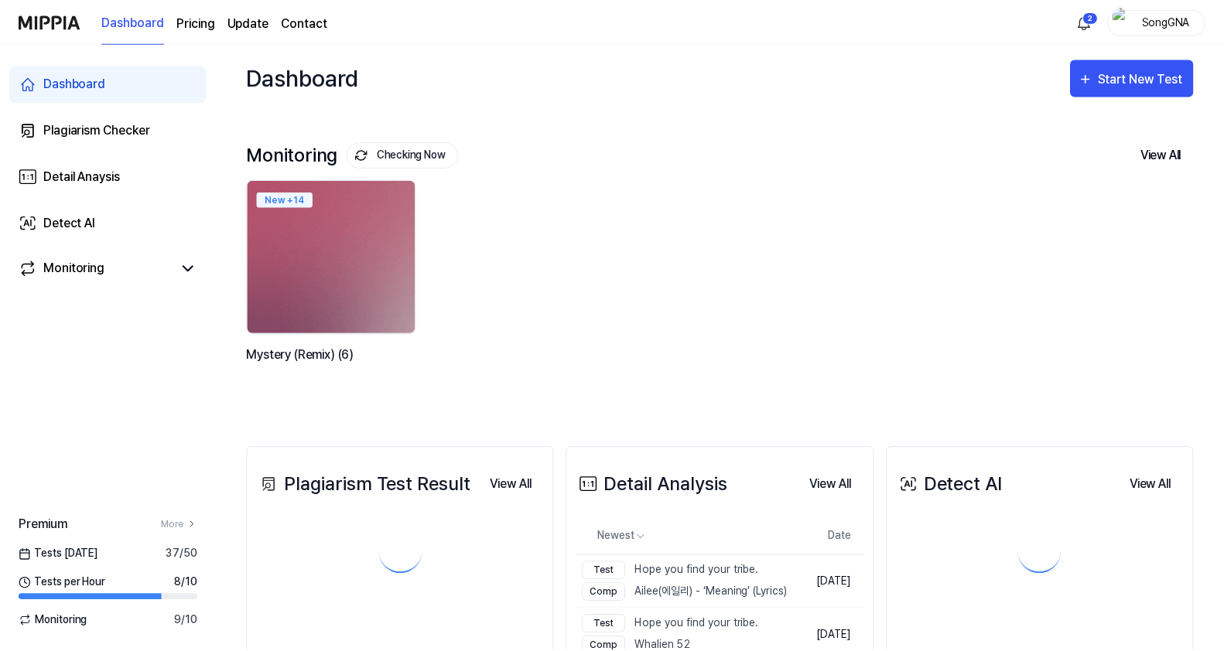
scroll to position [323, 0]
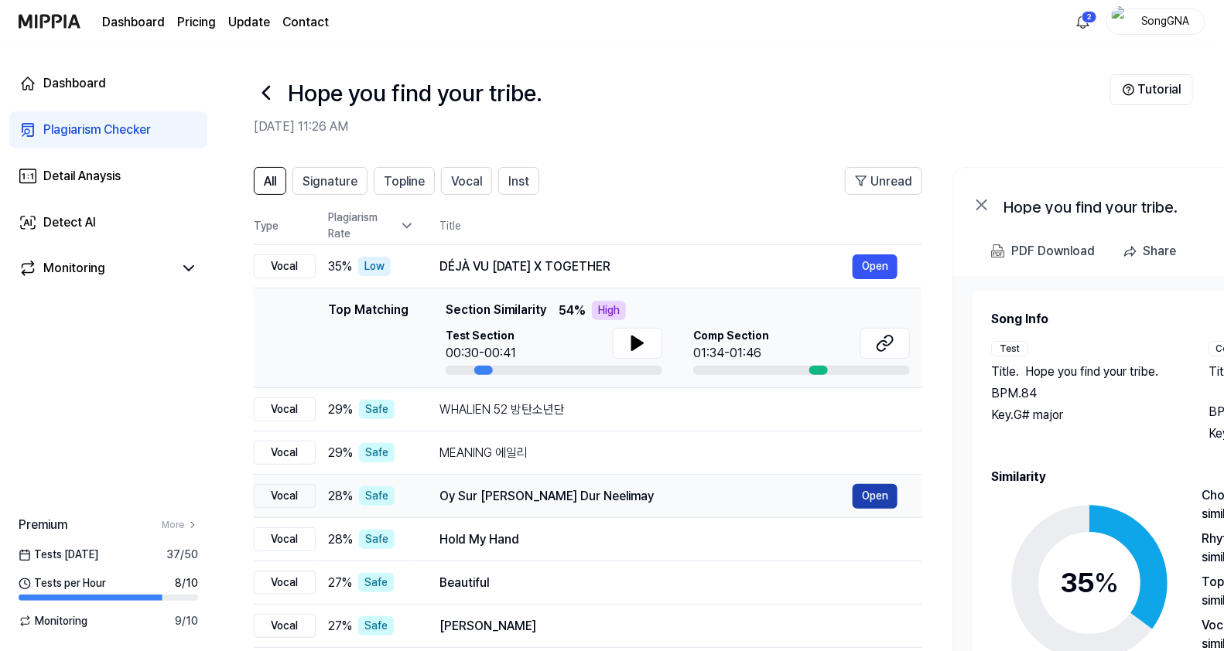
click at [877, 497] on button "Open" at bounding box center [875, 496] width 45 height 25
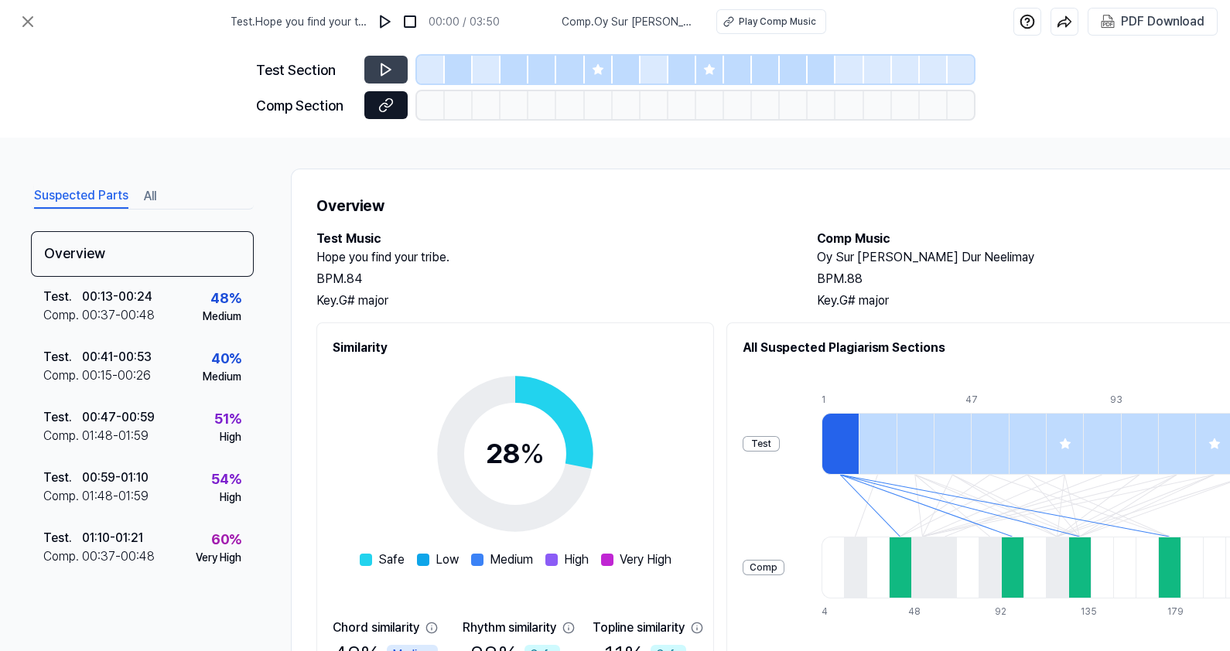
click at [387, 102] on icon at bounding box center [385, 104] width 15 height 15
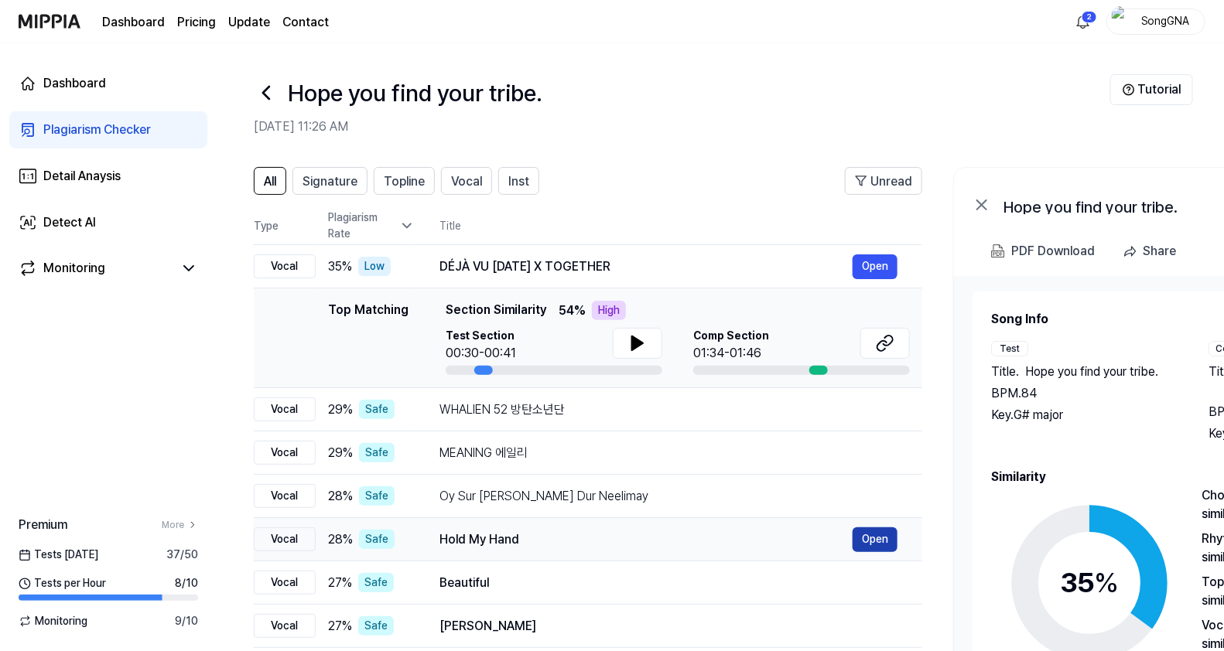
click at [863, 535] on button "Open" at bounding box center [875, 540] width 45 height 25
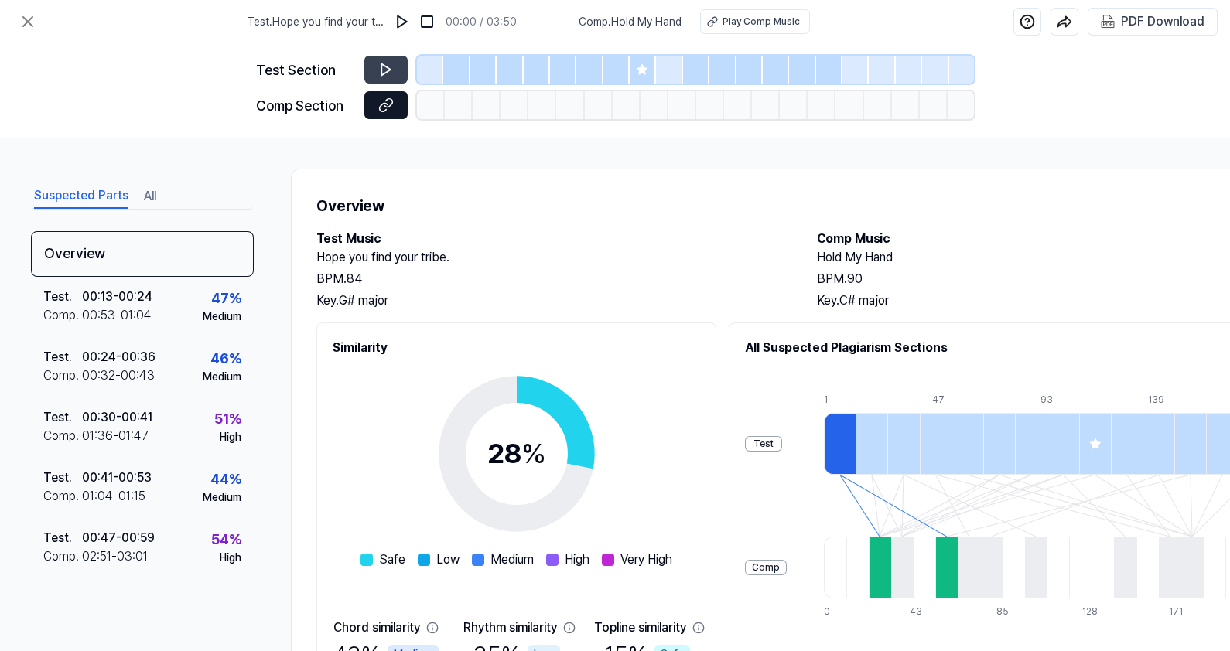
click at [388, 97] on icon at bounding box center [385, 104] width 15 height 15
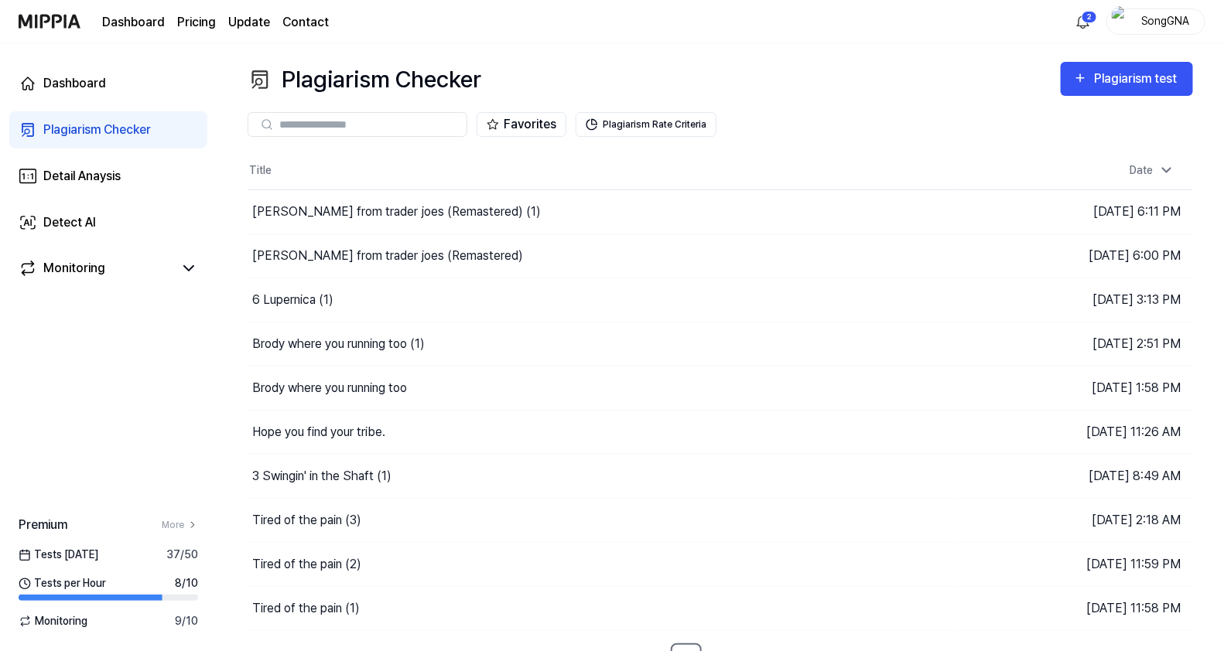
scroll to position [20, 0]
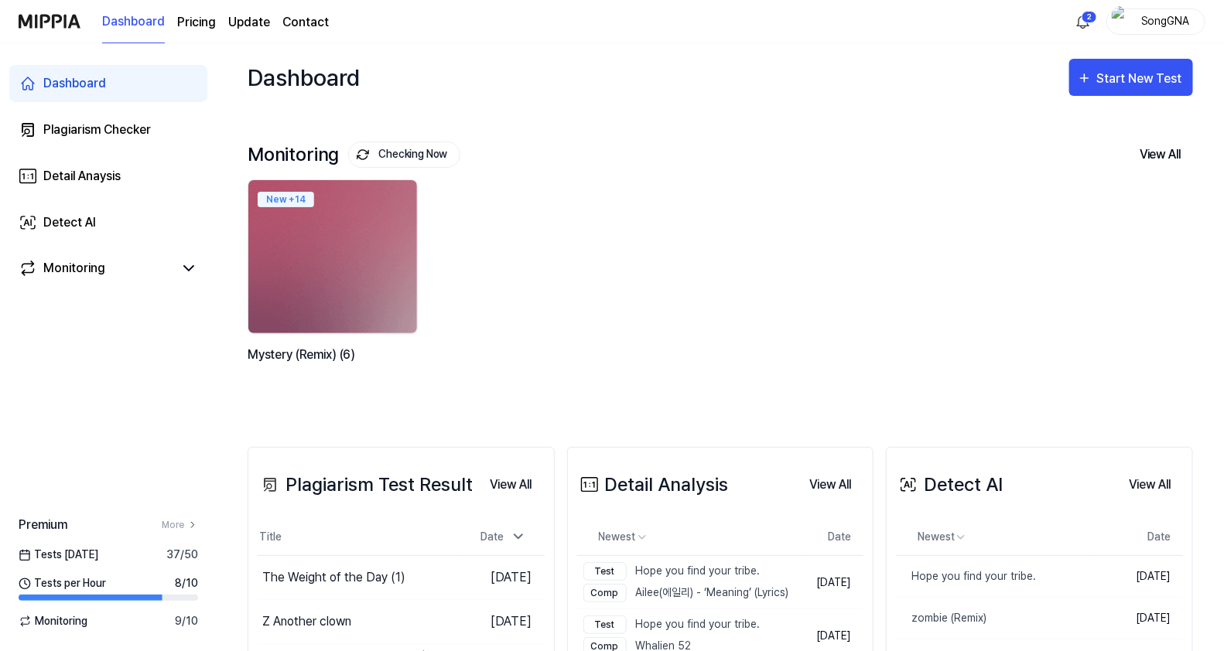
scroll to position [193, 0]
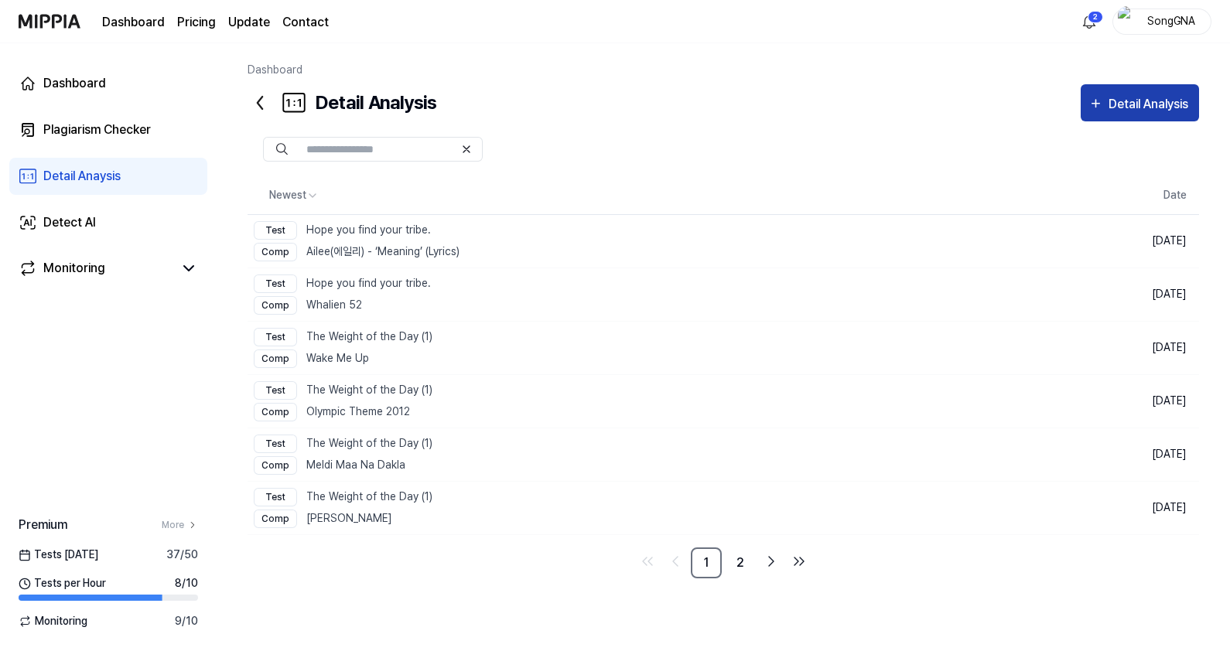
click at [1154, 101] on div "Detail Analysis" at bounding box center [1151, 104] width 84 height 20
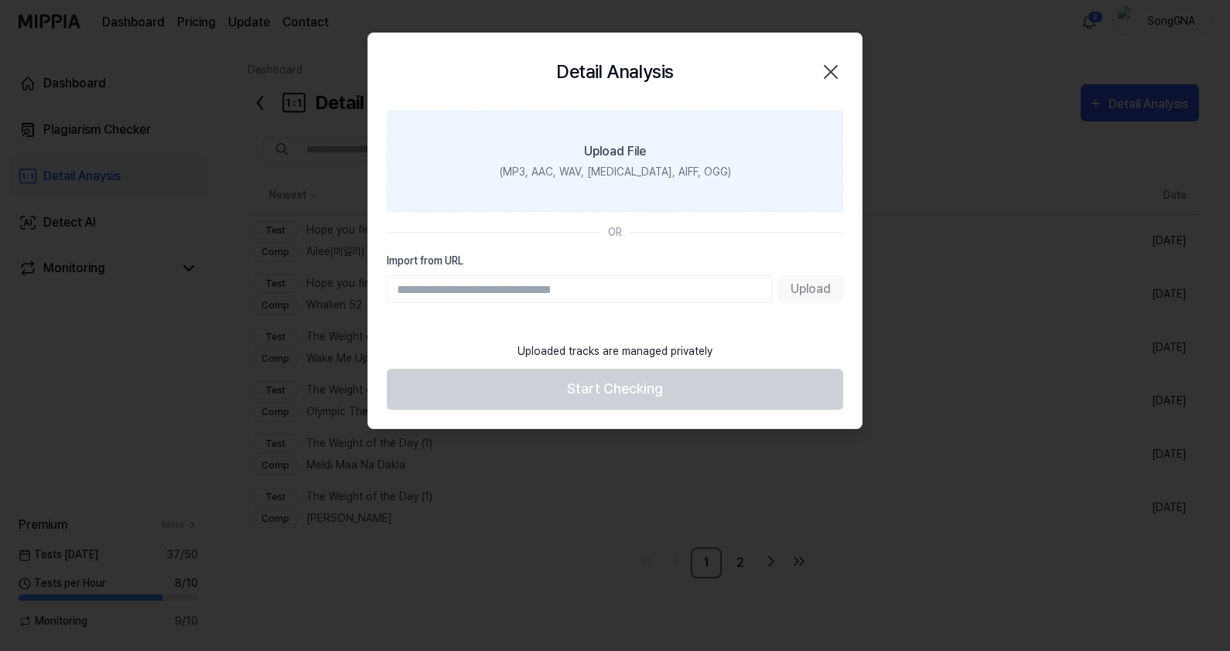
click at [538, 166] on div "(MP3, AAC, WAV, [MEDICAL_DATA], AIFF, OGG)" at bounding box center [615, 172] width 231 height 16
click at [0, 0] on input "Upload File (MP3, AAC, WAV, [MEDICAL_DATA], AIFF, OGG)" at bounding box center [0, 0] width 0 height 0
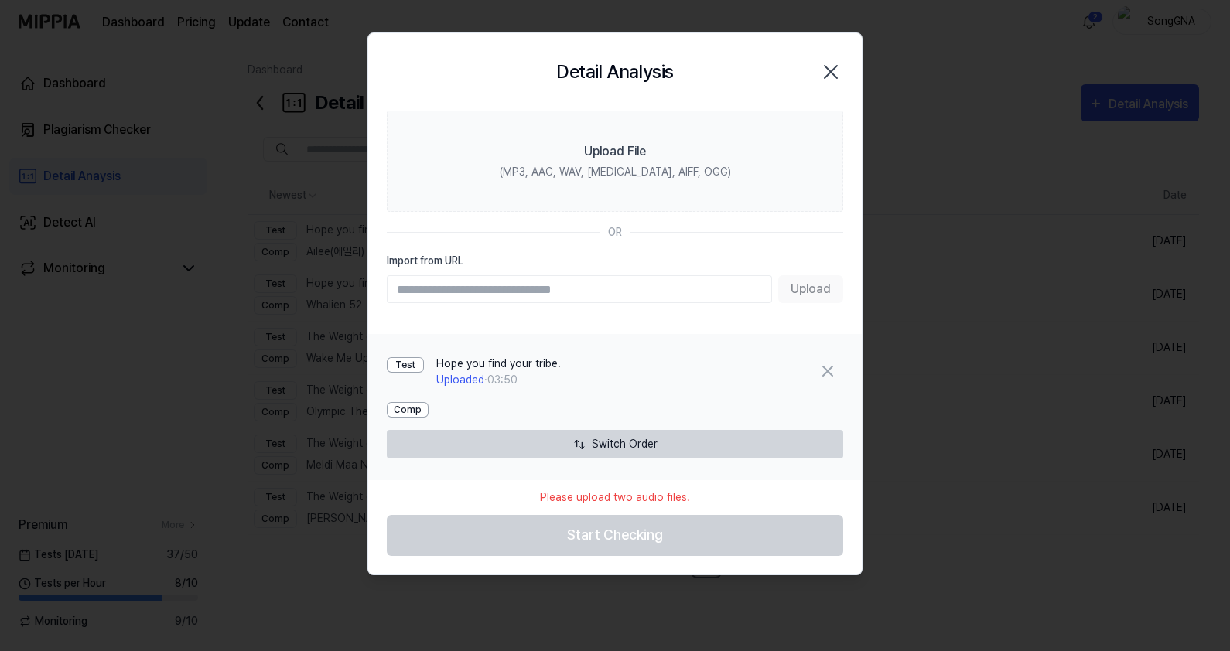
drag, startPoint x: 718, startPoint y: 290, endPoint x: 627, endPoint y: 279, distance: 91.3
click at [627, 279] on input "Import from URL" at bounding box center [579, 289] width 385 height 28
type input "**********"
click at [817, 289] on button "Upload" at bounding box center [810, 289] width 65 height 28
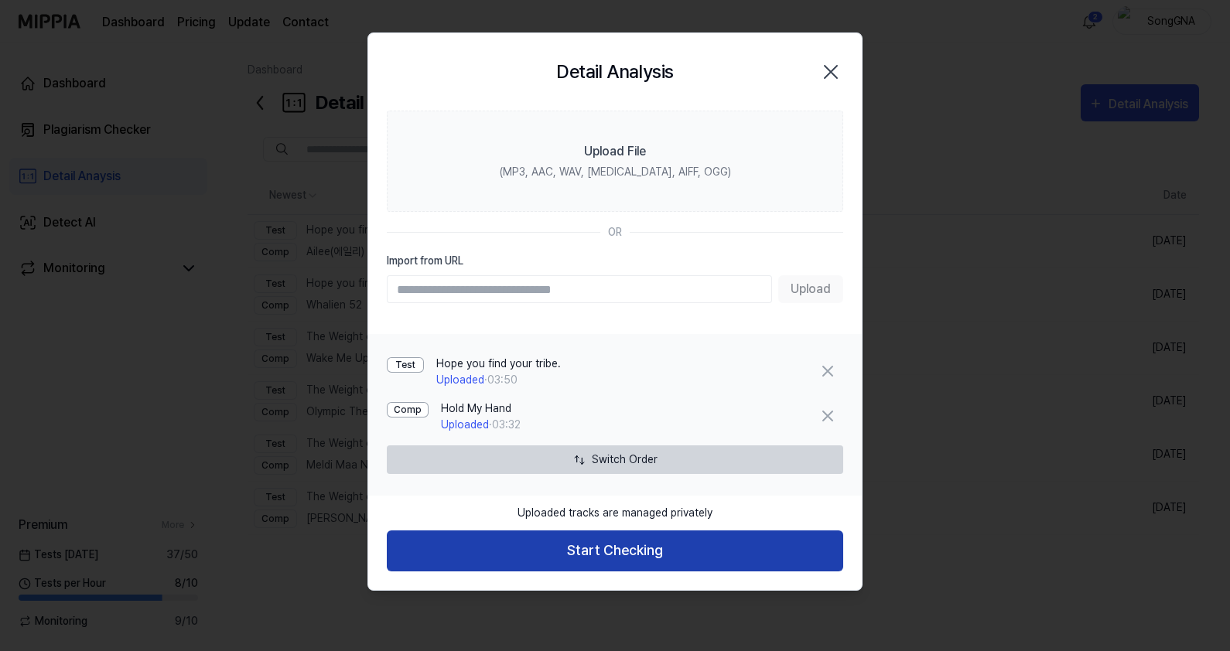
click at [687, 557] on button "Start Checking" at bounding box center [615, 551] width 456 height 41
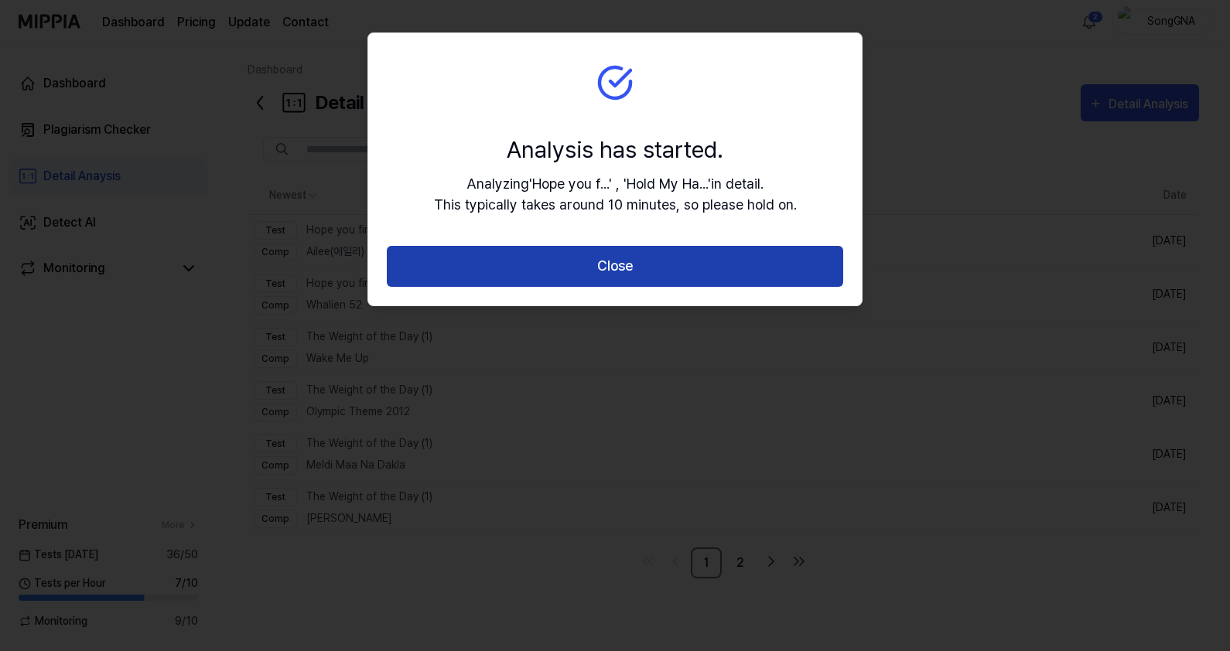
click at [661, 276] on button "Close" at bounding box center [615, 266] width 456 height 41
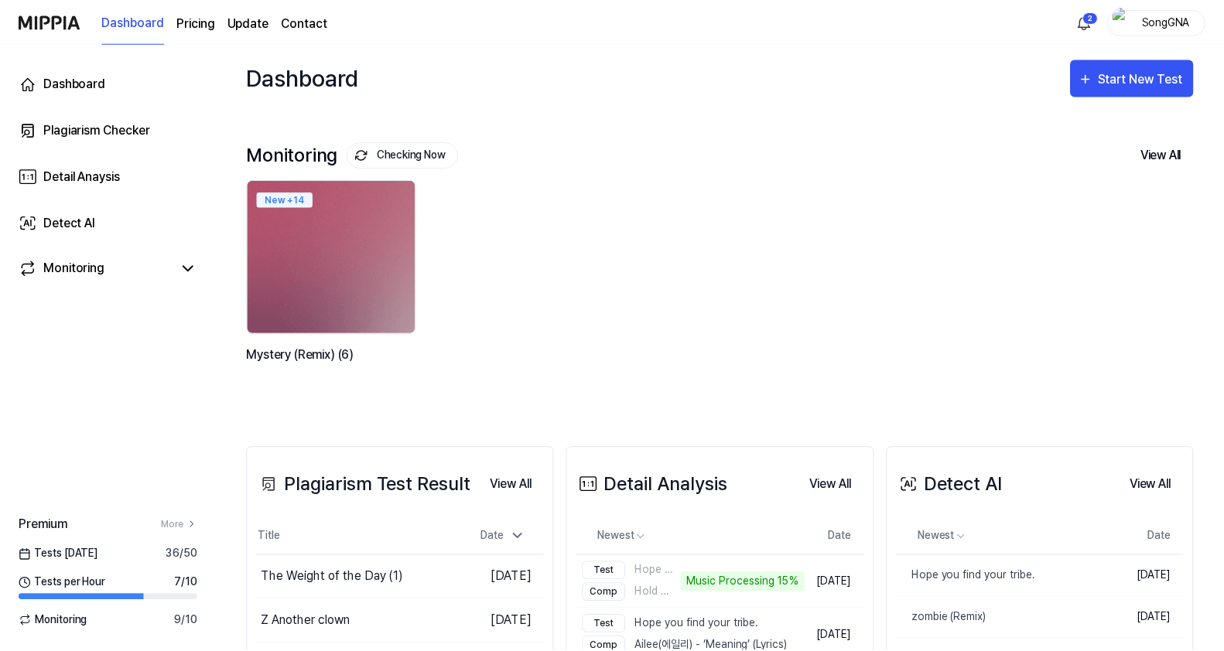
scroll to position [350, 0]
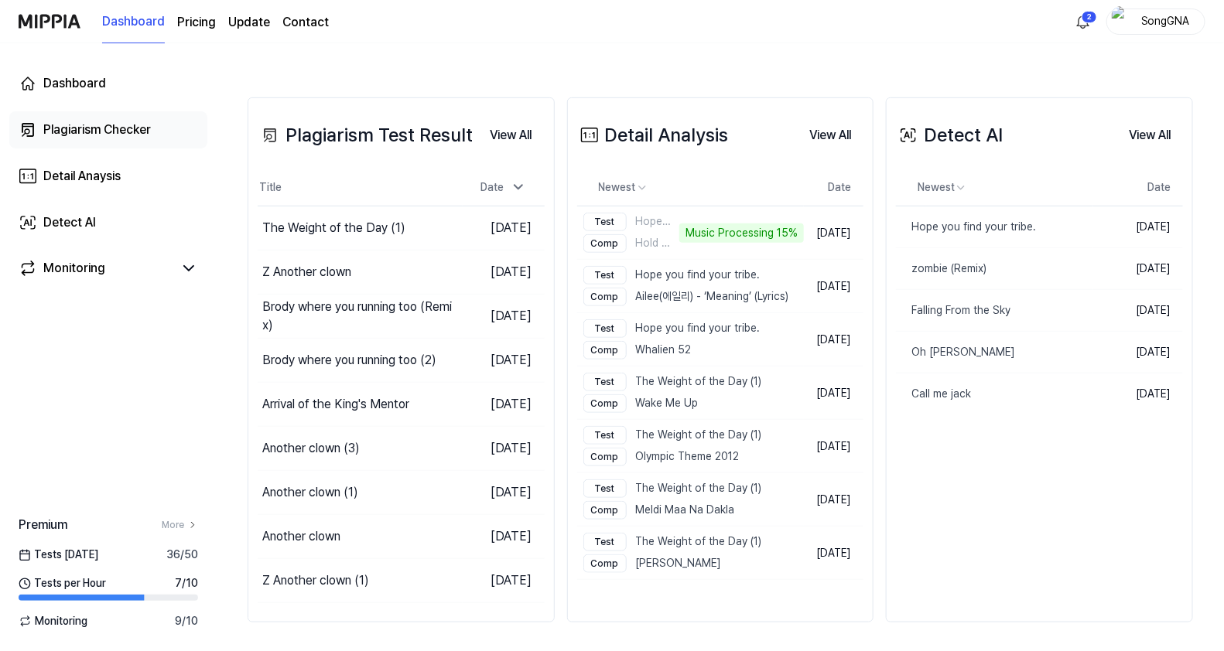
click at [127, 125] on div "Plagiarism Checker" at bounding box center [97, 130] width 108 height 19
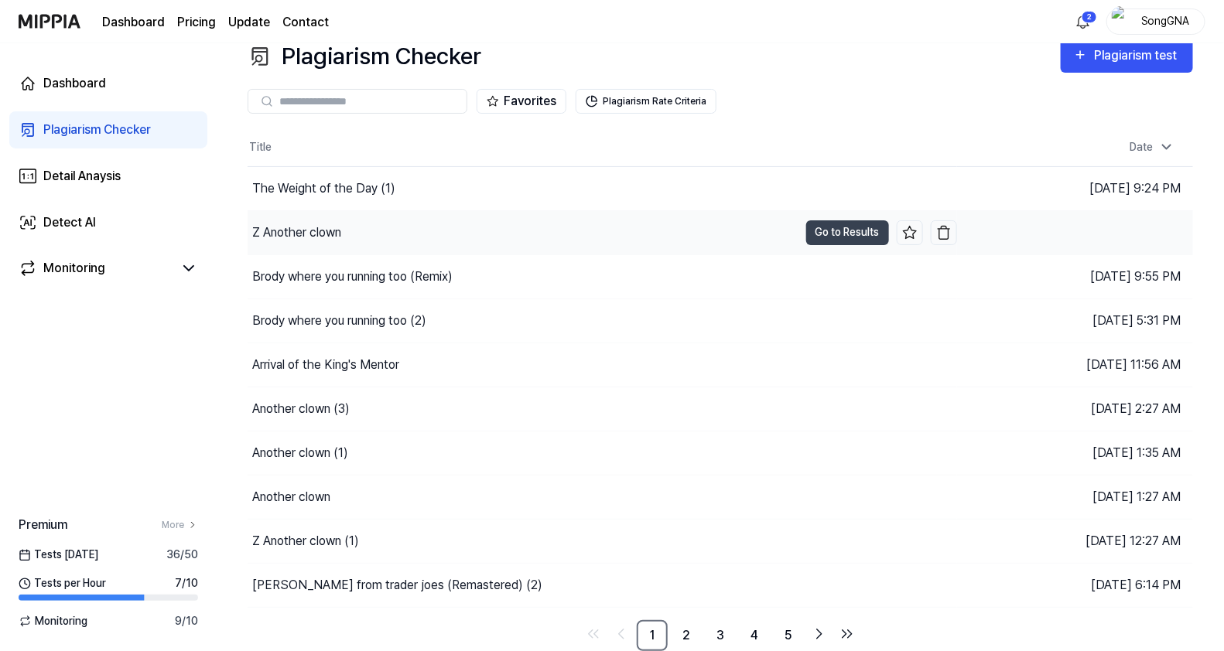
scroll to position [20, 0]
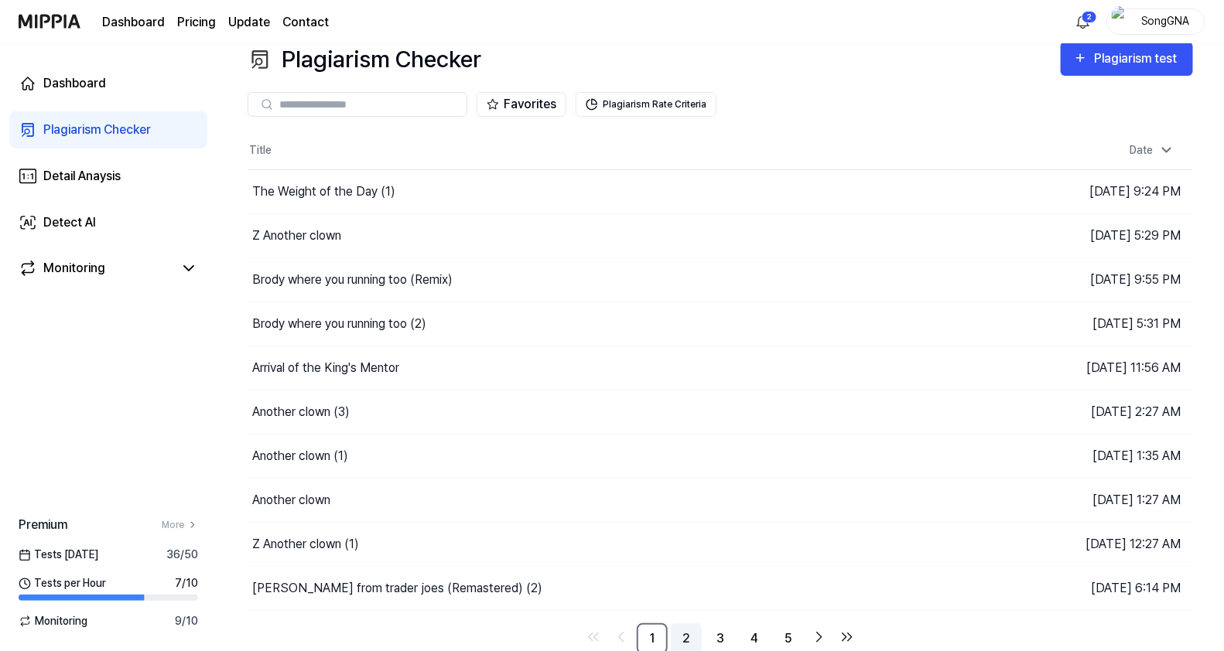
click at [692, 638] on link "2" at bounding box center [686, 639] width 31 height 31
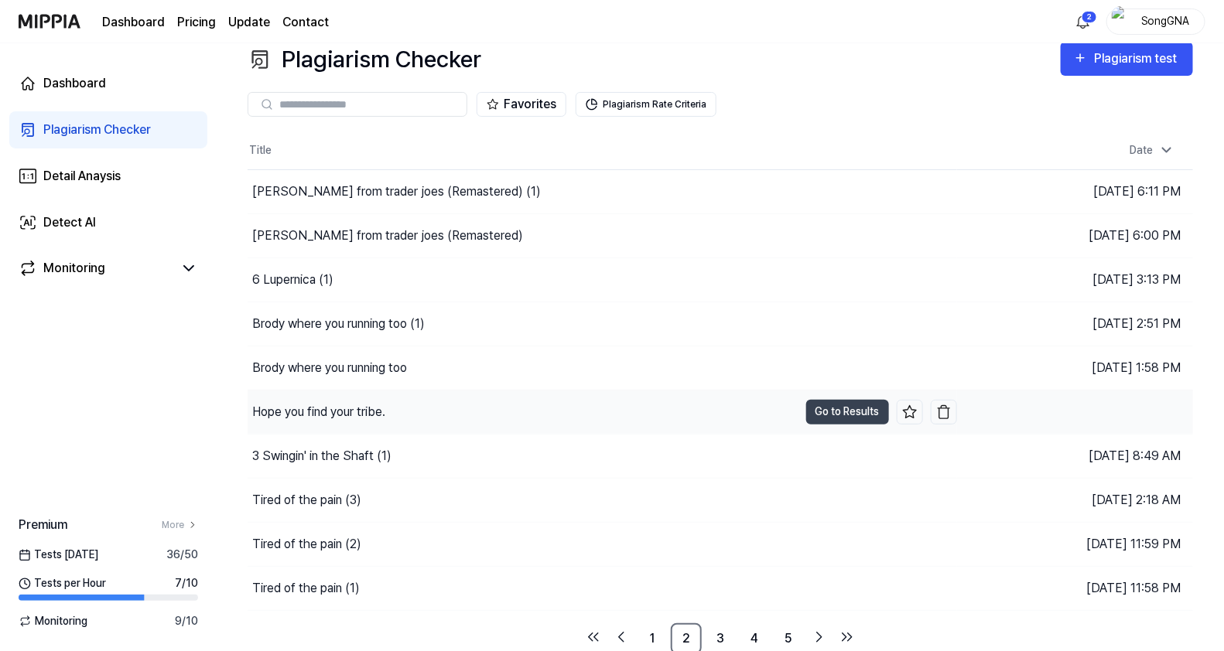
click at [356, 410] on div "Hope you find your tribe." at bounding box center [318, 412] width 133 height 19
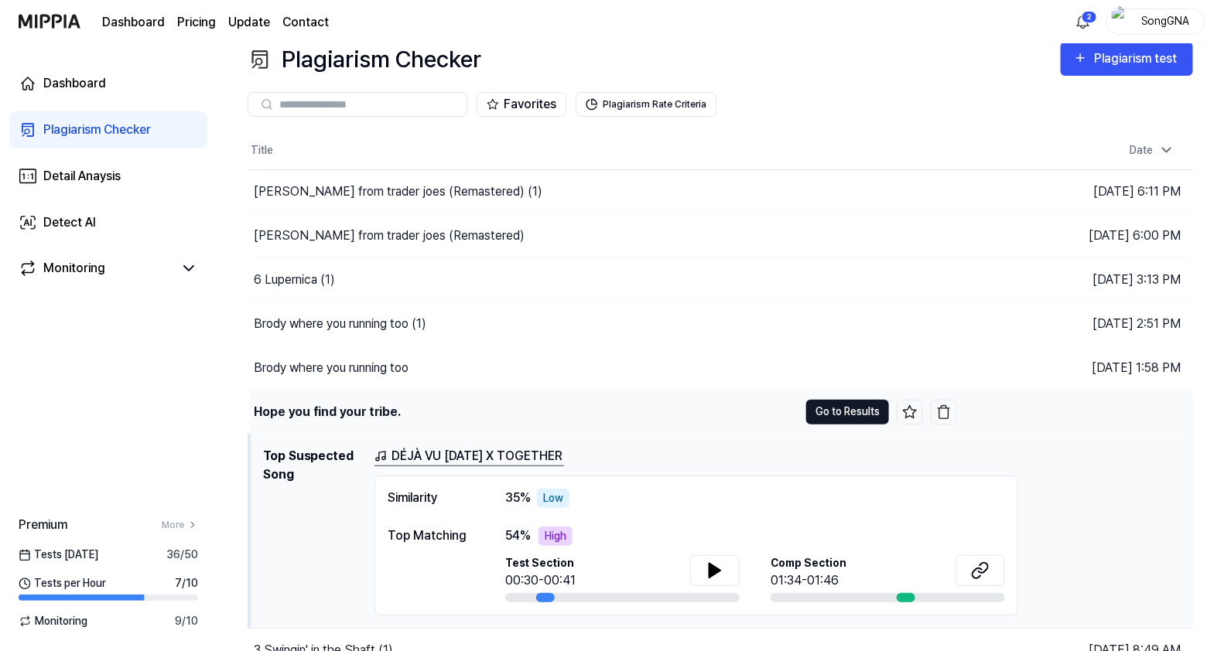
click at [827, 405] on button "Go to Results" at bounding box center [847, 412] width 83 height 25
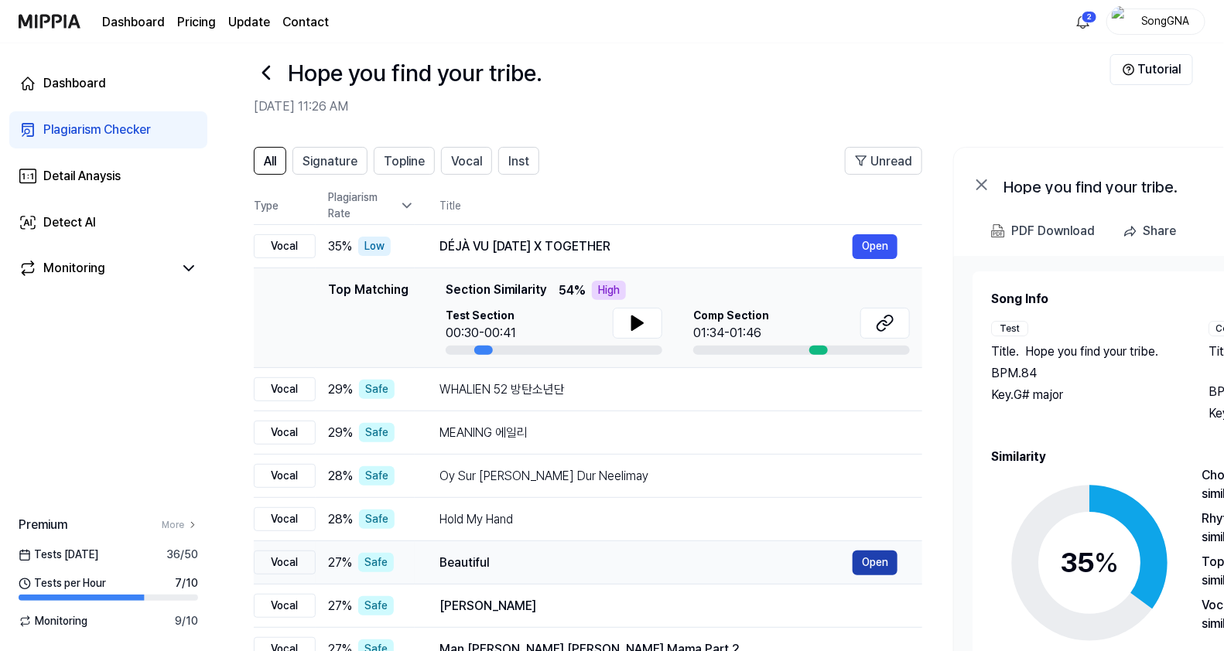
click at [876, 564] on button "Open" at bounding box center [875, 563] width 45 height 25
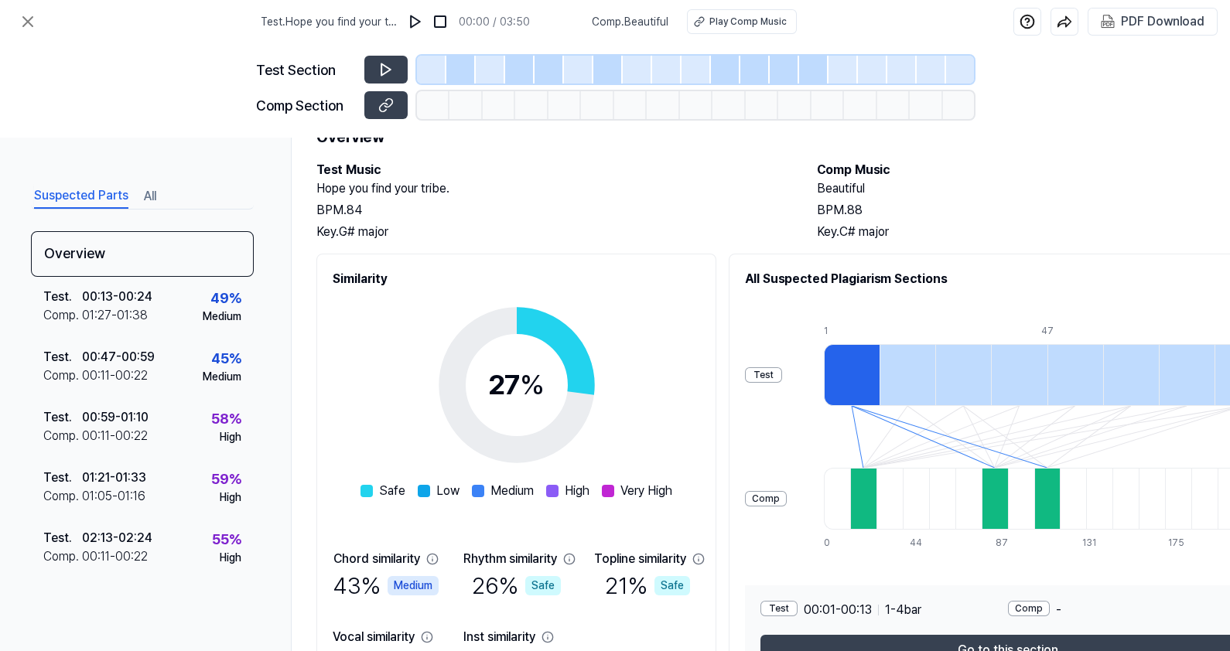
scroll to position [96, 0]
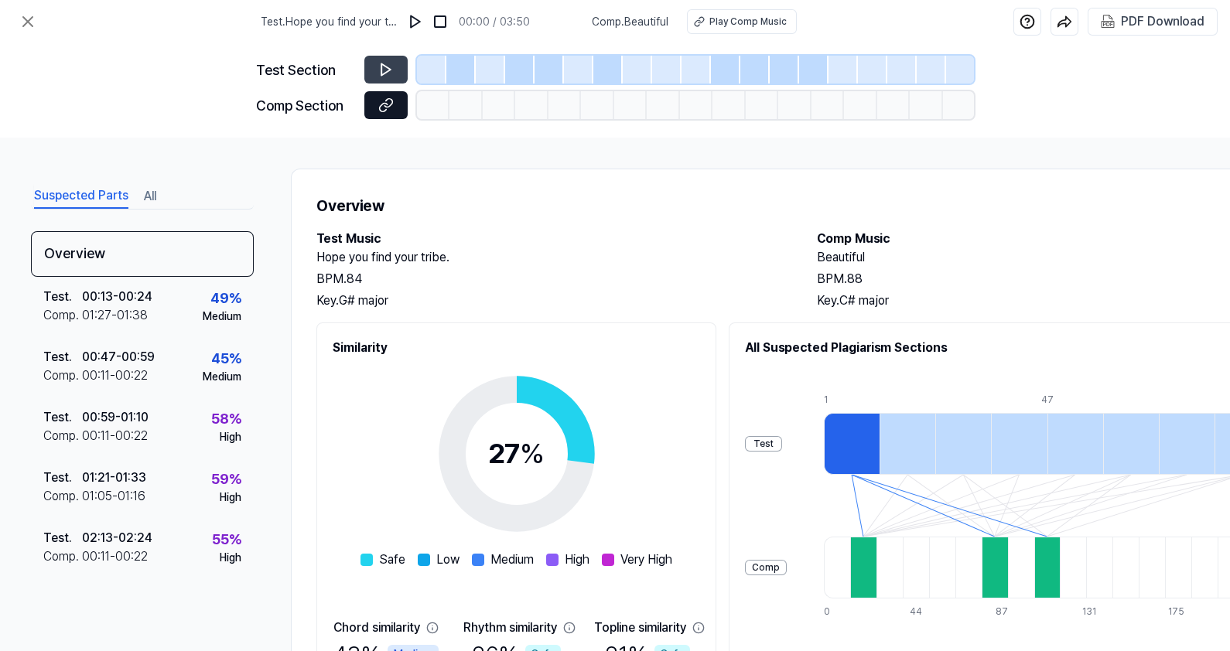
click at [385, 108] on icon at bounding box center [385, 104] width 15 height 15
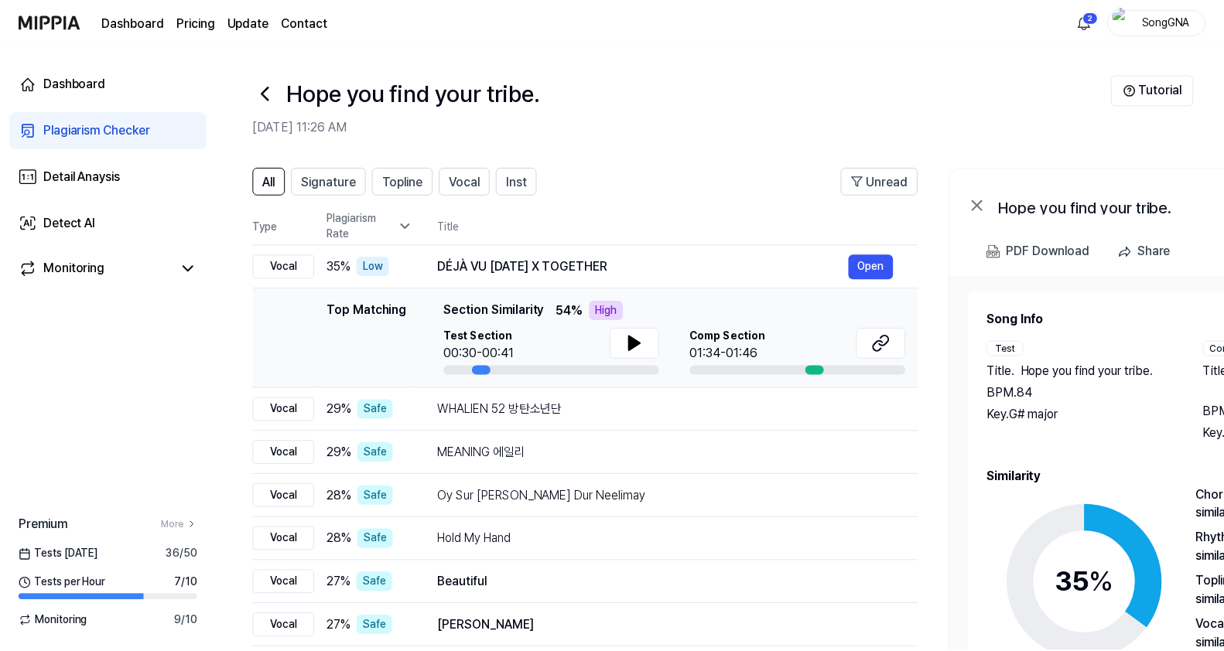
scroll to position [20, 0]
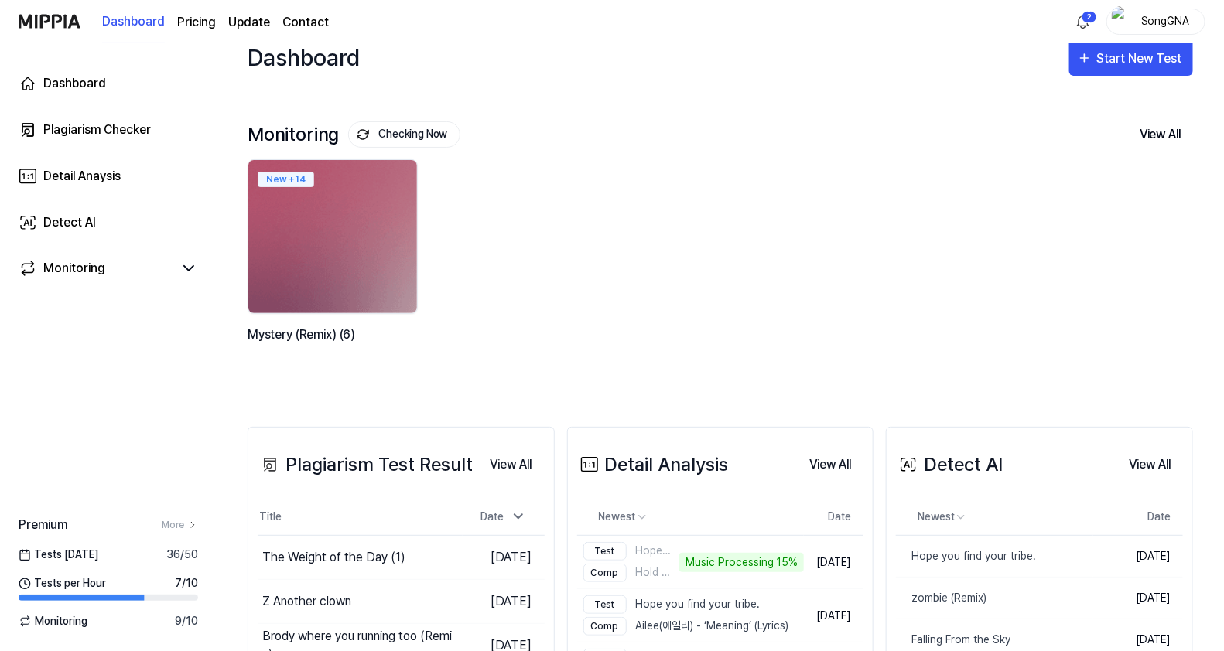
scroll to position [350, 0]
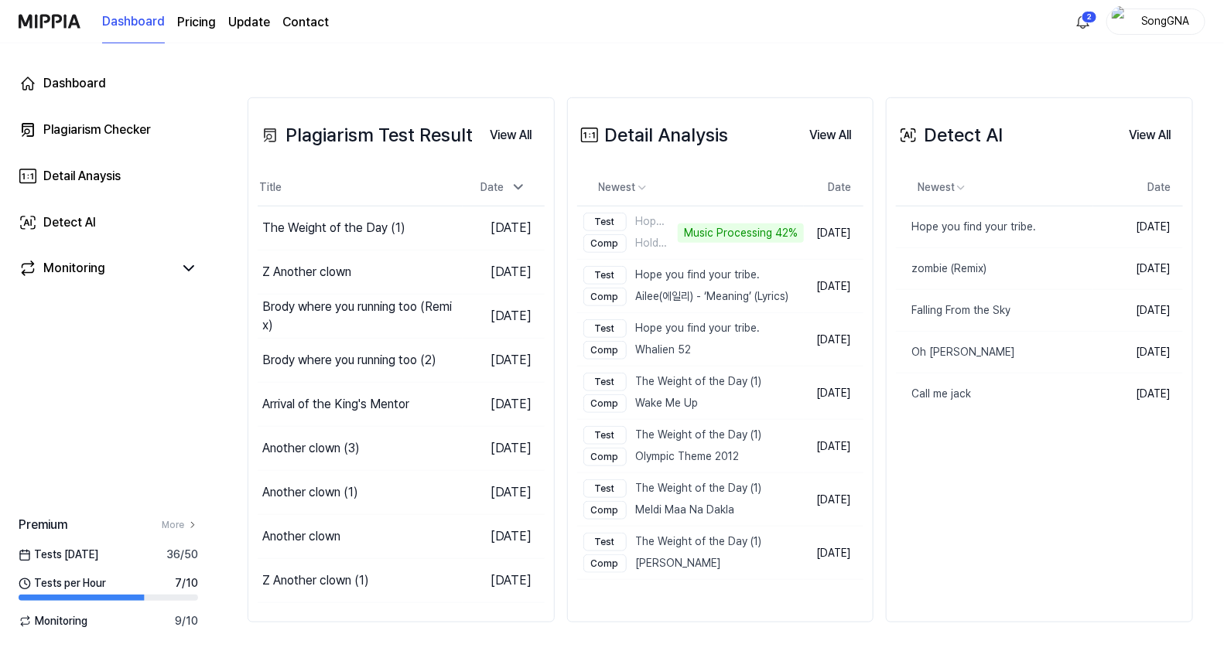
click at [737, 166] on div "Detail Analysis View All Detail Analysis Newest Date Test Hope you find your tr…" at bounding box center [720, 360] width 307 height 526
click at [799, 129] on button "View All" at bounding box center [830, 135] width 67 height 31
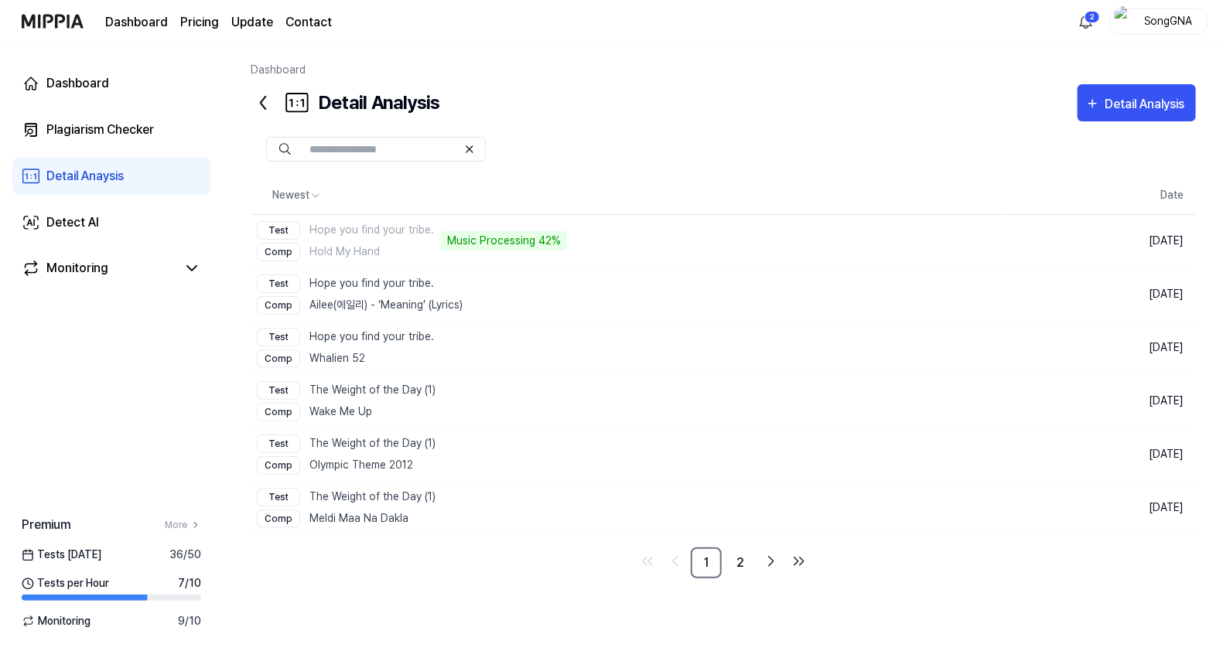
scroll to position [0, 0]
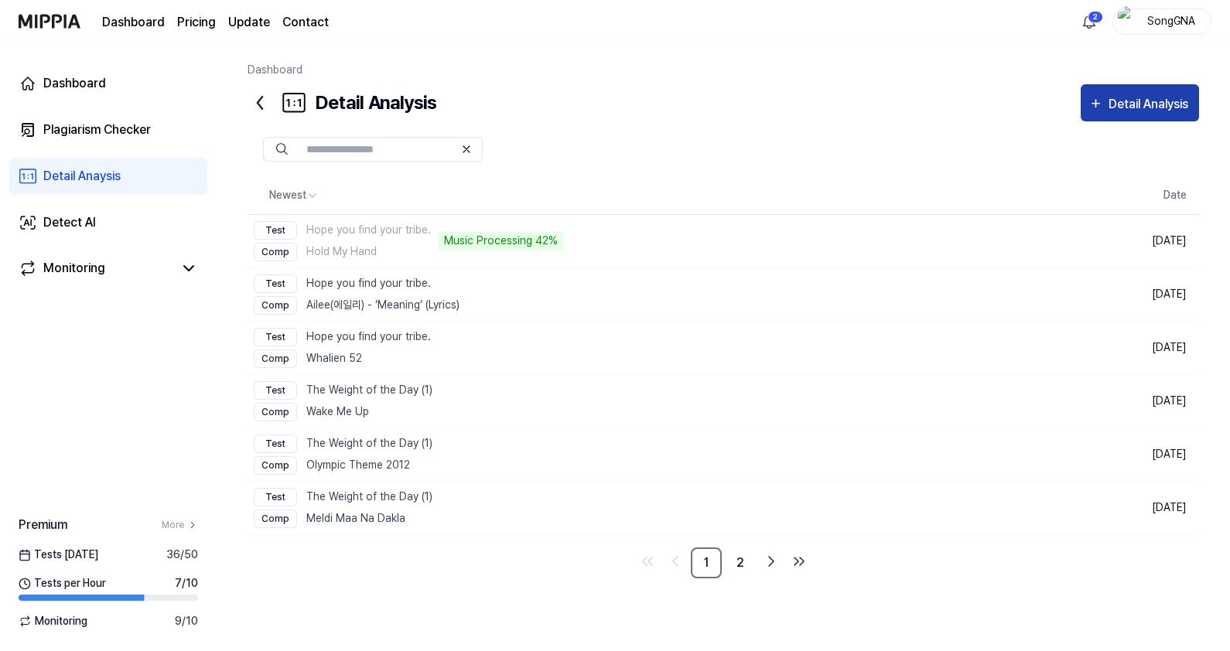
click at [1123, 100] on div "Detail Analysis" at bounding box center [1151, 104] width 84 height 20
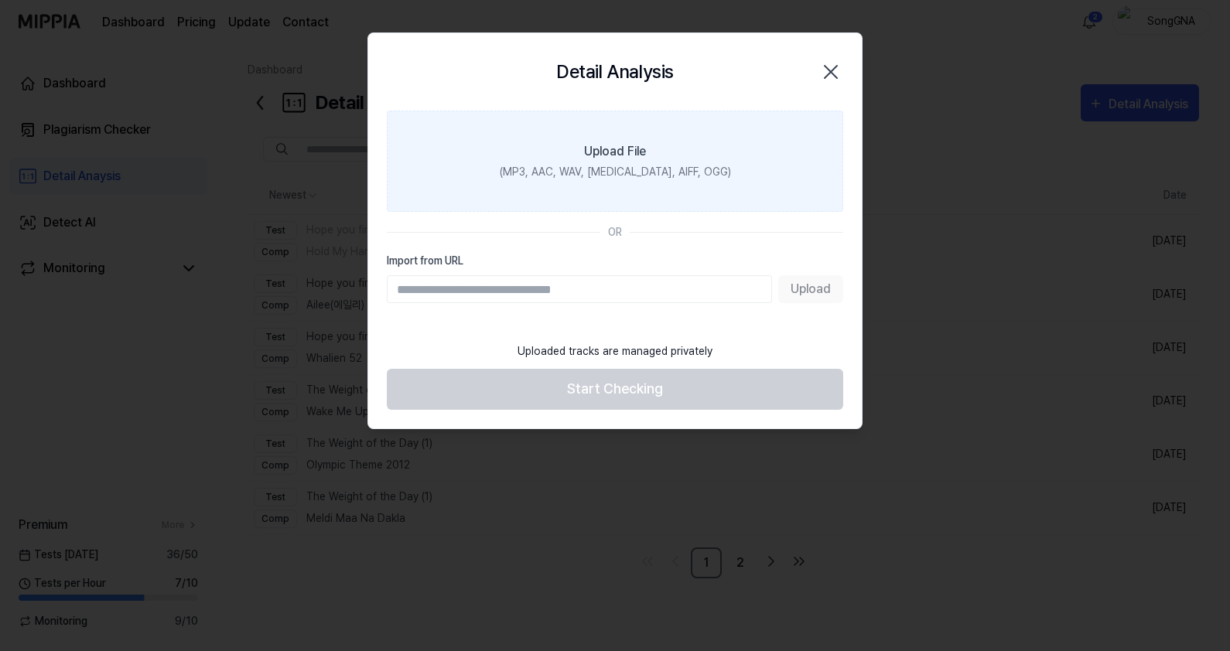
click at [701, 174] on label "Upload File (MP3, AAC, WAV, [MEDICAL_DATA], AIFF, OGG)" at bounding box center [615, 161] width 456 height 101
click at [0, 0] on input "Upload File (MP3, AAC, WAV, [MEDICAL_DATA], AIFF, OGG)" at bounding box center [0, 0] width 0 height 0
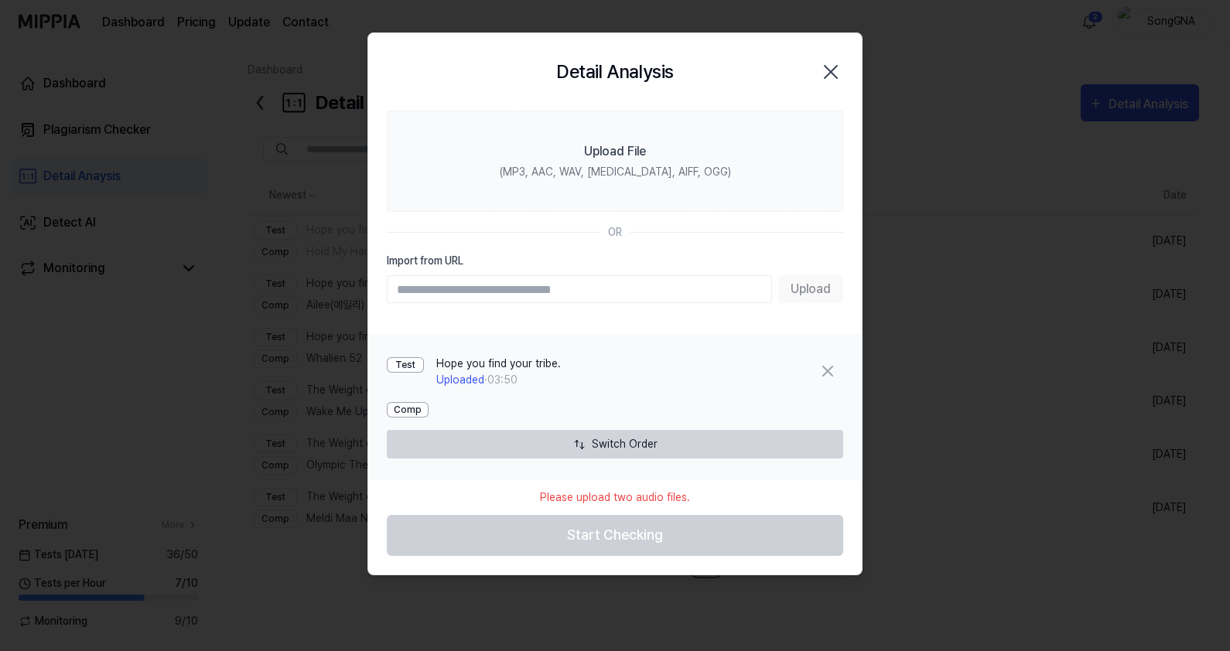
click at [546, 279] on input "Import from URL" at bounding box center [579, 289] width 385 height 28
type input "**********"
click at [805, 289] on button "Upload" at bounding box center [810, 289] width 65 height 28
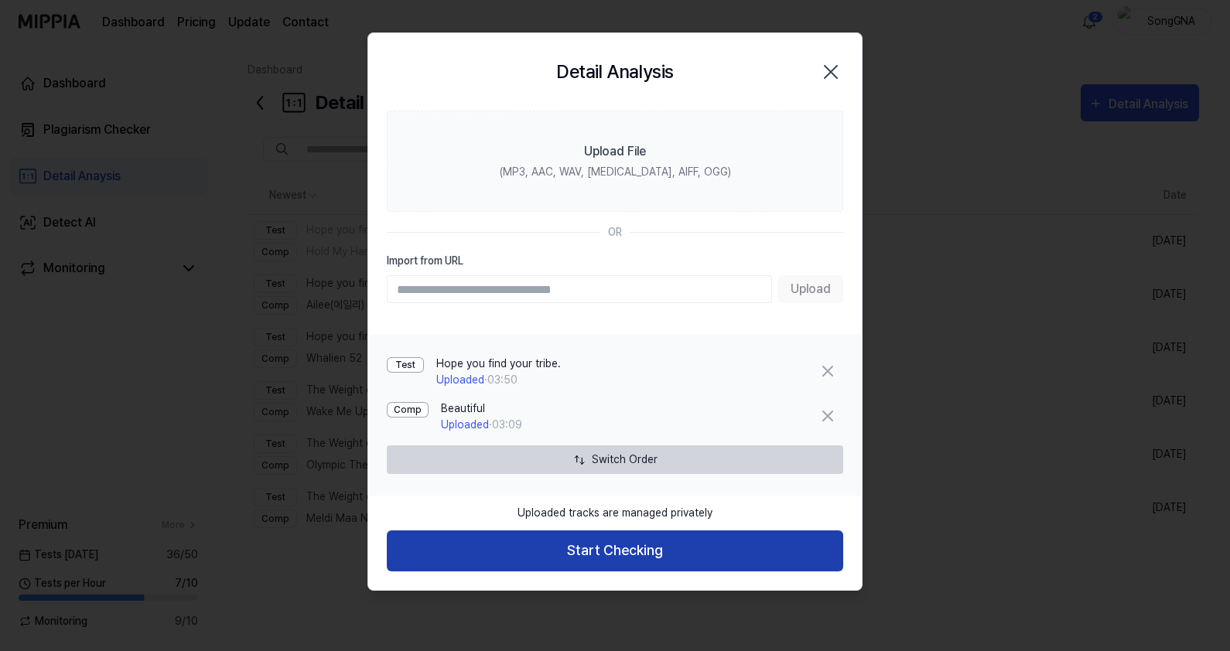
click at [642, 542] on button "Start Checking" at bounding box center [615, 551] width 456 height 41
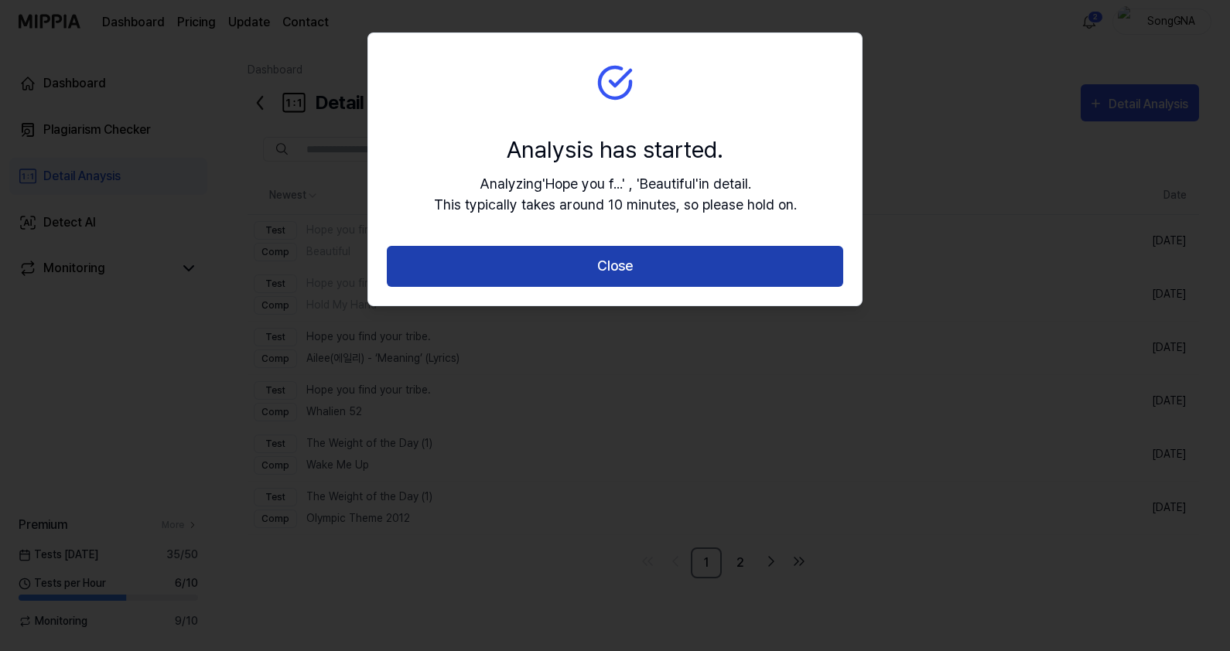
click at [627, 268] on button "Close" at bounding box center [615, 266] width 456 height 41
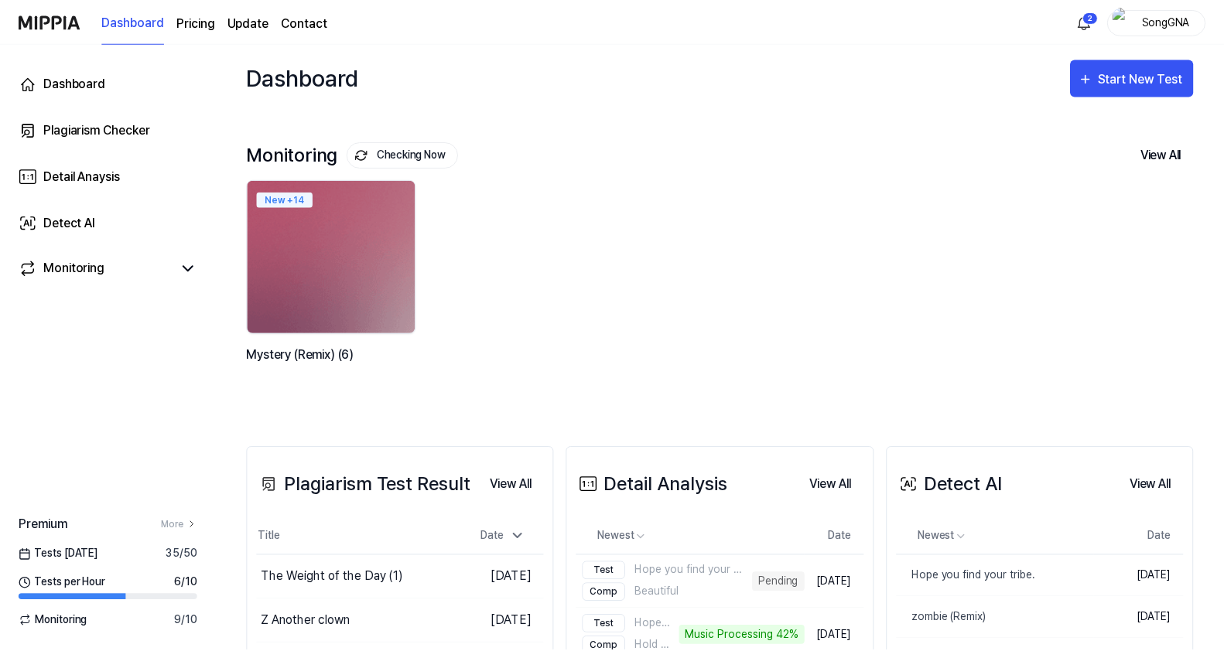
scroll to position [350, 0]
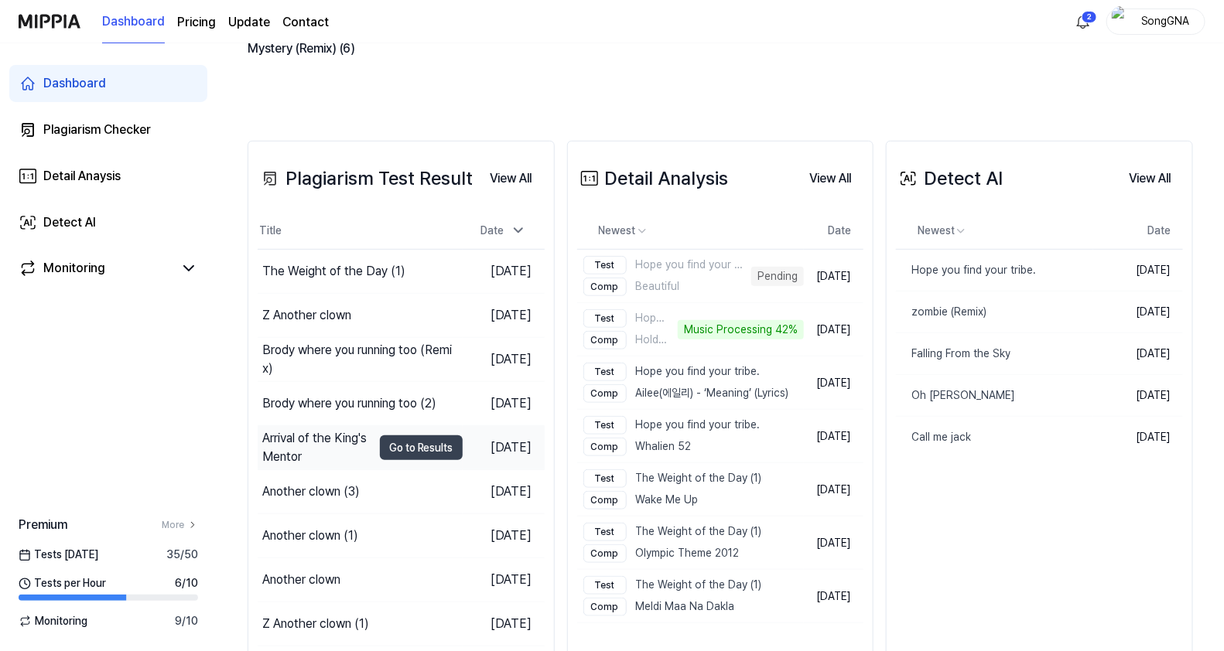
scroll to position [350, 0]
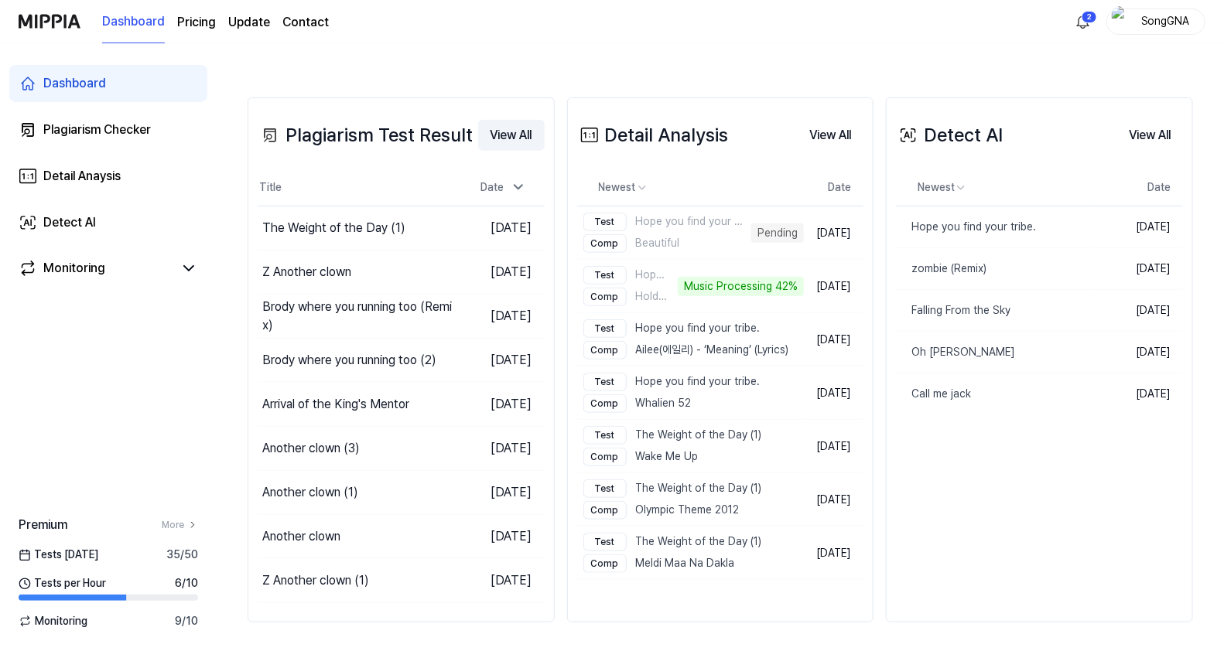
click at [495, 135] on button "View All" at bounding box center [511, 135] width 67 height 31
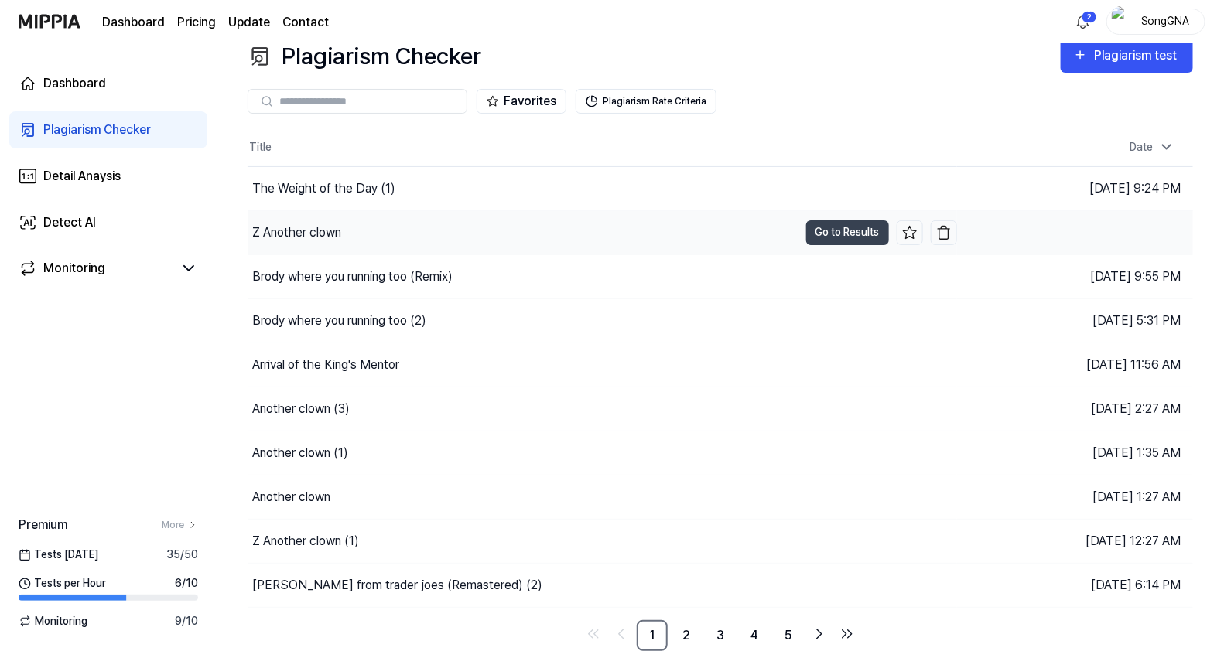
scroll to position [20, 0]
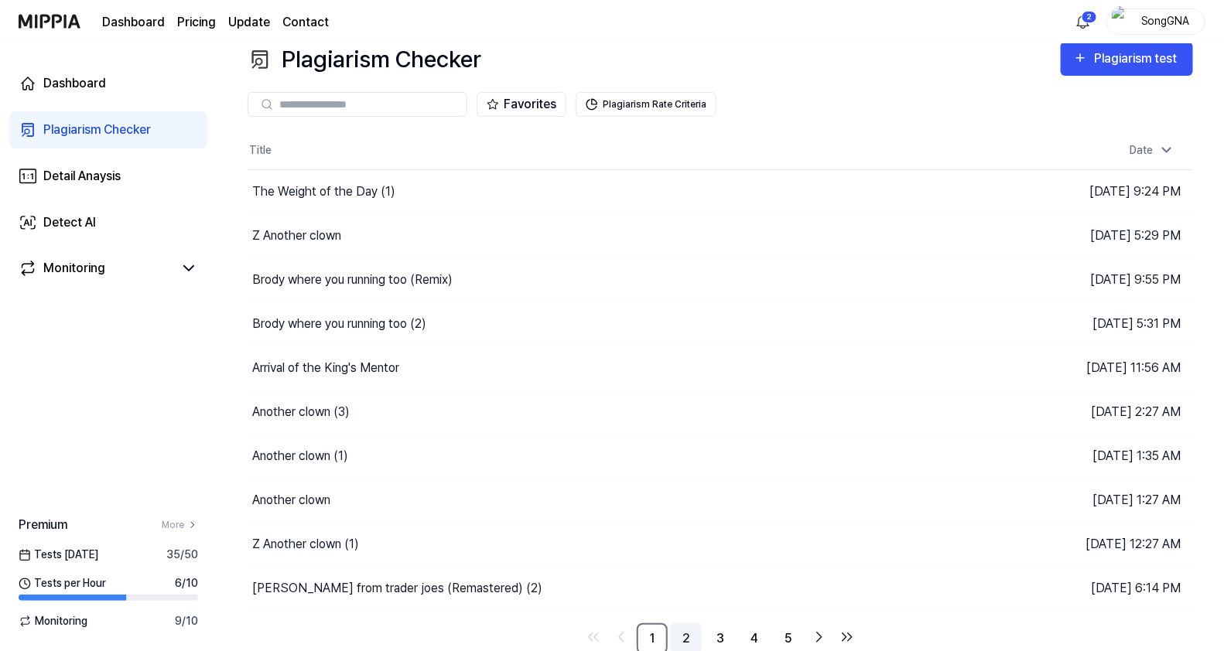
click at [681, 641] on link "2" at bounding box center [686, 639] width 31 height 31
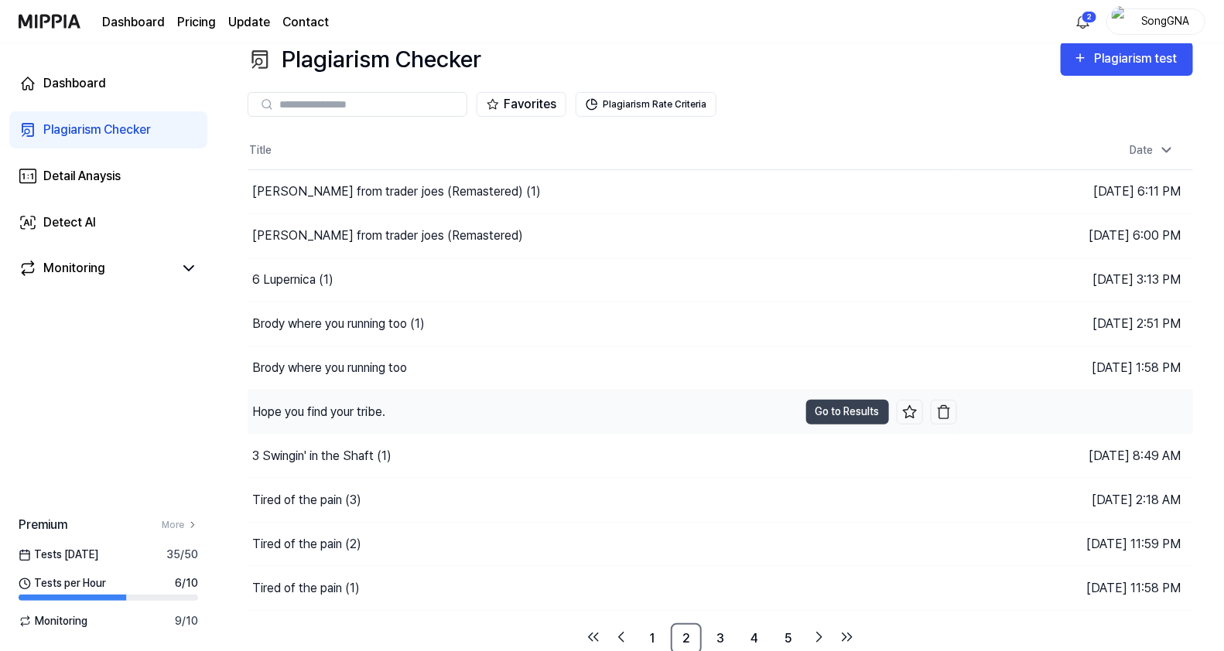
click at [379, 414] on div "Hope you find your tribe." at bounding box center [318, 412] width 133 height 19
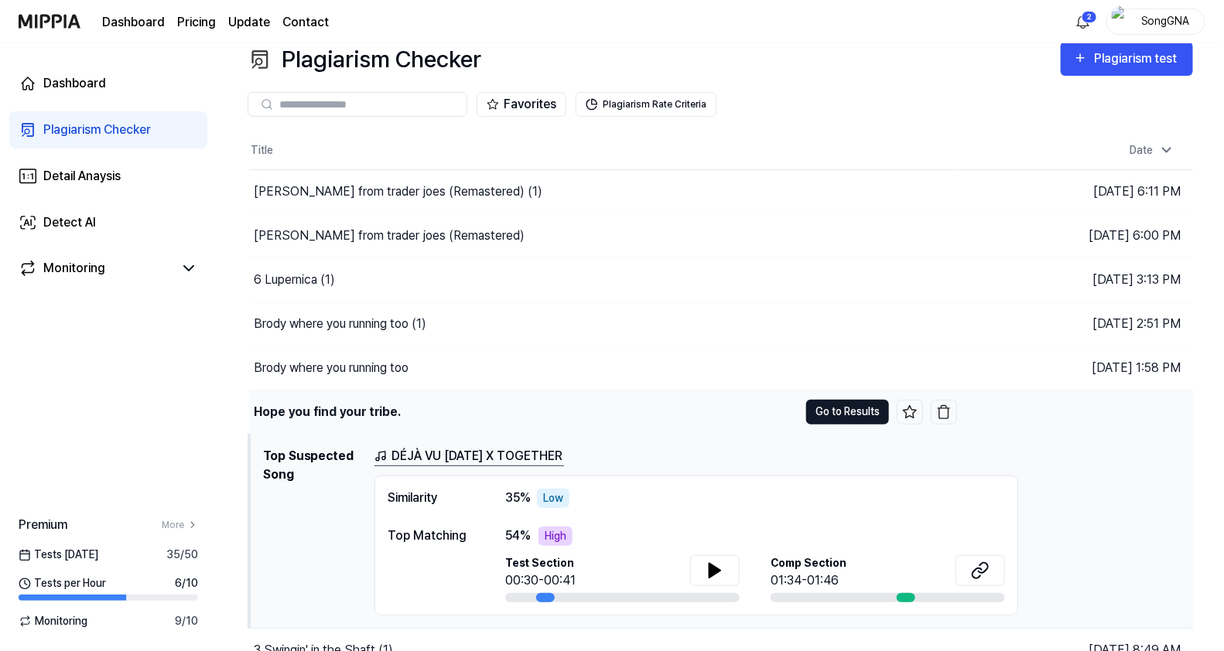
click at [849, 418] on button "Go to Results" at bounding box center [847, 412] width 83 height 25
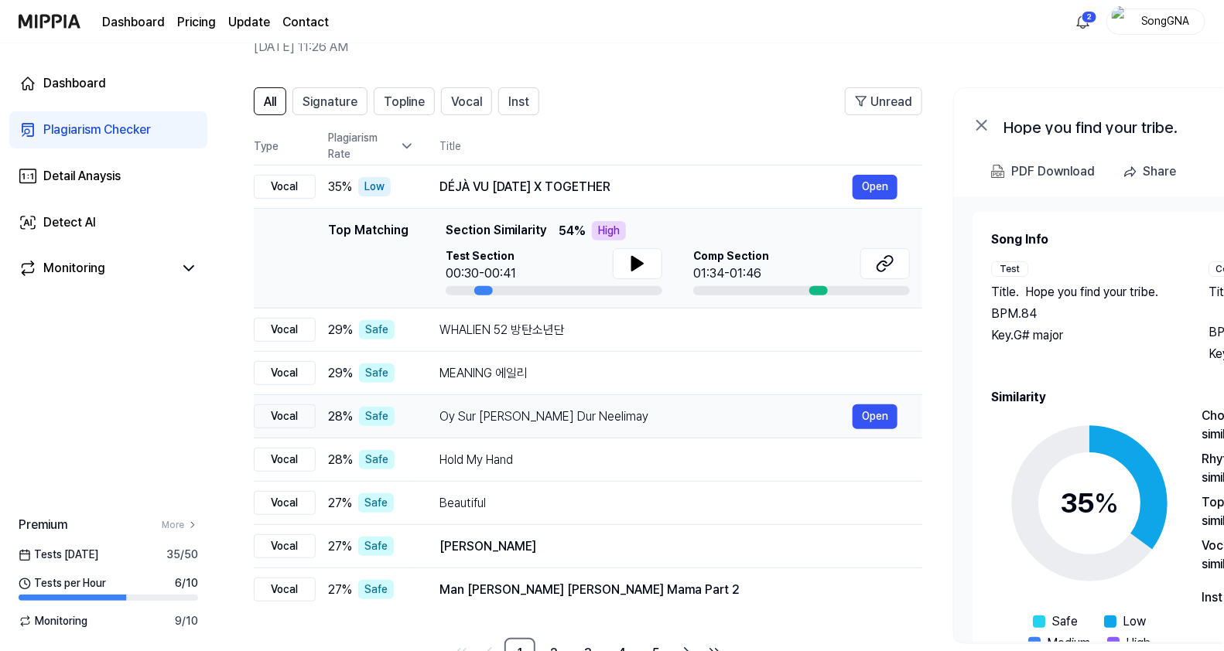
scroll to position [117, 0]
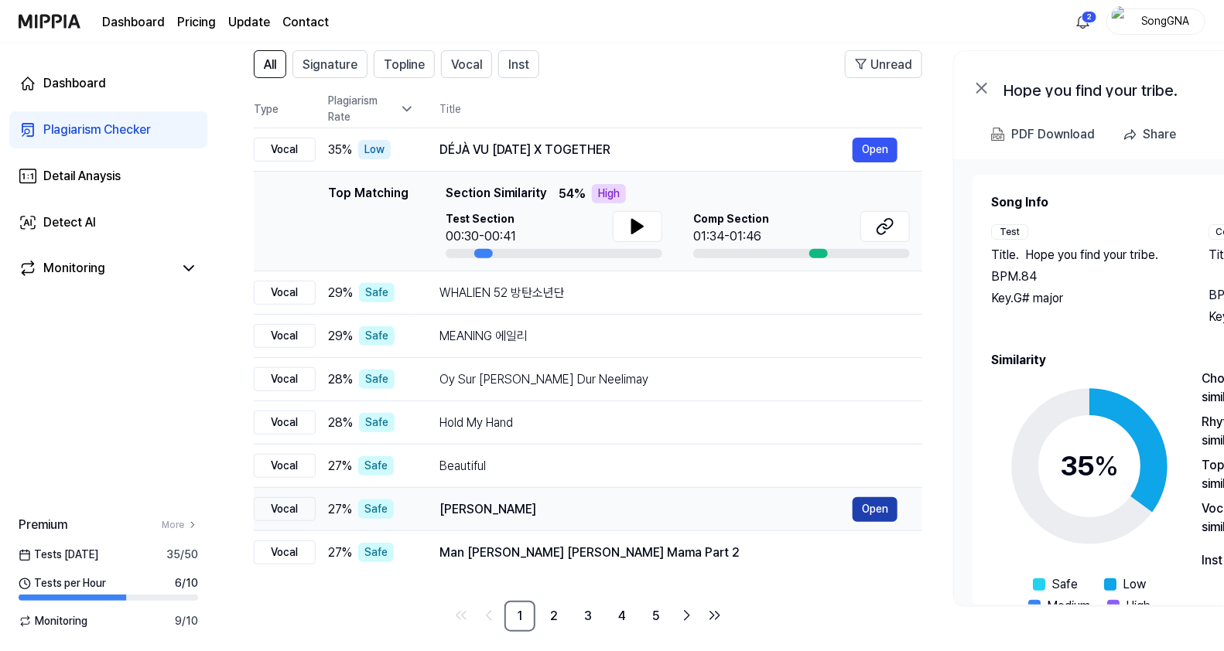
click at [880, 508] on button "Open" at bounding box center [875, 509] width 45 height 25
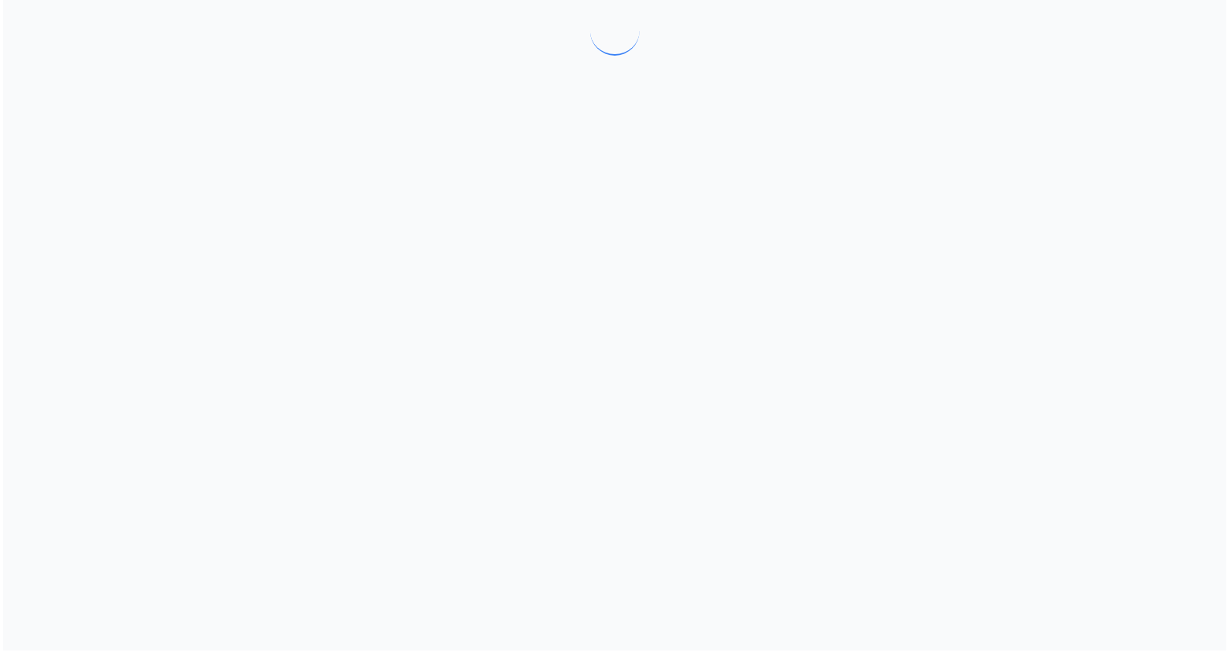
scroll to position [0, 0]
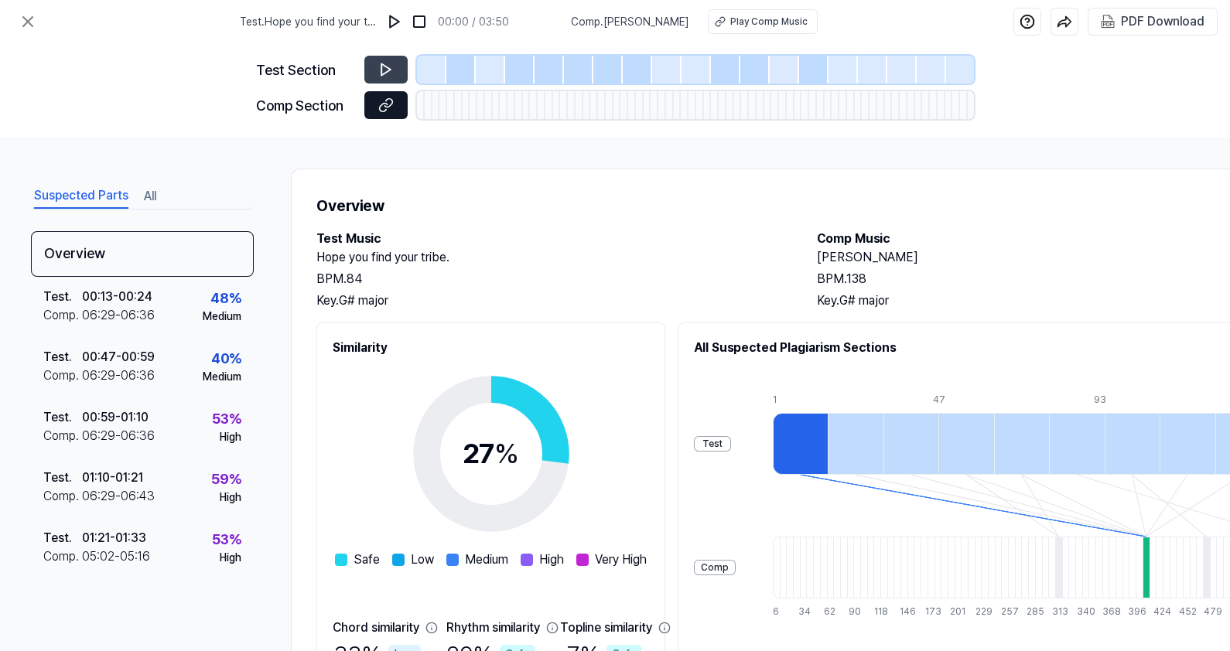
click at [385, 109] on icon at bounding box center [384, 107] width 8 height 9
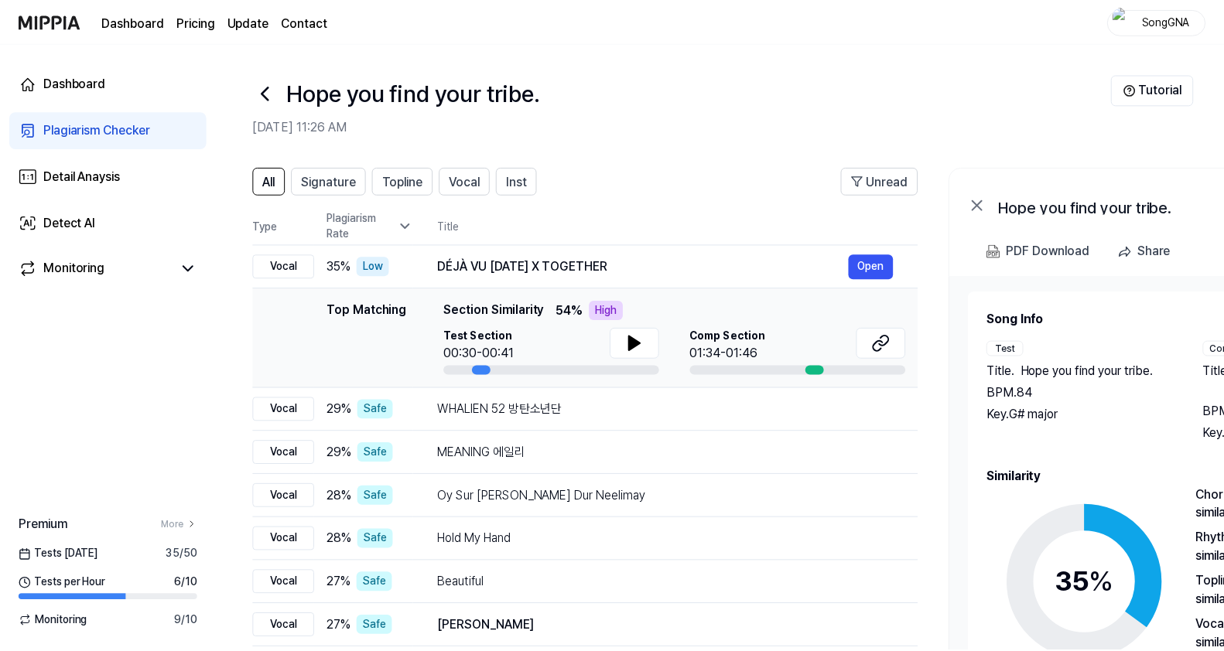
scroll to position [117, 0]
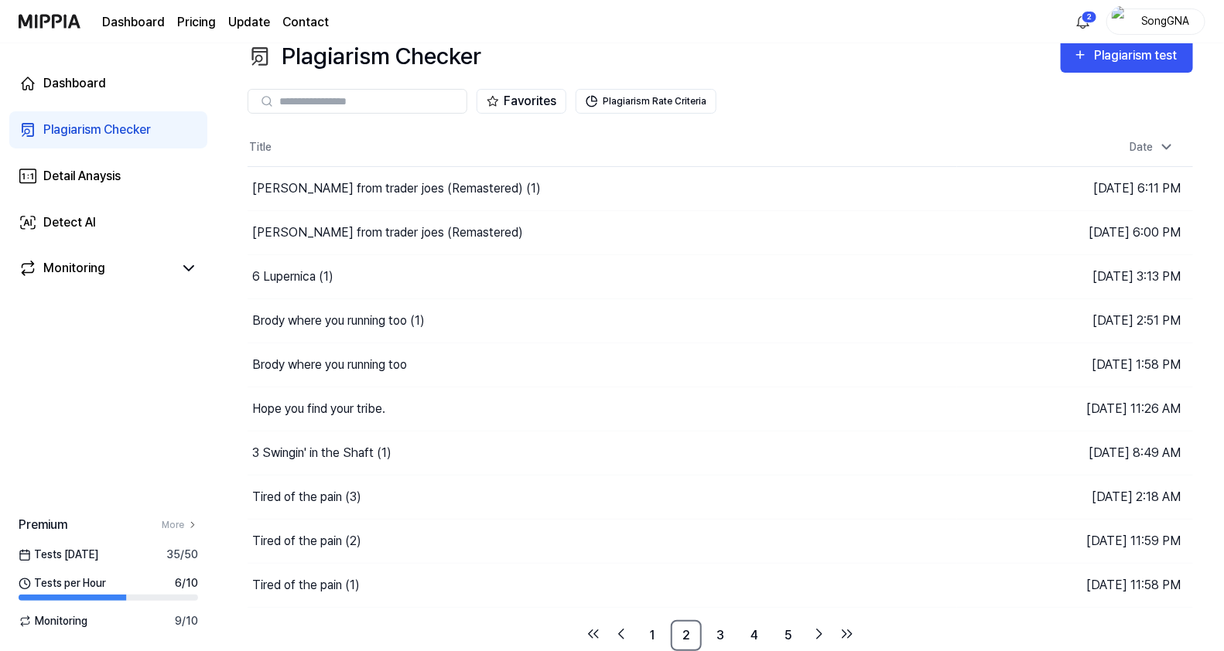
scroll to position [20, 0]
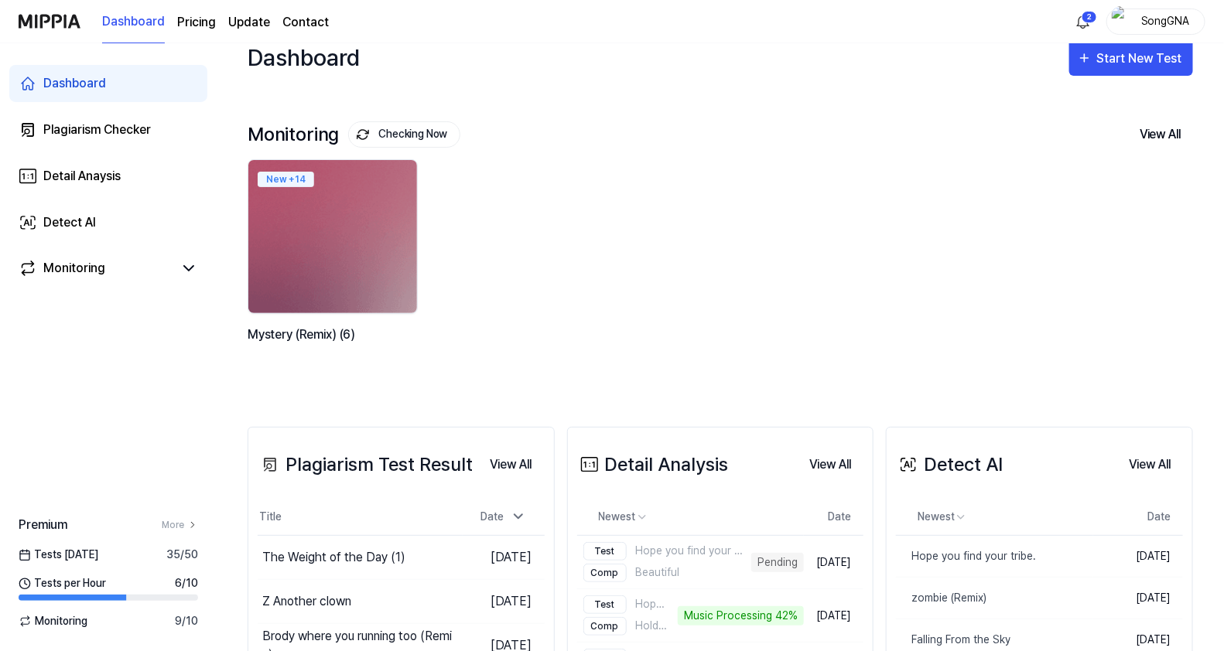
scroll to position [350, 0]
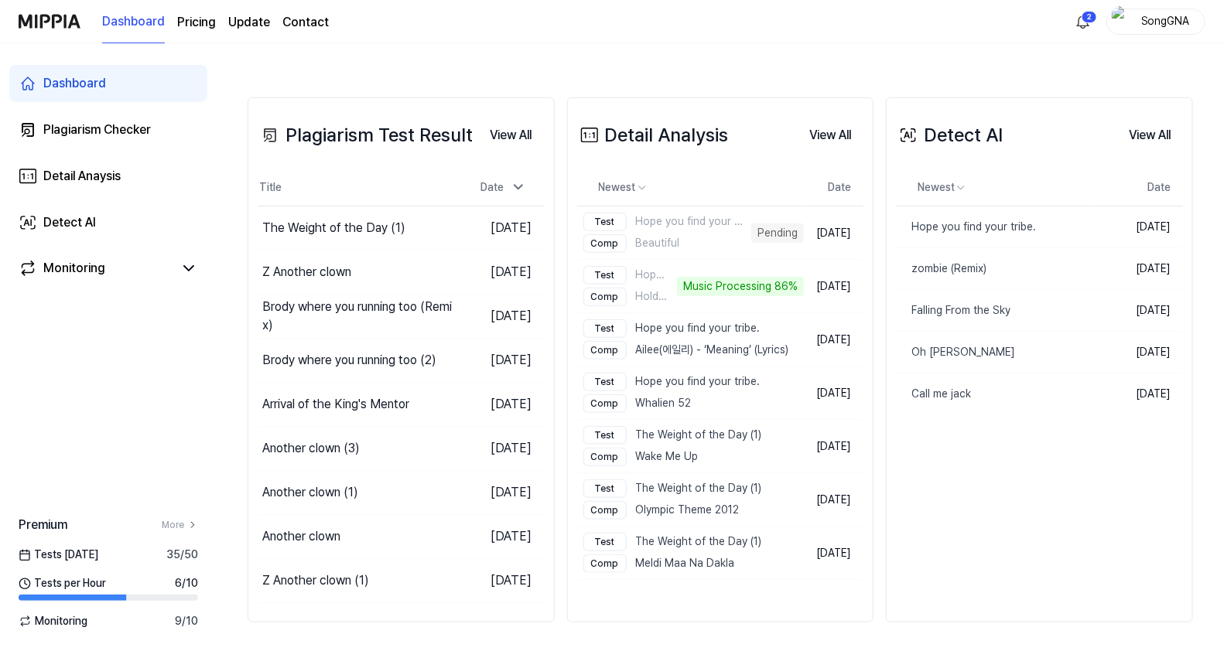
click at [774, 131] on div "Detail Analysis View All" at bounding box center [720, 135] width 287 height 43
click at [820, 131] on button "View All" at bounding box center [830, 135] width 67 height 31
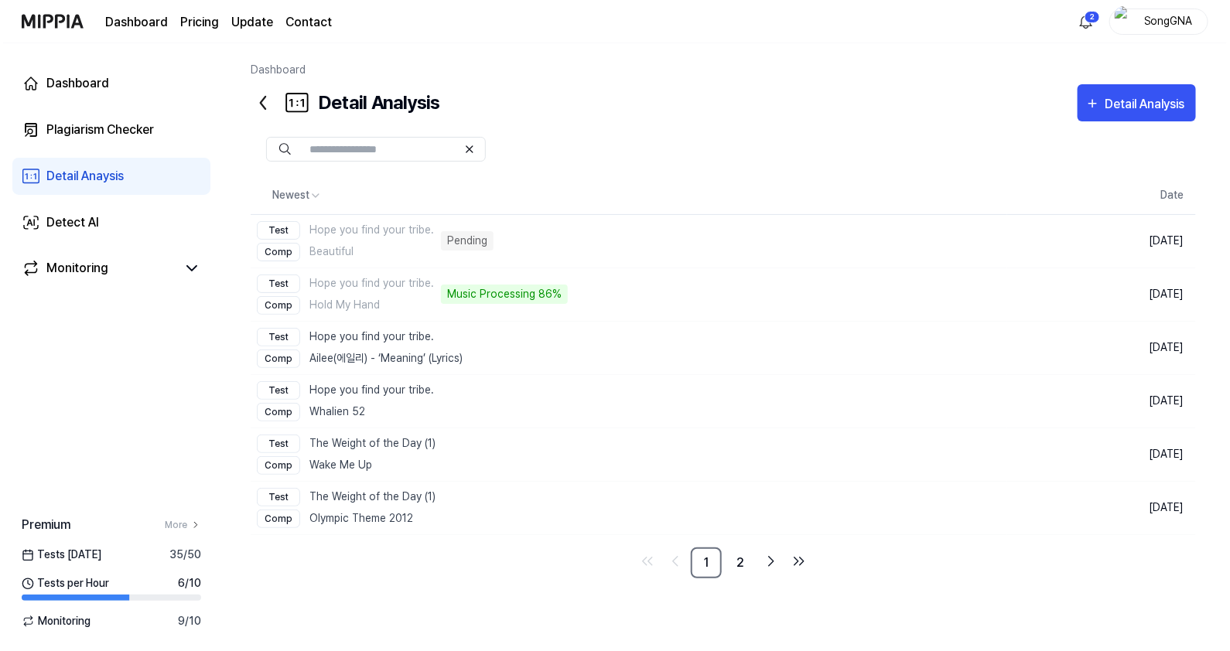
scroll to position [0, 0]
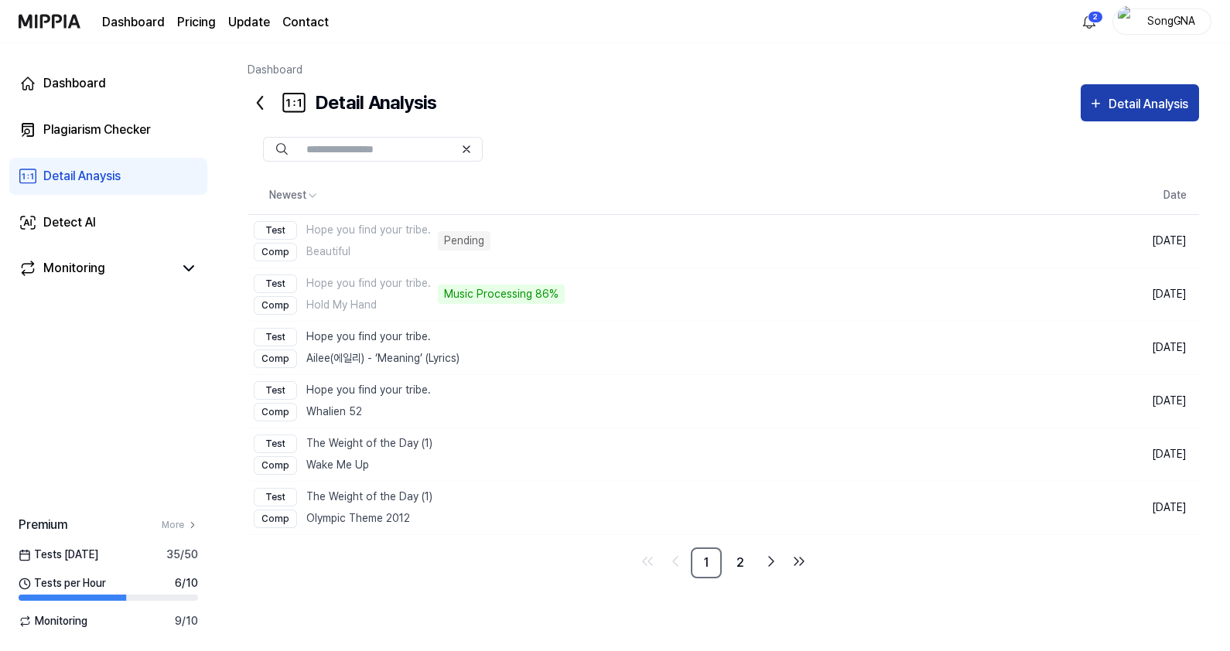
click at [1140, 97] on div "Detail Analysis" at bounding box center [1151, 104] width 84 height 20
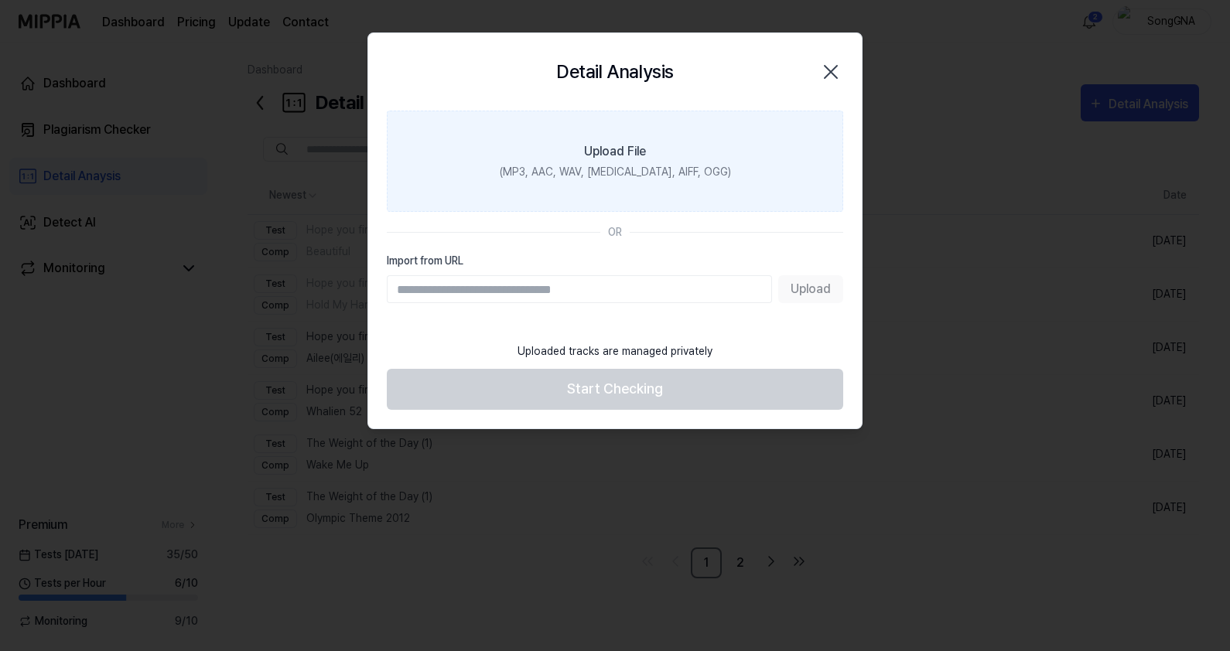
click at [582, 156] on label "Upload File (MP3, AAC, WAV, [MEDICAL_DATA], AIFF, OGG)" at bounding box center [615, 161] width 456 height 101
click at [0, 0] on input "Upload File (MP3, AAC, WAV, [MEDICAL_DATA], AIFF, OGG)" at bounding box center [0, 0] width 0 height 0
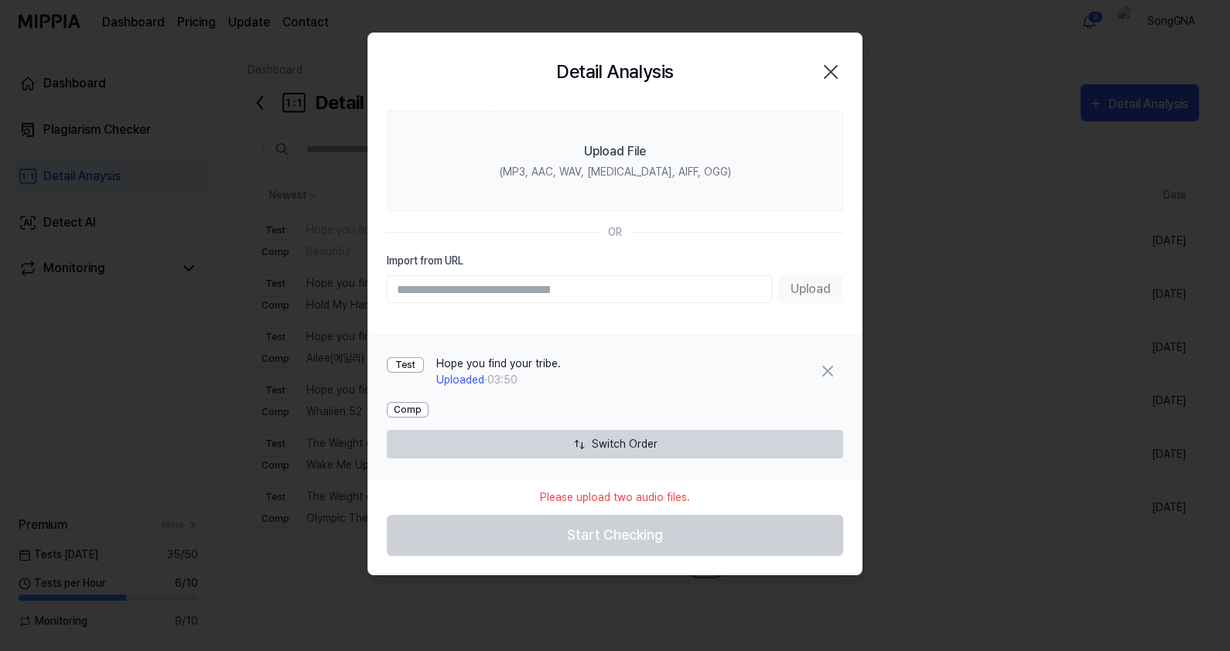
click at [603, 289] on input "Import from URL" at bounding box center [579, 289] width 385 height 28
type input "**********"
click at [794, 296] on button "Upload" at bounding box center [810, 289] width 65 height 28
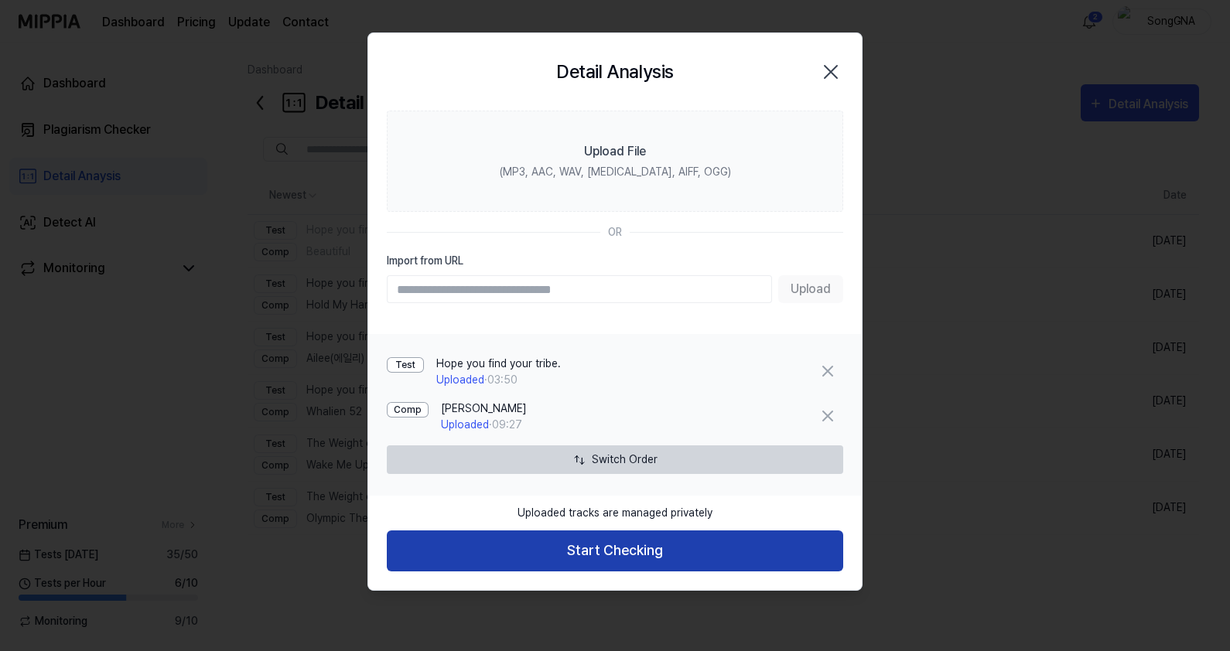
click at [689, 544] on button "Start Checking" at bounding box center [615, 551] width 456 height 41
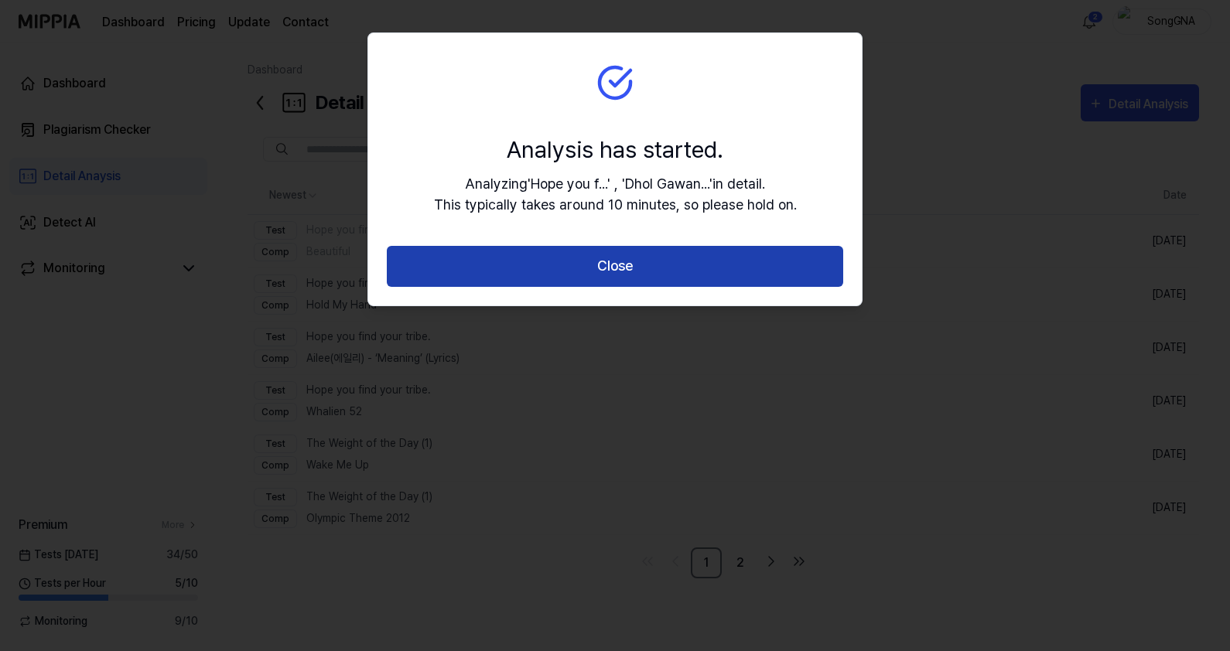
click at [668, 259] on button "Close" at bounding box center [615, 266] width 456 height 41
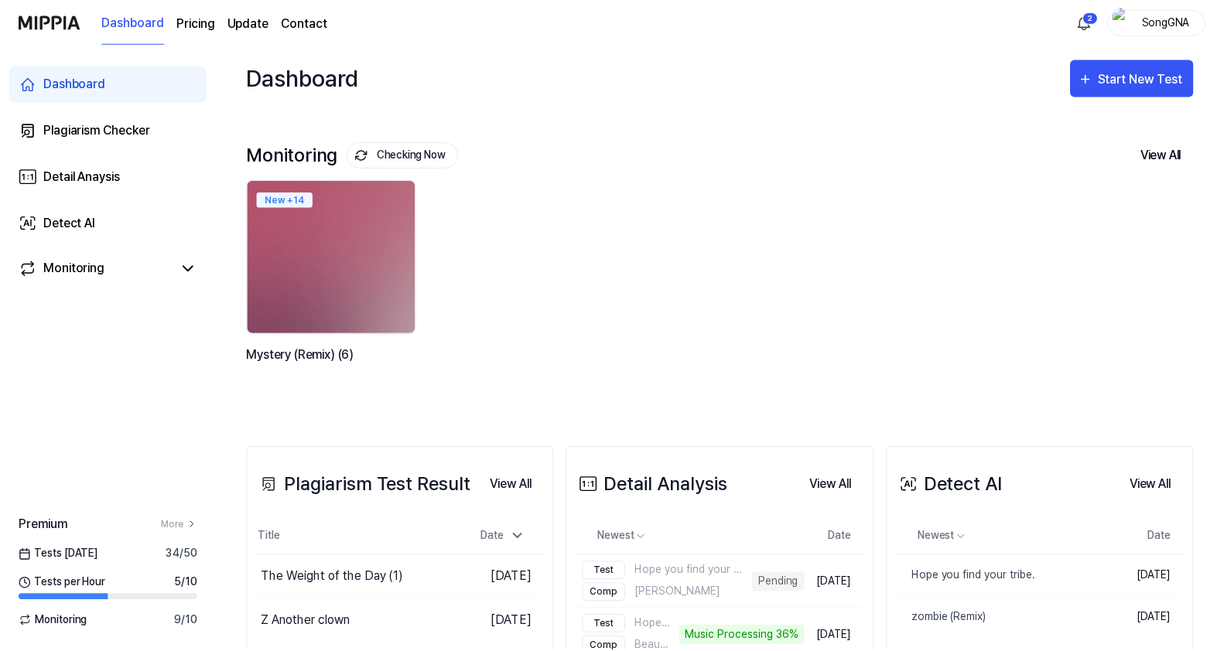
scroll to position [350, 0]
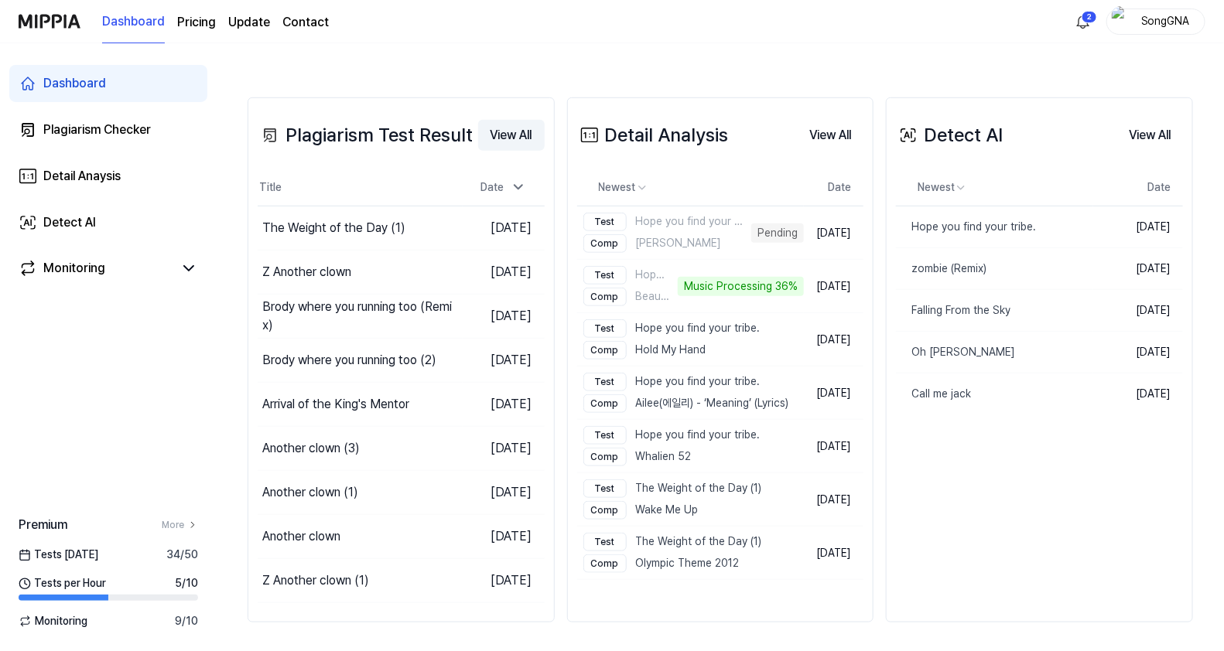
click at [501, 125] on button "View All" at bounding box center [511, 135] width 67 height 31
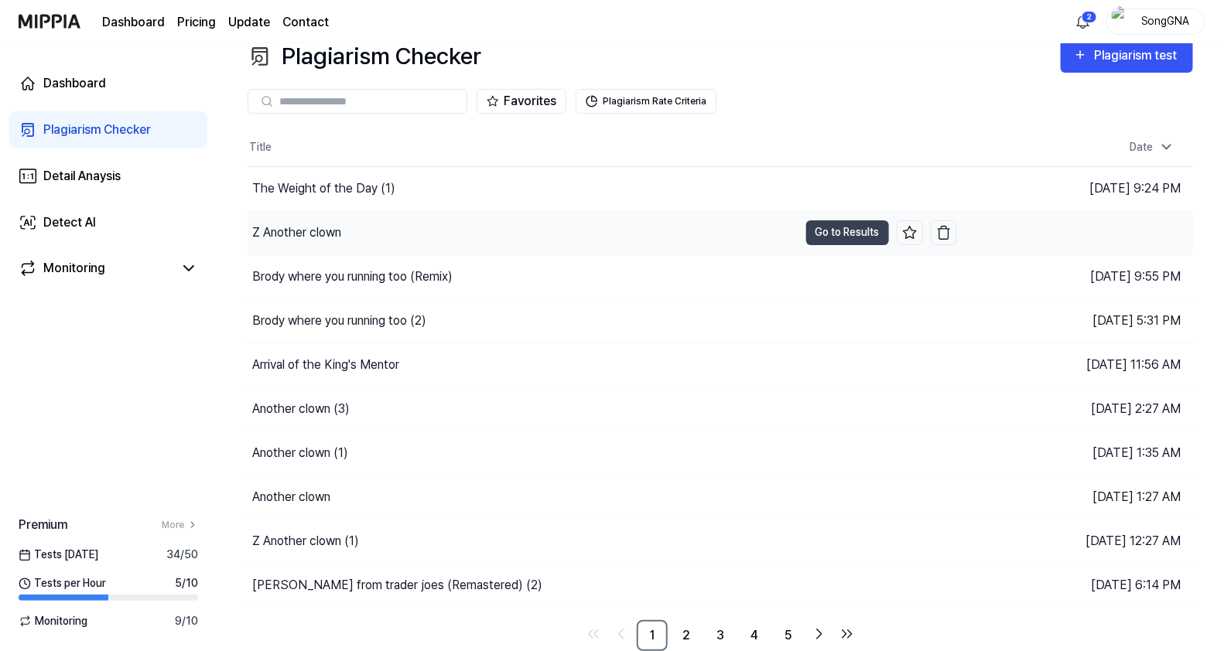
scroll to position [20, 0]
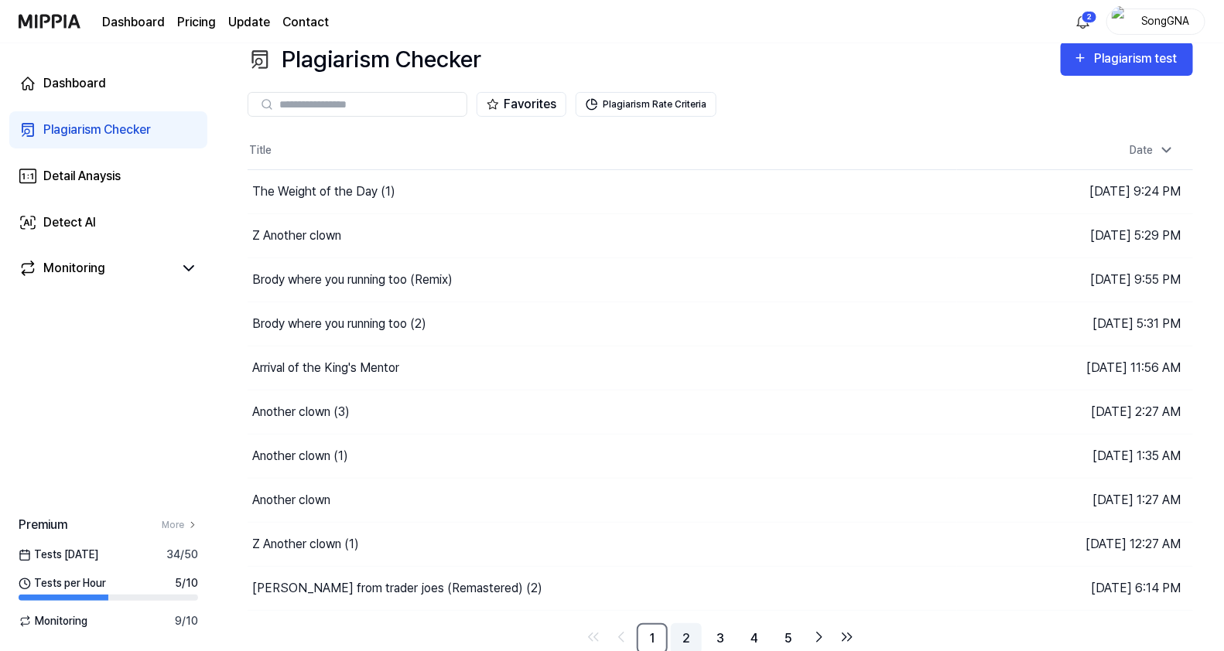
click at [684, 638] on link "2" at bounding box center [686, 639] width 31 height 31
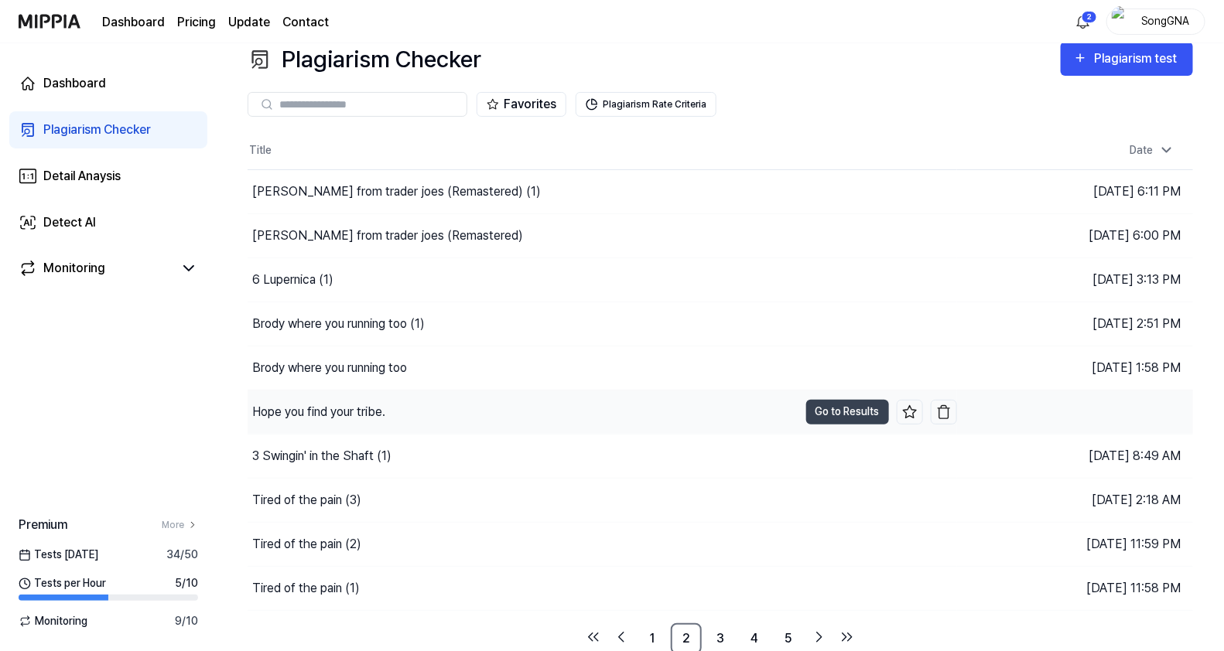
click at [360, 412] on div "Hope you find your tribe." at bounding box center [318, 412] width 133 height 19
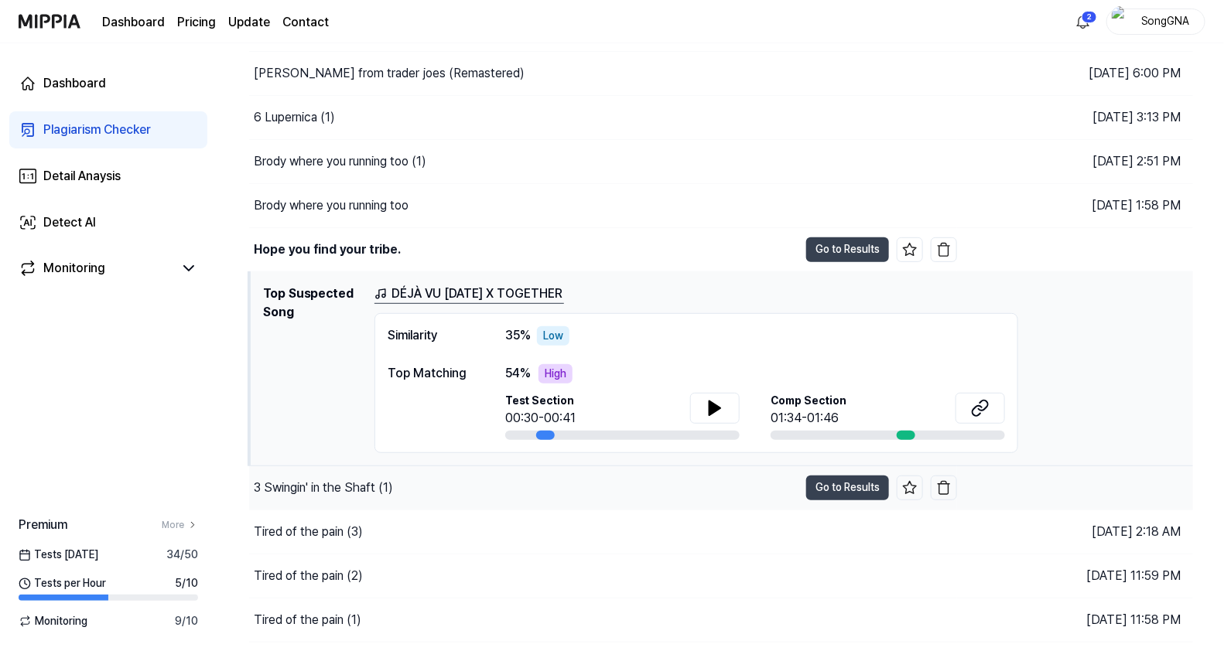
scroll to position [214, 0]
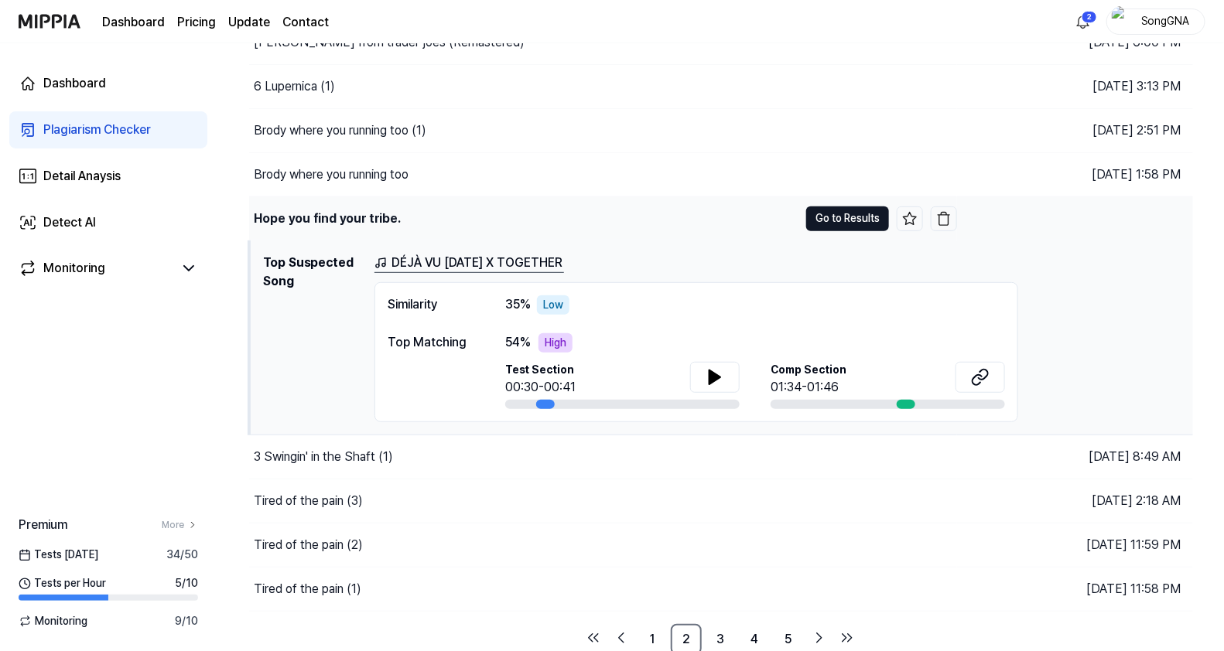
click at [846, 220] on button "Go to Results" at bounding box center [847, 219] width 83 height 25
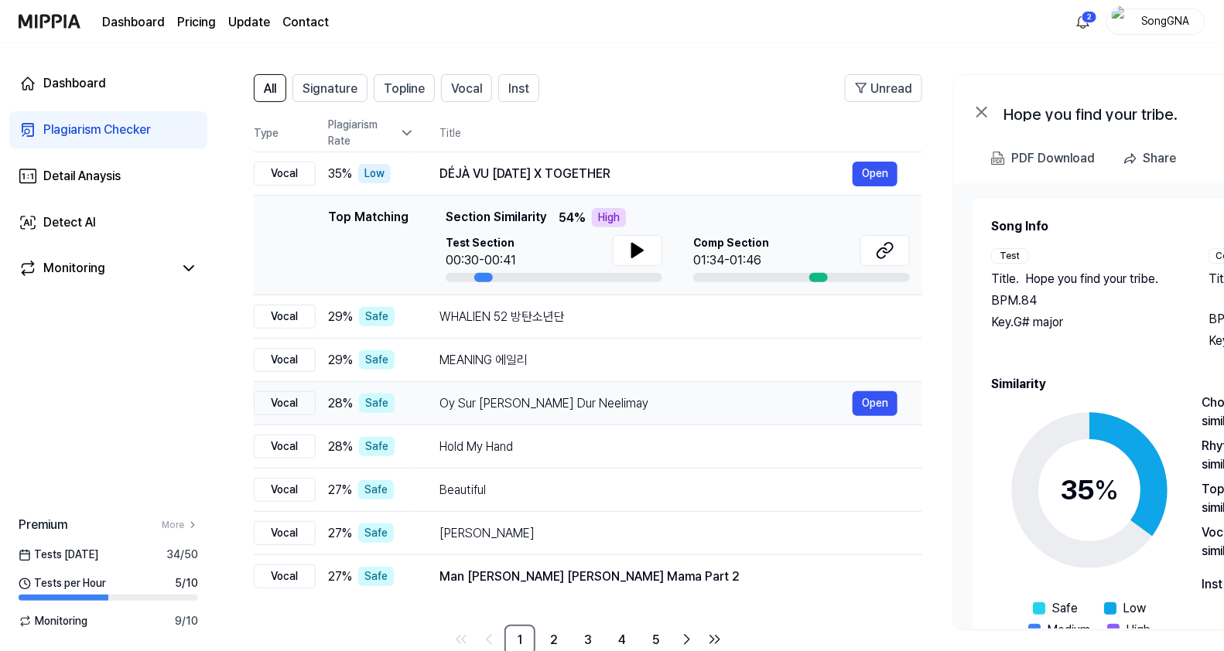
scroll to position [128, 0]
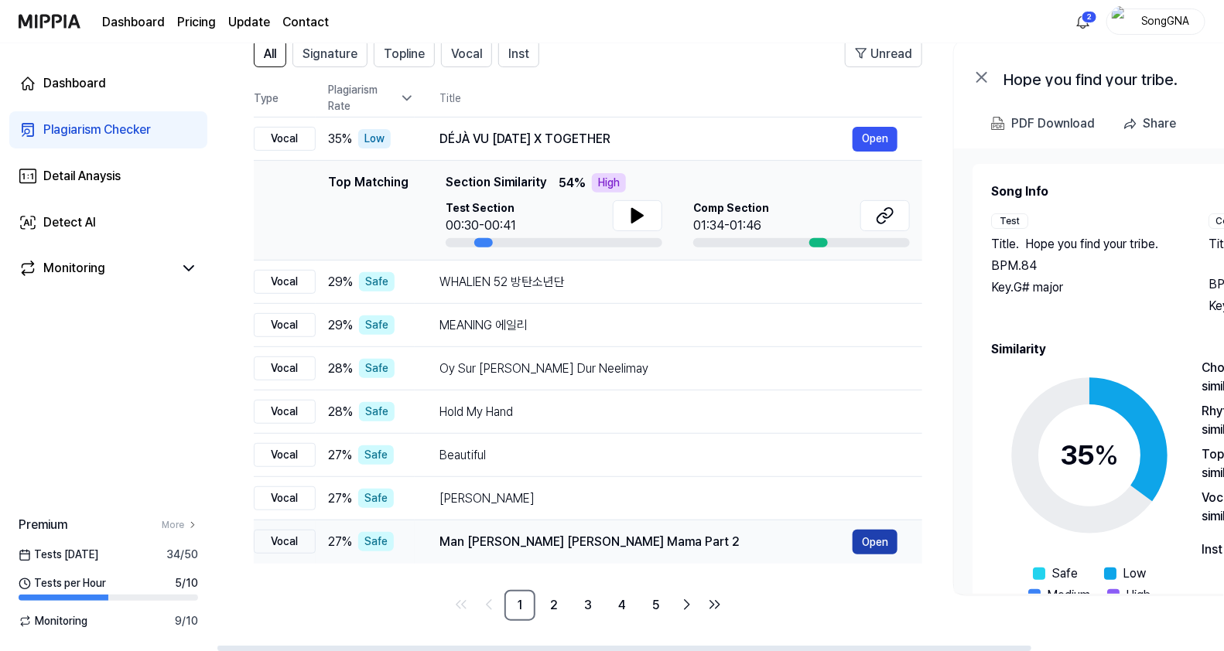
click at [867, 534] on button "Open" at bounding box center [875, 542] width 45 height 25
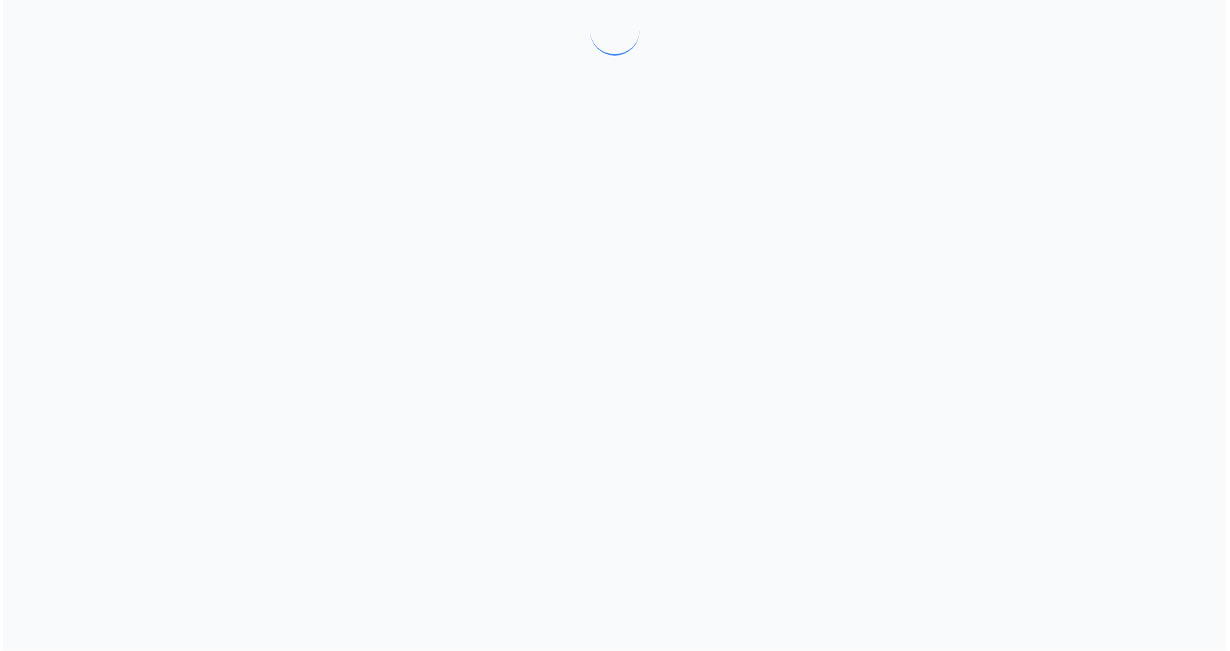
scroll to position [0, 0]
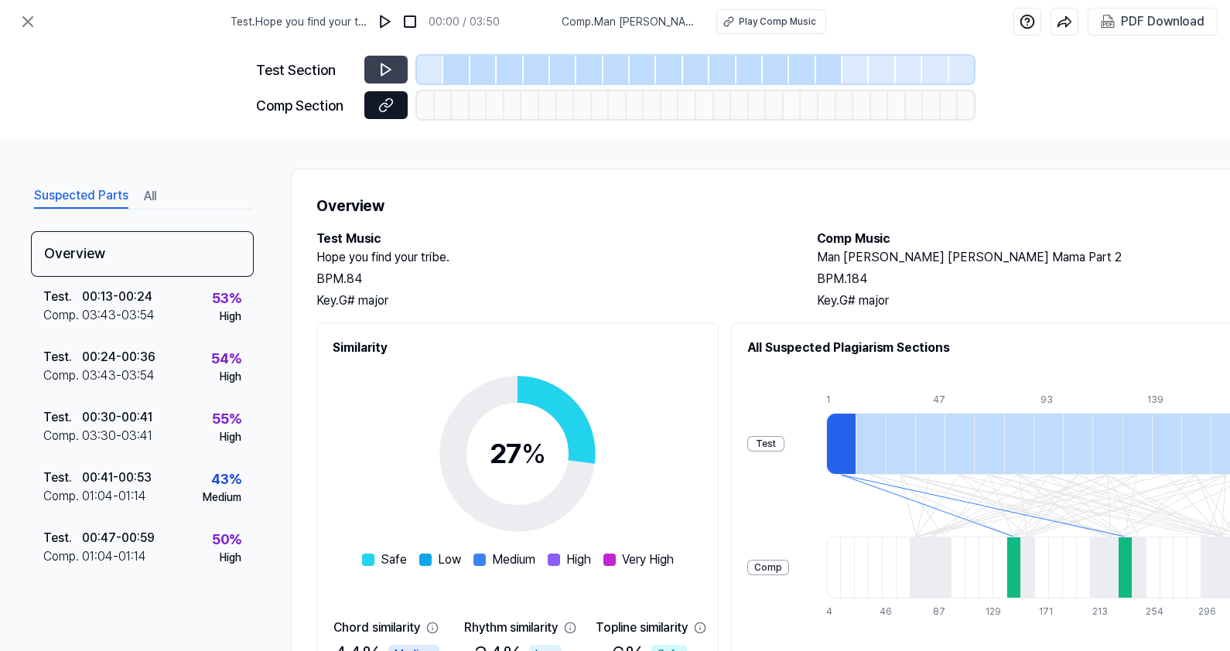
click at [385, 108] on icon at bounding box center [385, 104] width 15 height 15
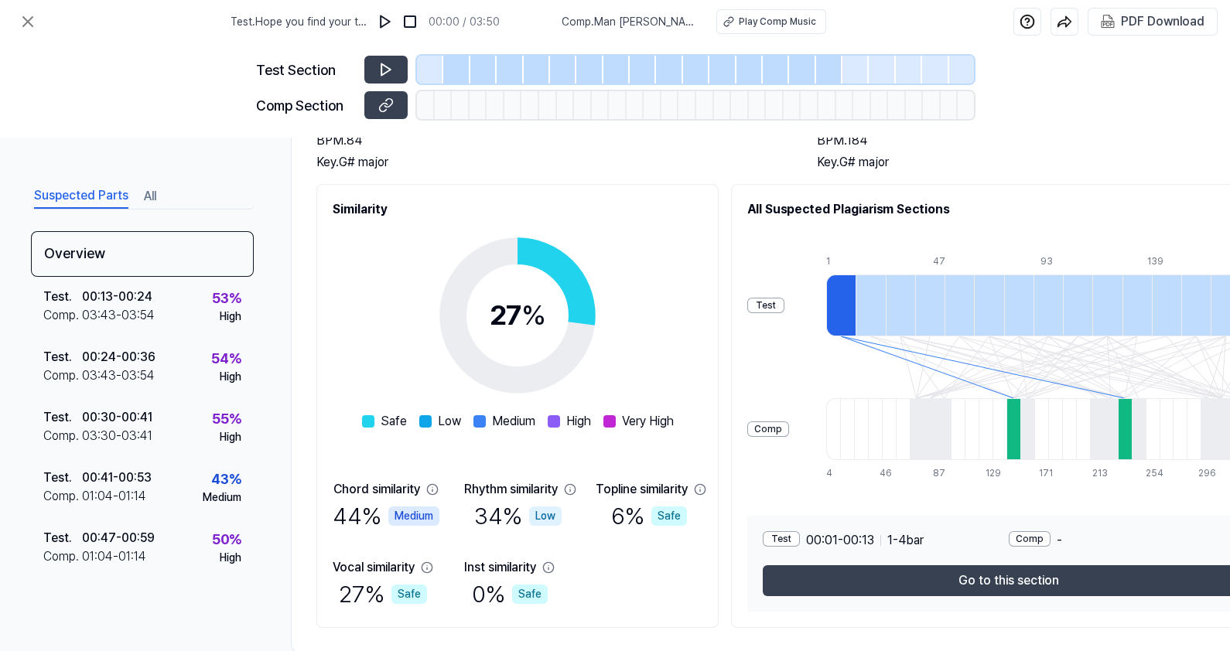
scroll to position [176, 0]
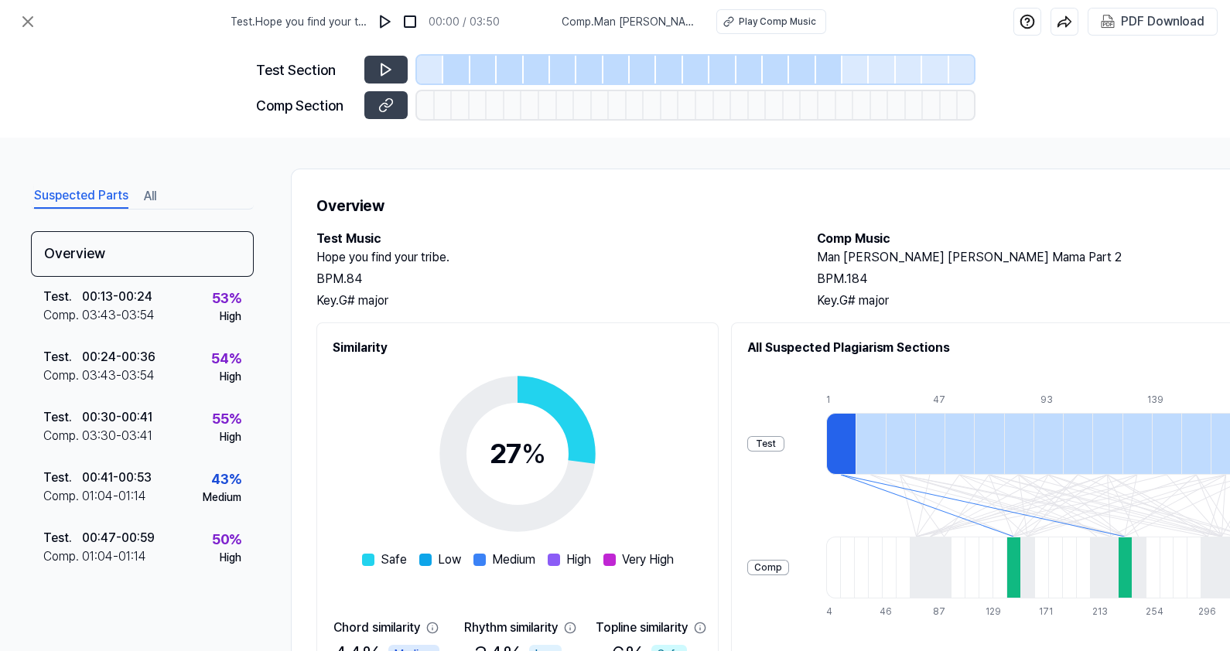
click at [149, 197] on button "All" at bounding box center [150, 196] width 12 height 25
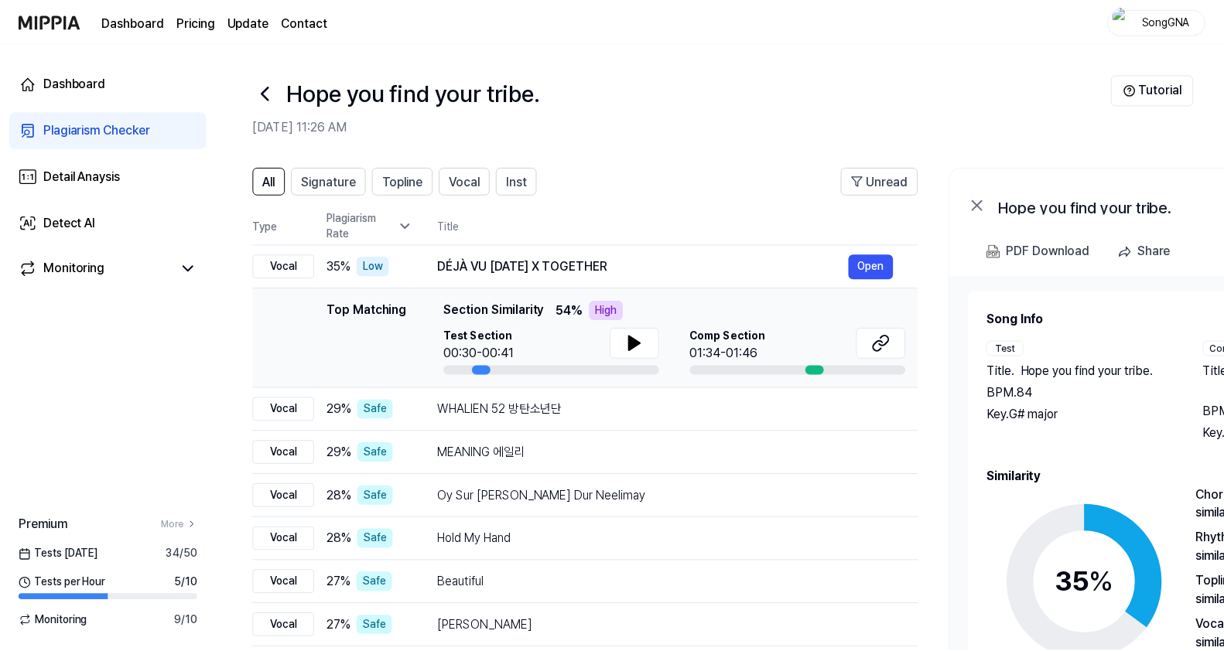
scroll to position [128, 0]
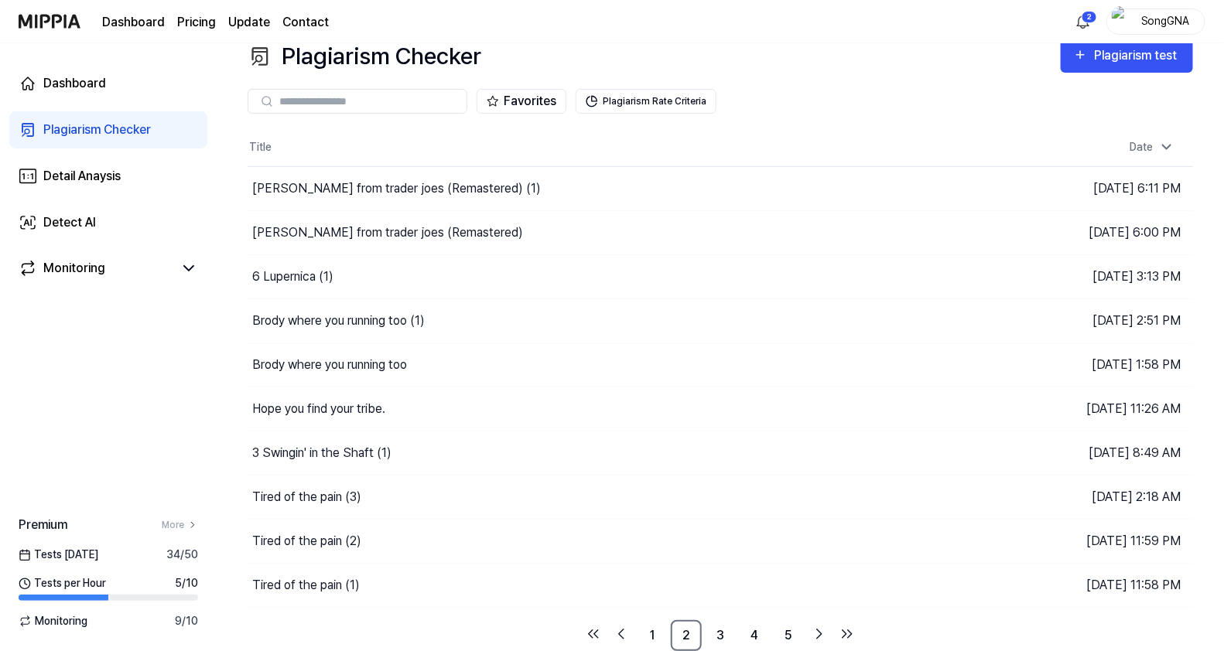
scroll to position [20, 0]
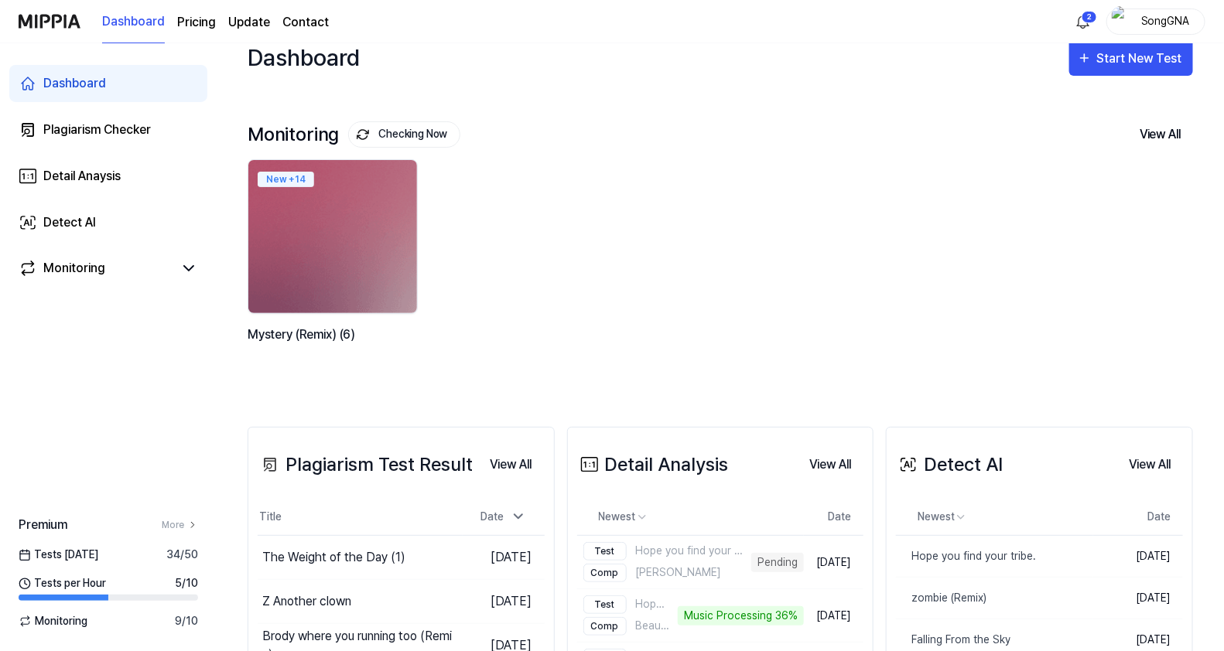
scroll to position [350, 0]
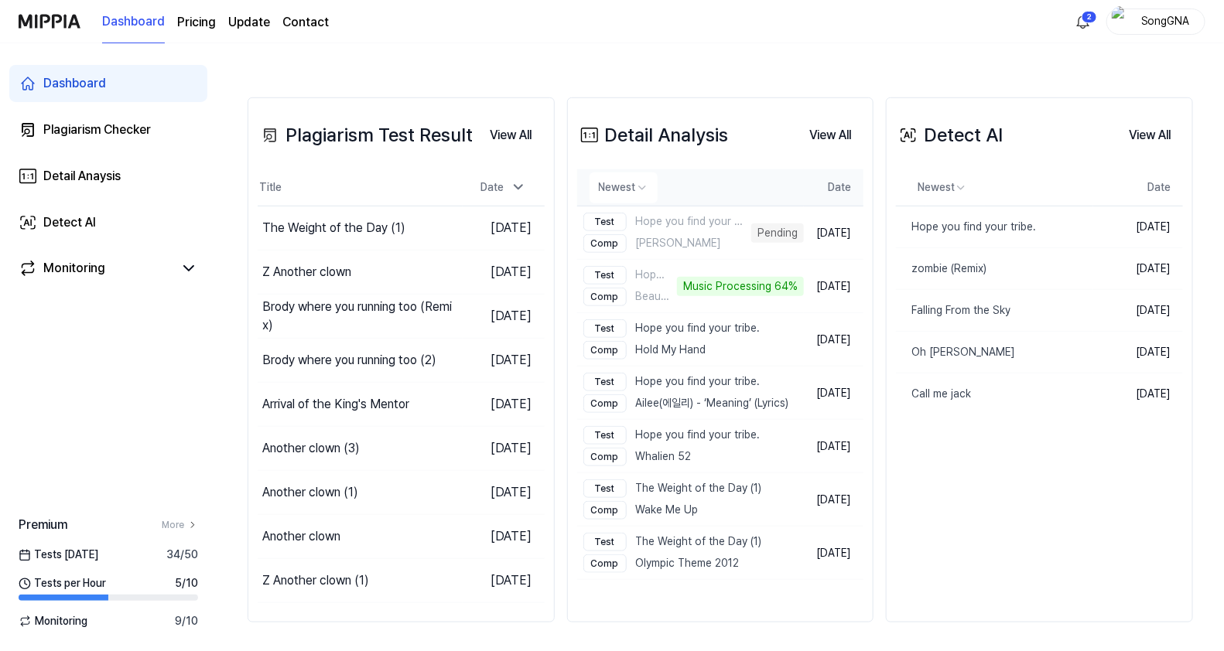
click at [754, 176] on th "Newest" at bounding box center [690, 187] width 227 height 37
click at [762, 135] on div "Detail Analysis View All" at bounding box center [720, 135] width 287 height 43
click at [802, 129] on button "View All" at bounding box center [830, 135] width 67 height 31
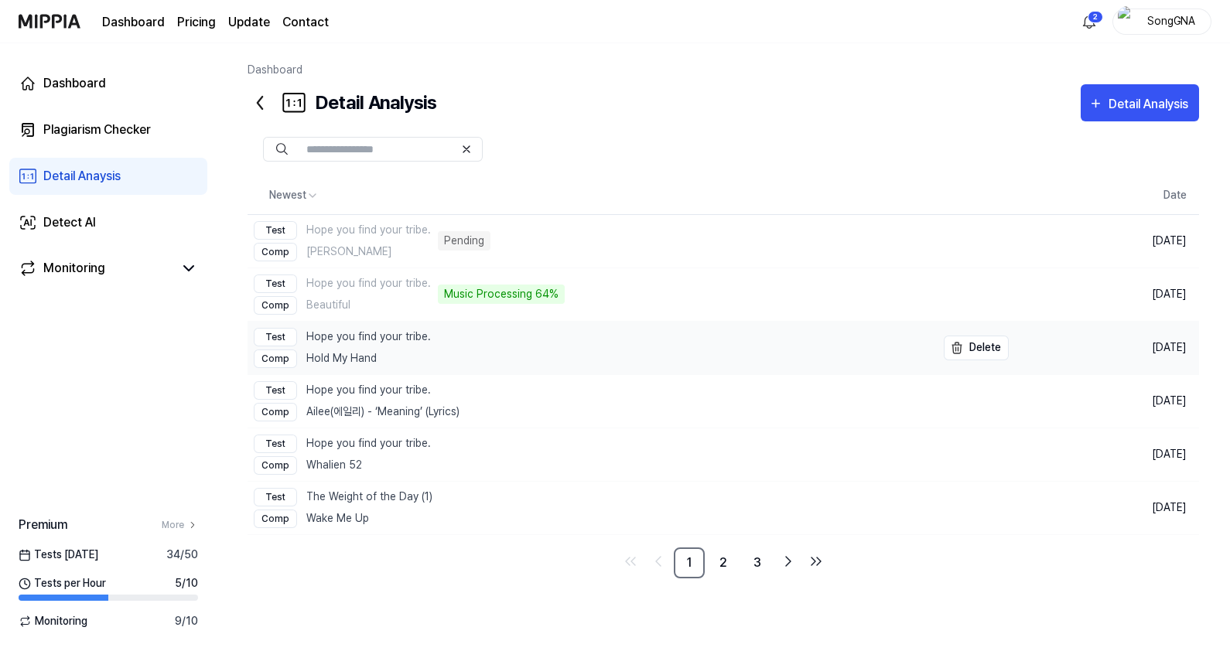
click at [391, 338] on div "Test Hope you find your tribe." at bounding box center [342, 337] width 177 height 19
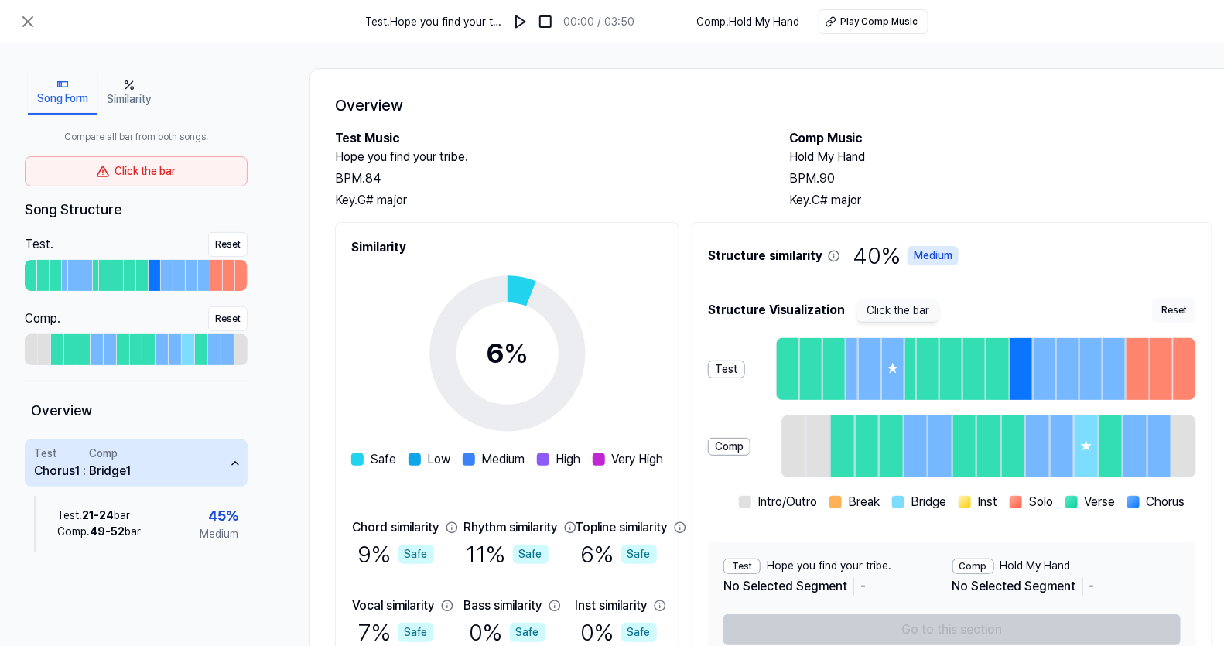
click at [135, 98] on button "Similarity" at bounding box center [128, 92] width 63 height 43
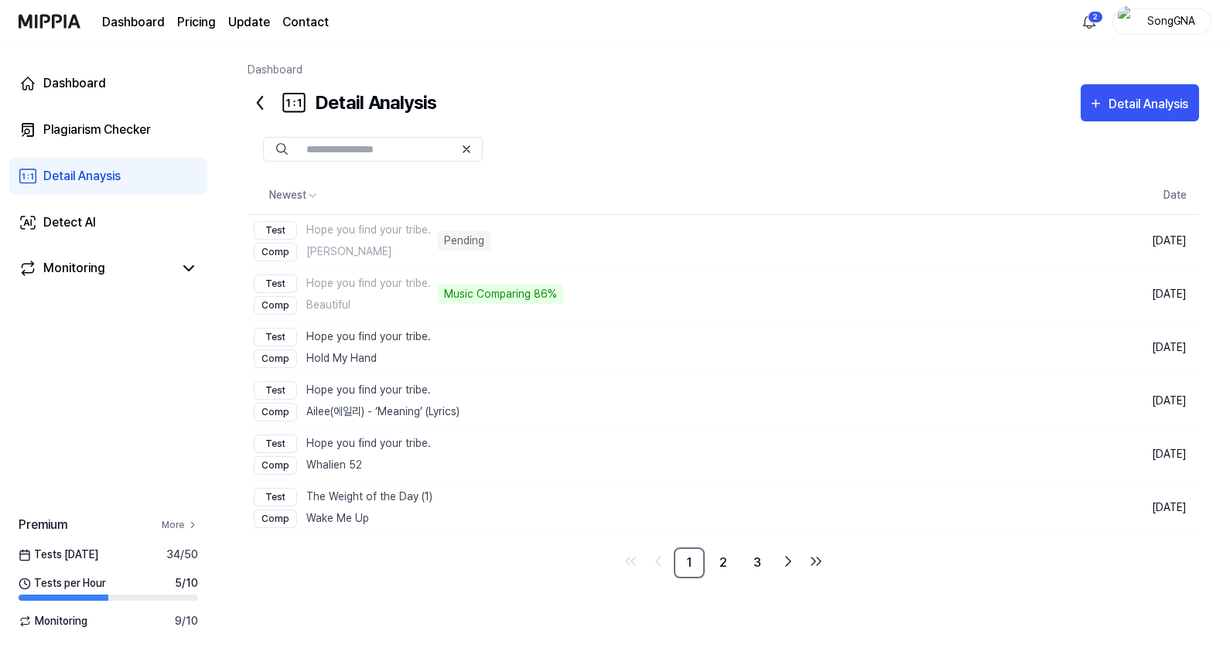
click at [197, 522] on icon at bounding box center [192, 525] width 11 height 11
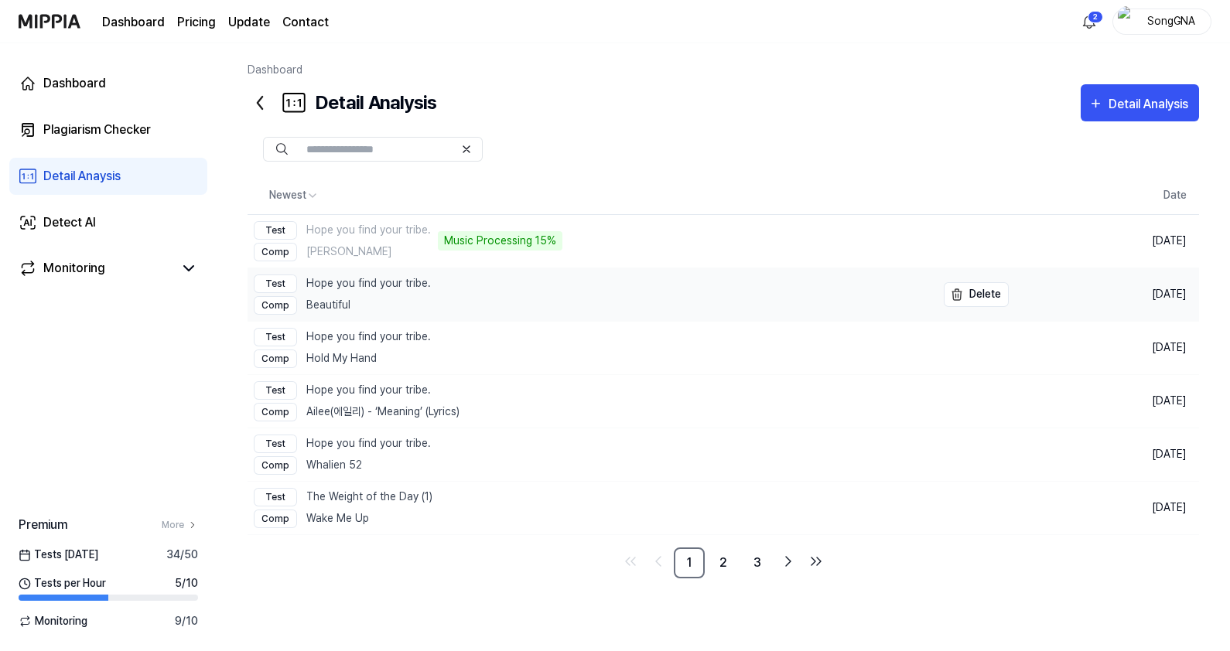
click at [548, 296] on link "Test Hope you find your tribe. Comp Beautiful" at bounding box center [592, 294] width 689 height 53
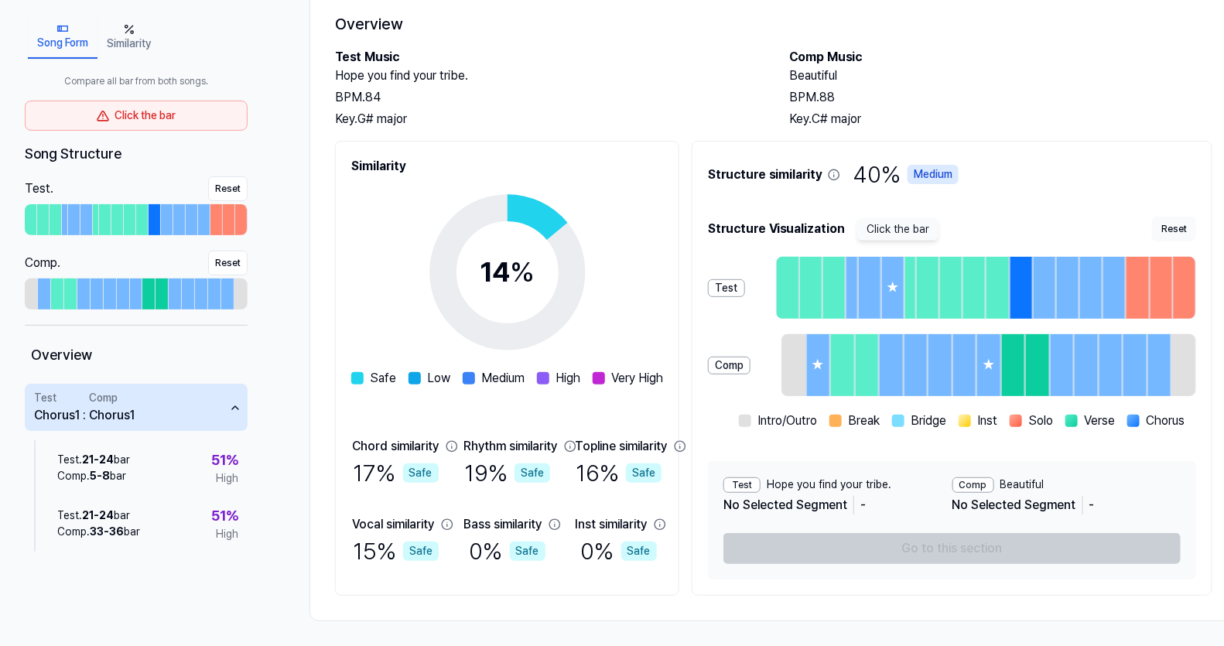
scroll to position [111, 0]
click at [237, 408] on icon "button" at bounding box center [235, 408] width 12 height 12
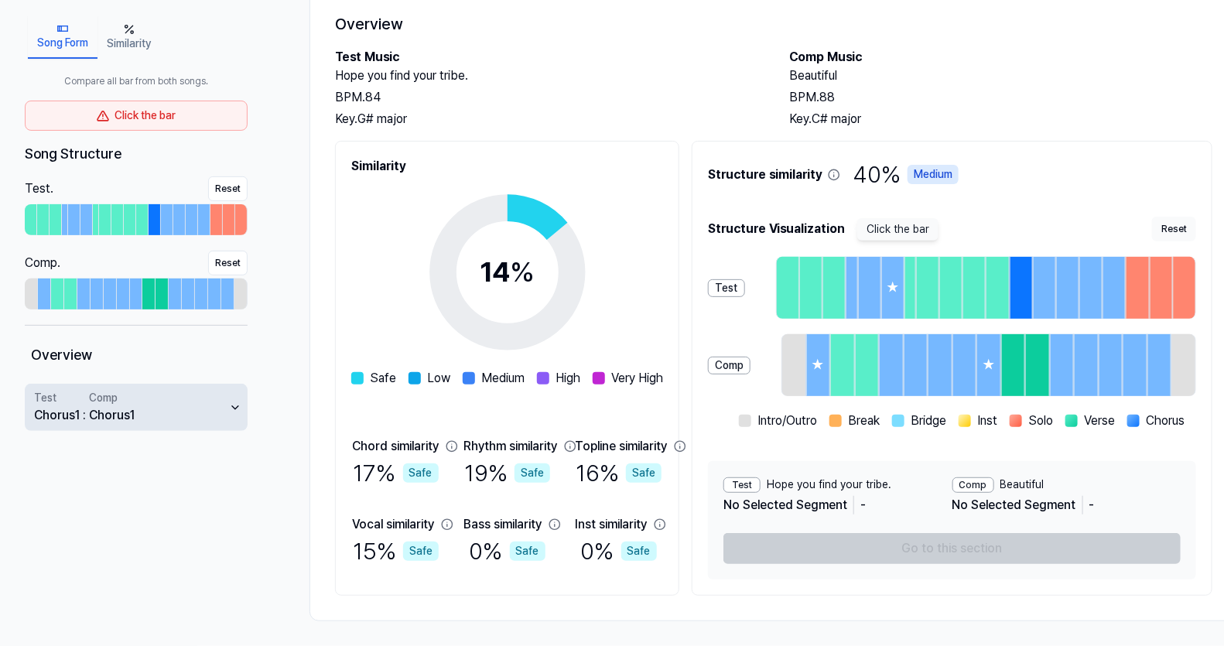
click at [238, 408] on icon "button" at bounding box center [235, 408] width 12 height 12
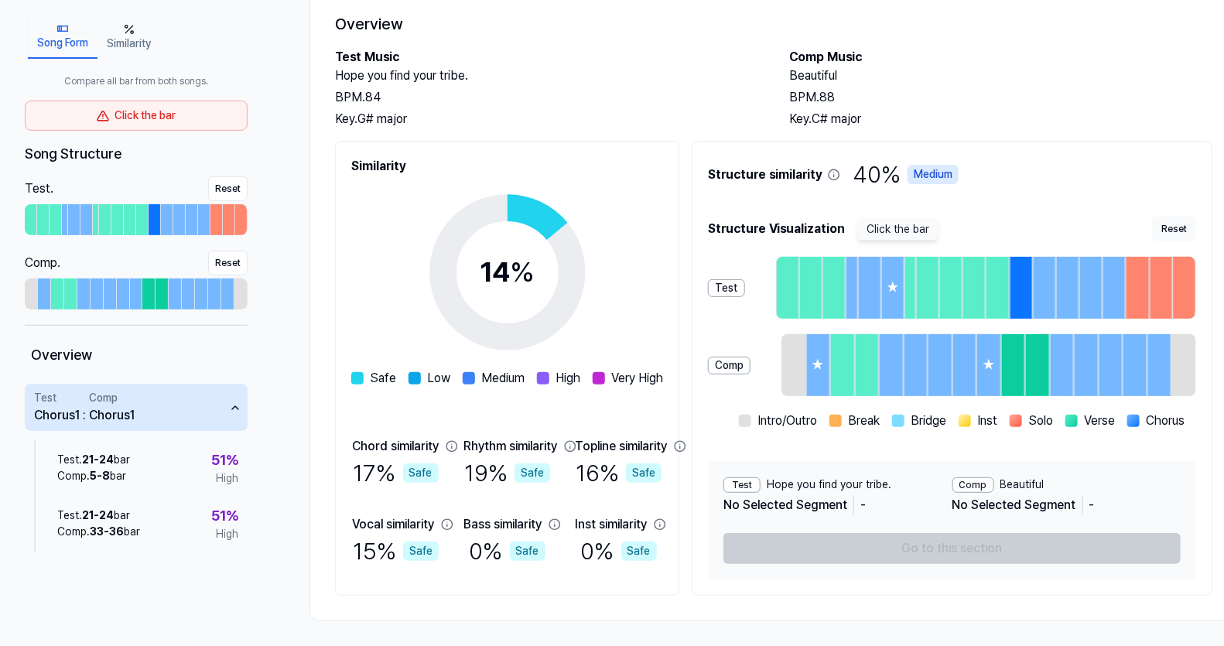
click at [238, 412] on icon "button" at bounding box center [235, 408] width 12 height 12
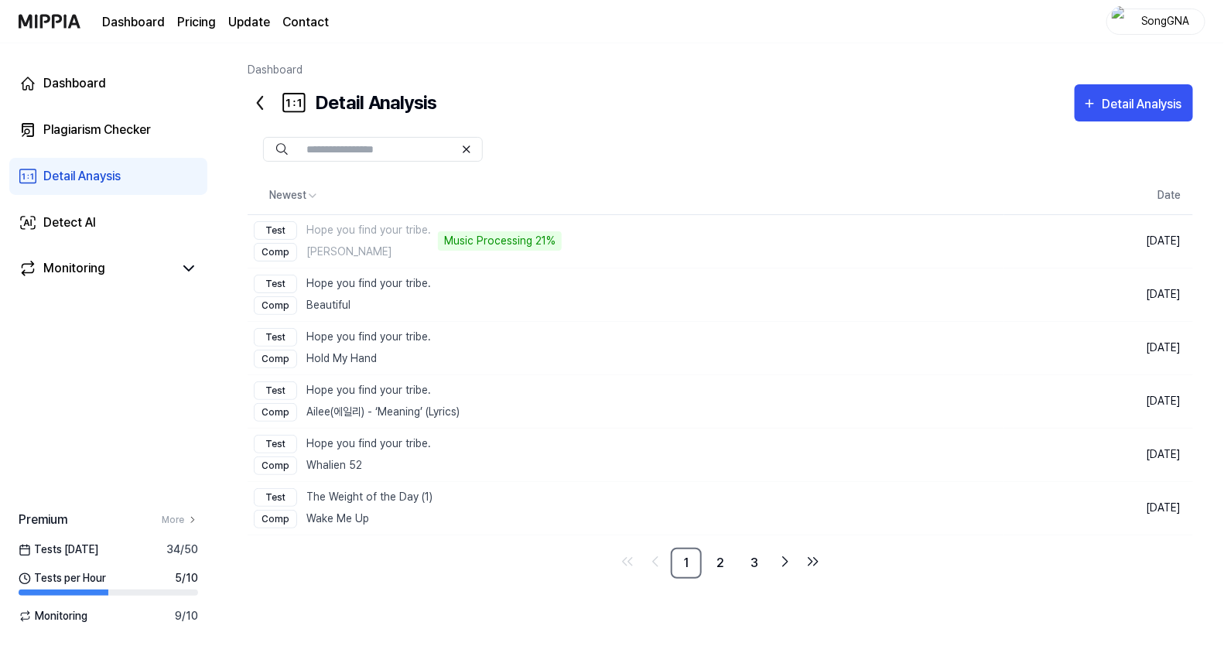
scroll to position [0, 0]
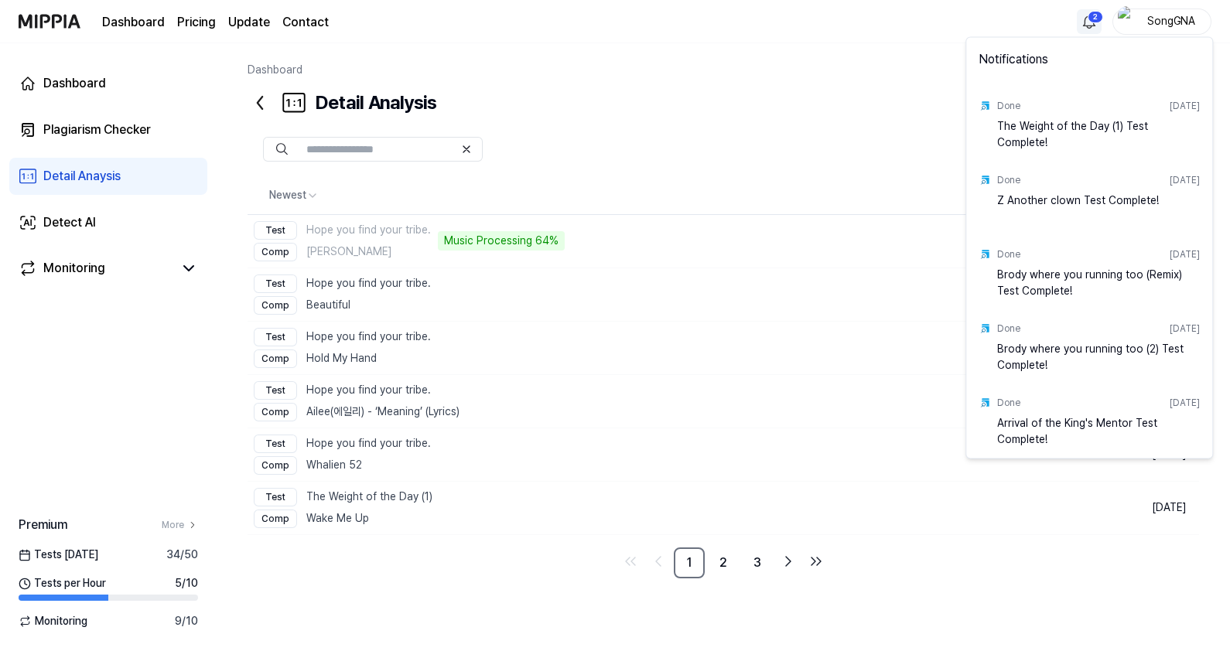
click at [1091, 14] on html "Dashboard Pricing Update Contact 2 SongGNA Dashboard Plagiarism Checker Detail …" at bounding box center [615, 325] width 1230 height 651
click at [904, 87] on html "Dashboard Pricing Update Contact SongGNA Dashboard Plagiarism Checker Detail An…" at bounding box center [615, 325] width 1230 height 651
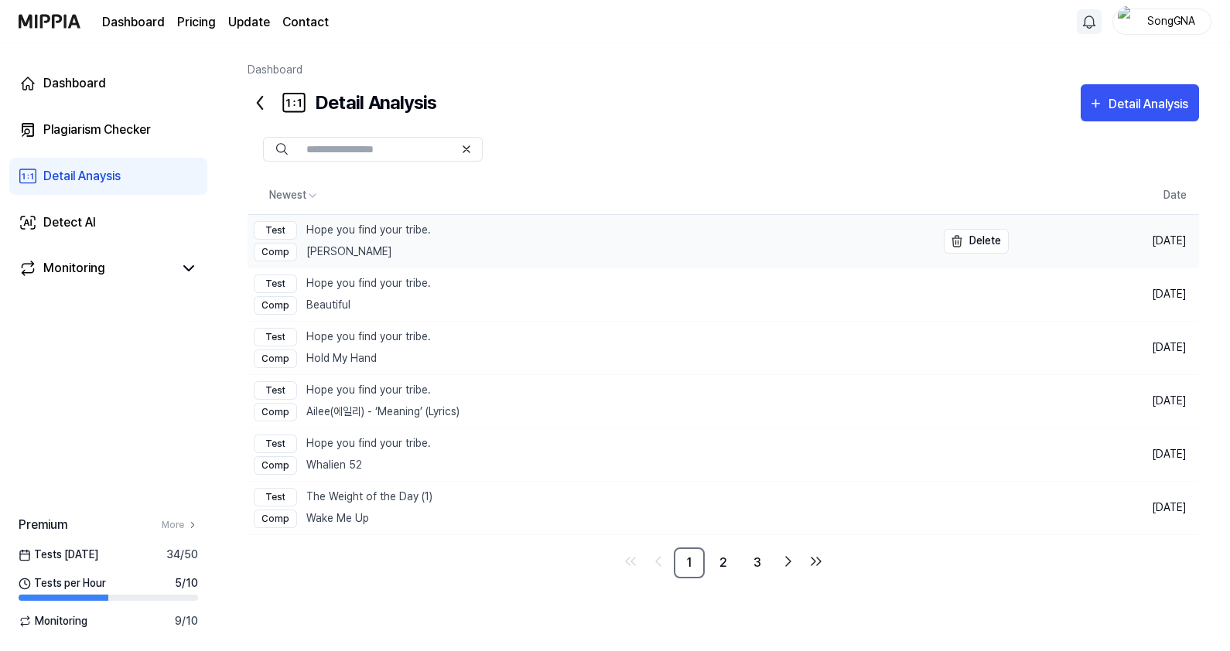
click at [532, 260] on link "Test Hope you find your tribe. Comp Dhol Gawandhi" at bounding box center [592, 241] width 689 height 53
